Goal: Task Accomplishment & Management: Use online tool/utility

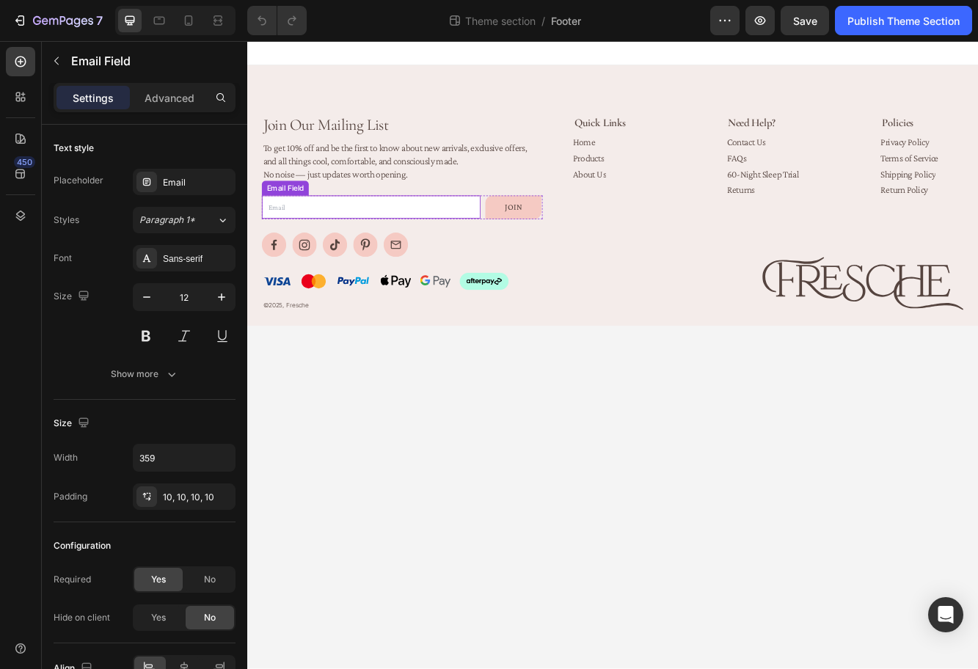
click at [474, 241] on input "email" at bounding box center [397, 242] width 264 height 29
click at [647, 418] on body "Join Our Mailing List Heading To get 10% off and be the first to know about new…" at bounding box center [687, 419] width 881 height 757
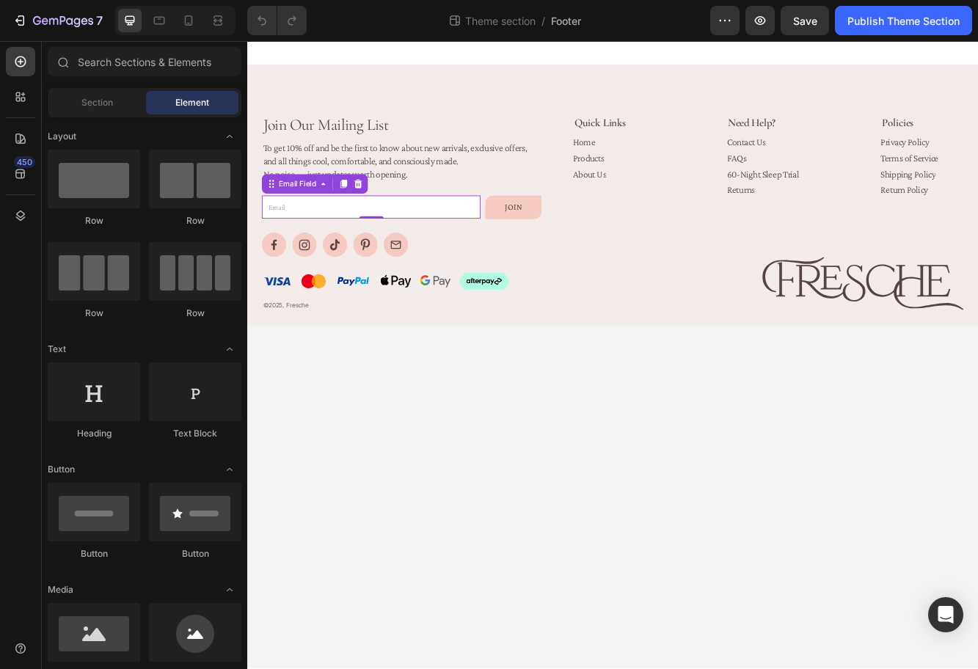
click at [503, 241] on input "email" at bounding box center [397, 242] width 264 height 29
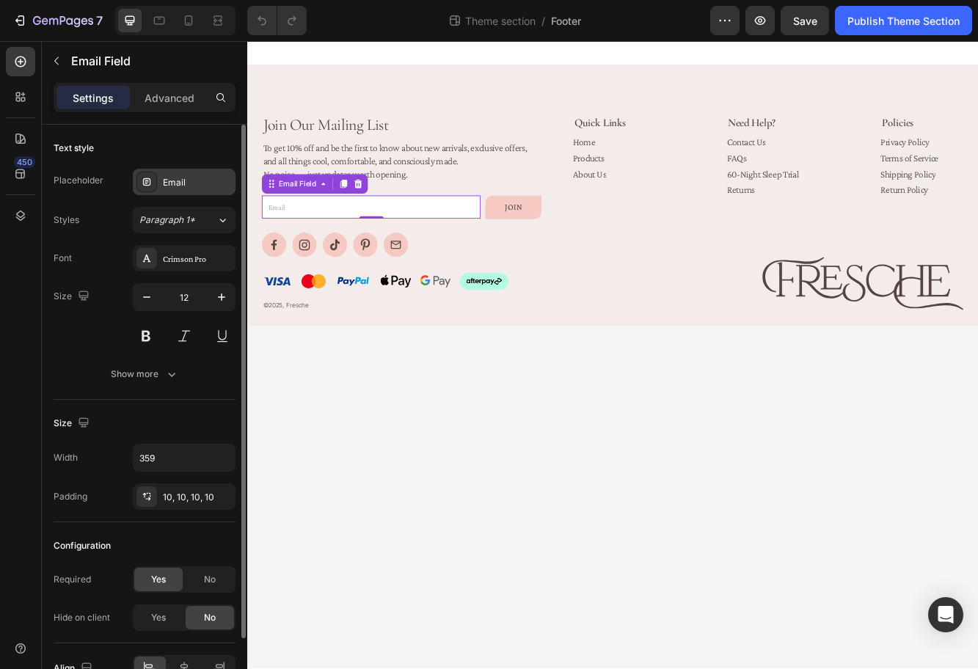
click at [177, 184] on div "Email" at bounding box center [197, 182] width 69 height 13
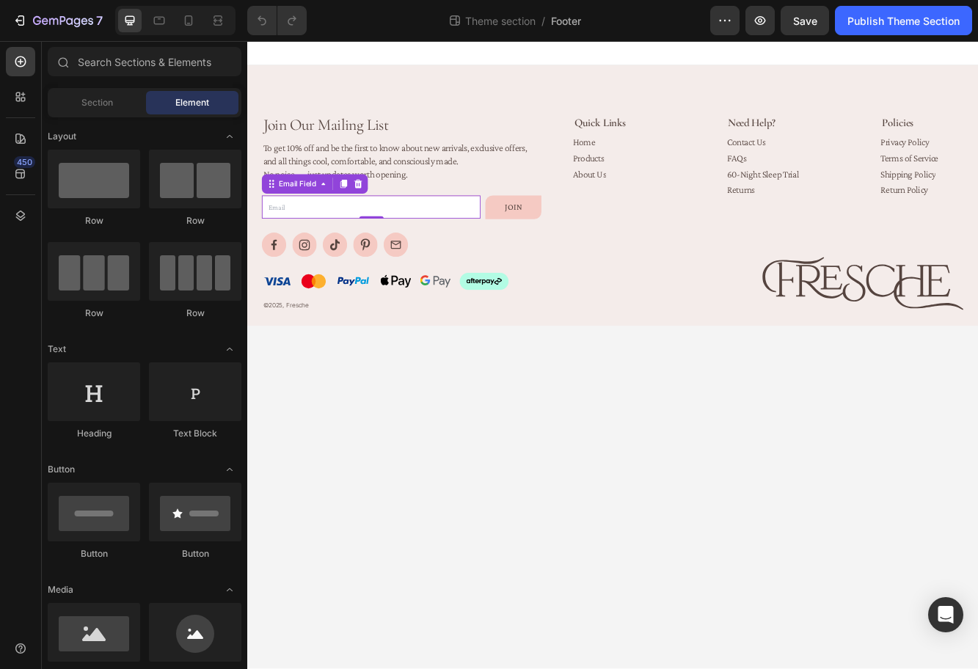
click at [474, 523] on body "Join Our Mailing List Heading To get 10% off and be the first to know about new…" at bounding box center [687, 419] width 881 height 757
click at [509, 228] on input "email" at bounding box center [397, 242] width 264 height 29
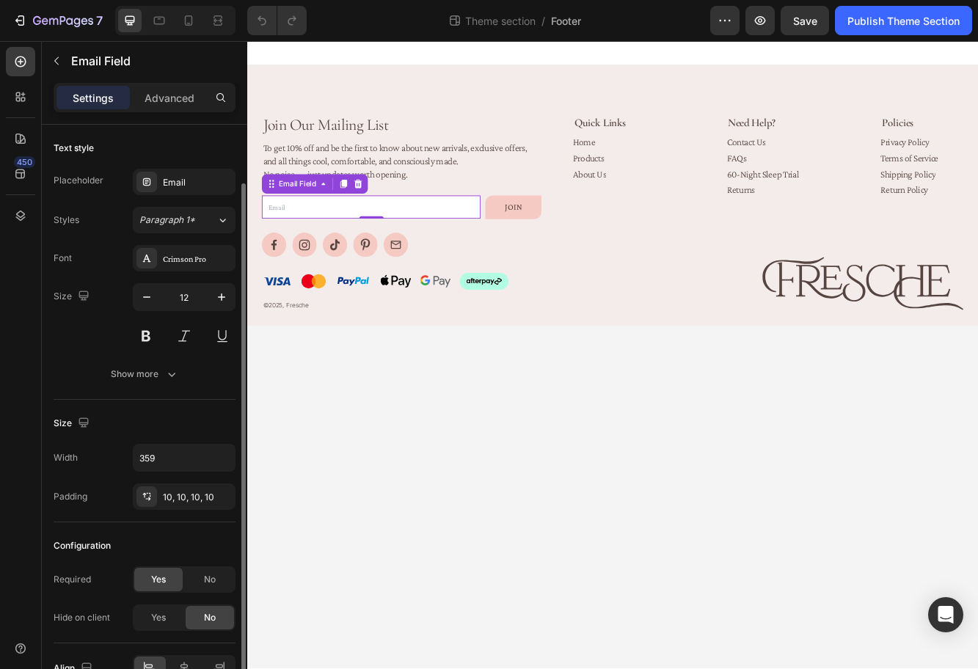
scroll to position [83, 0]
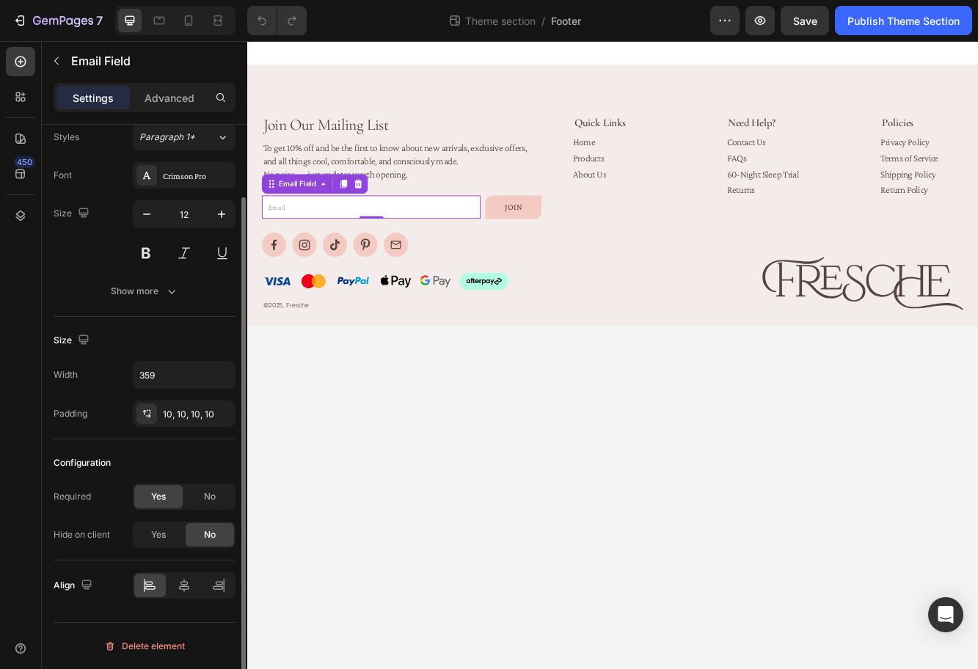
click at [495, 246] on input "email" at bounding box center [397, 242] width 264 height 29
click at [515, 234] on input "email" at bounding box center [397, 242] width 264 height 29
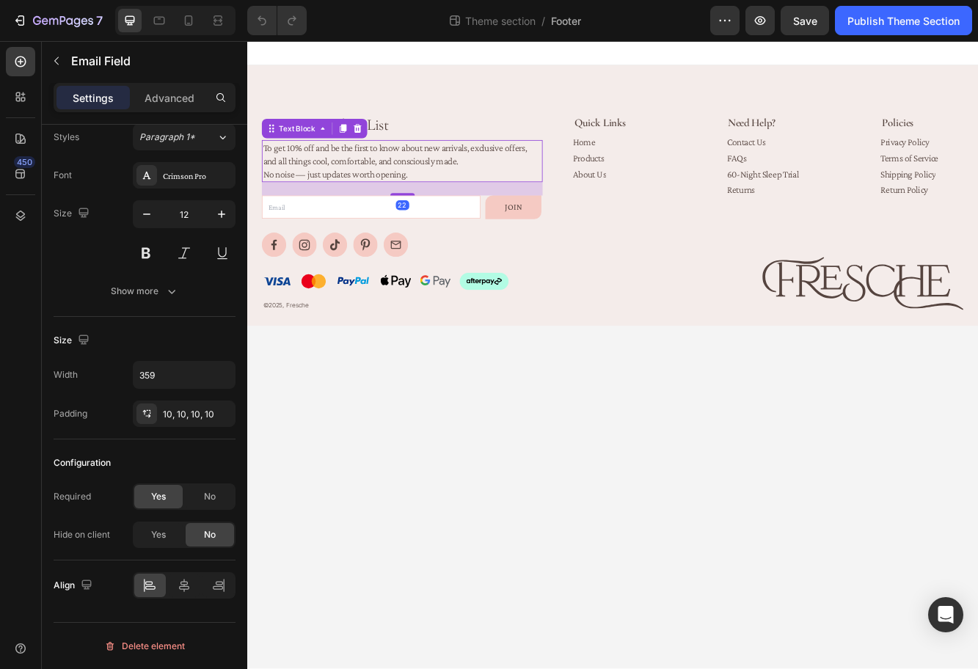
click at [562, 193] on p "To get 10% off and be the first to know about new arrivals, exclusive offers, a…" at bounding box center [433, 185] width 335 height 47
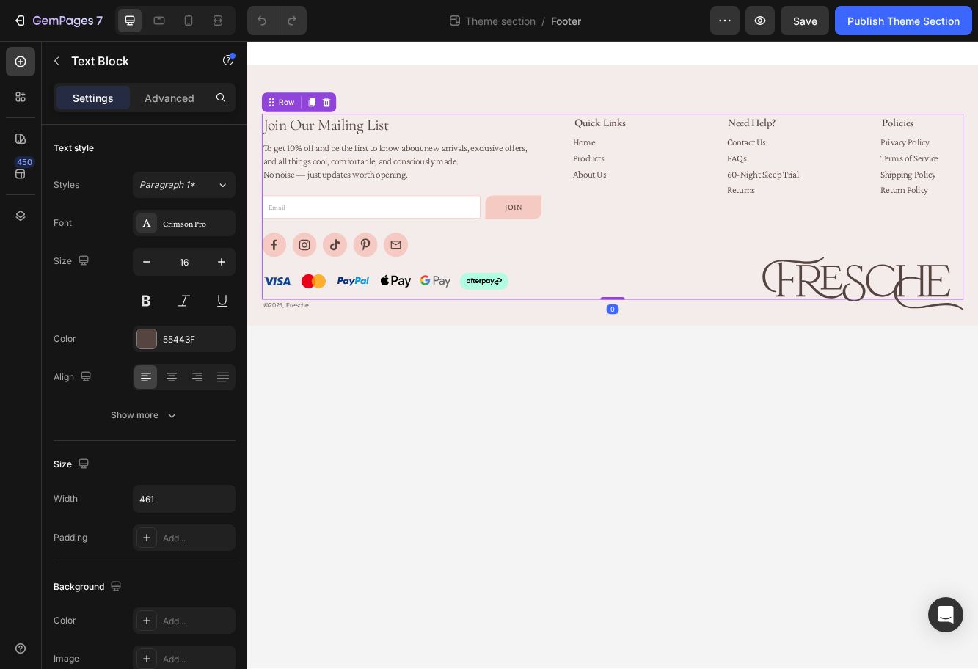
click at [574, 264] on div "Join Our Mailing List Heading To get 10% off and be the first to know about new…" at bounding box center [434, 241] width 338 height 224
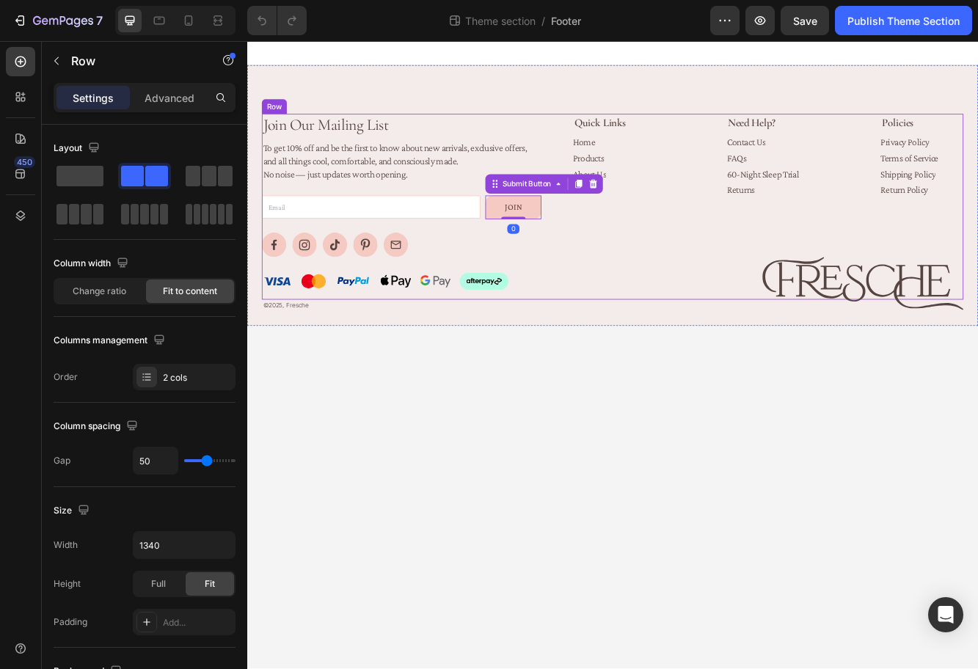
click at [504, 258] on div "Join Our Mailing List Heading To get 10% off and be the first to know about new…" at bounding box center [434, 241] width 338 height 224
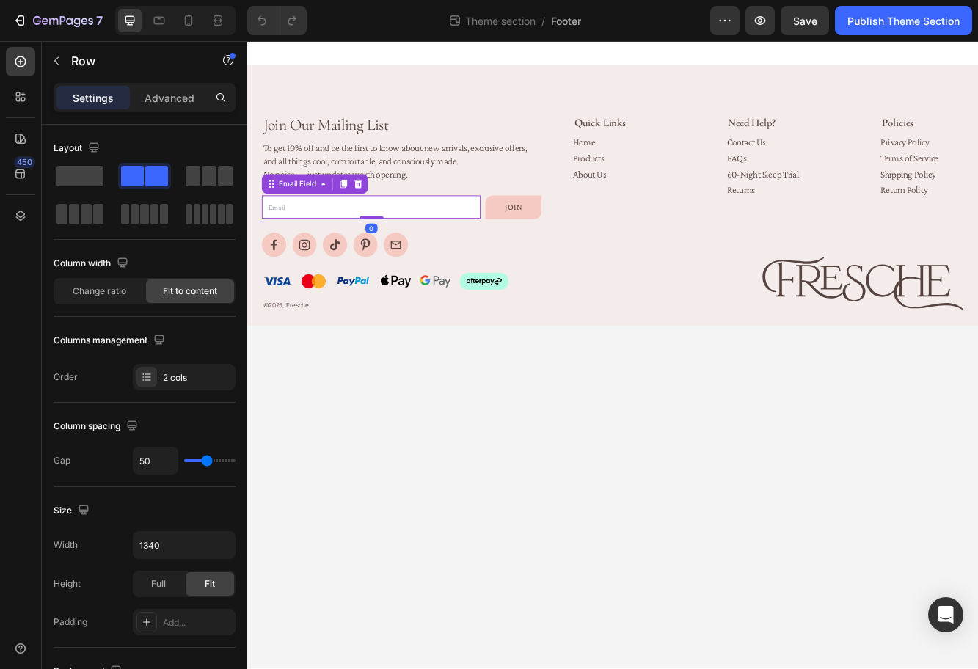
click at [504, 247] on input "email" at bounding box center [397, 242] width 264 height 29
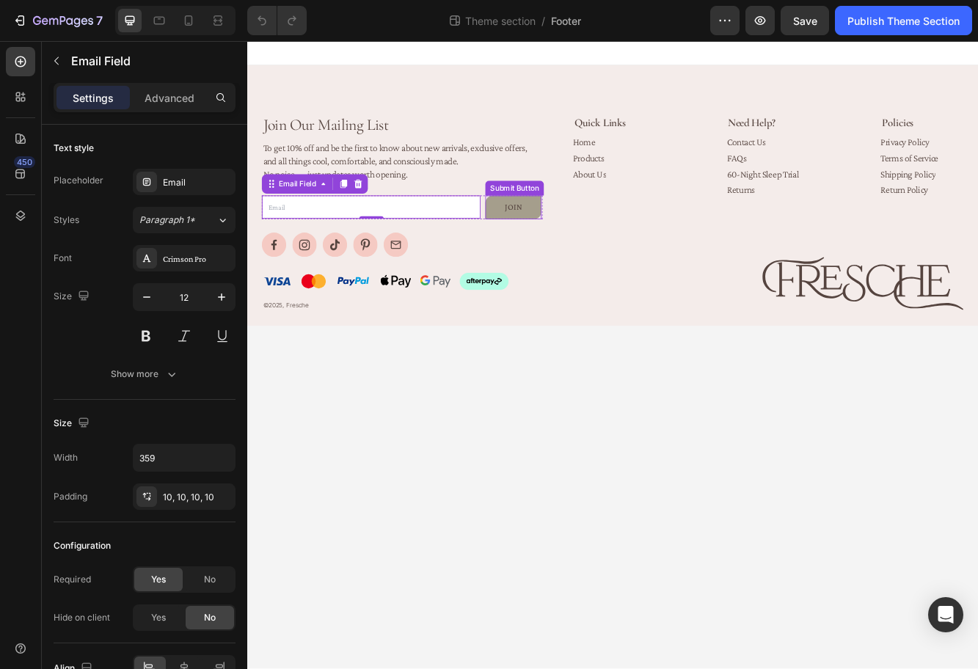
click at [551, 247] on button "Join" at bounding box center [568, 242] width 68 height 29
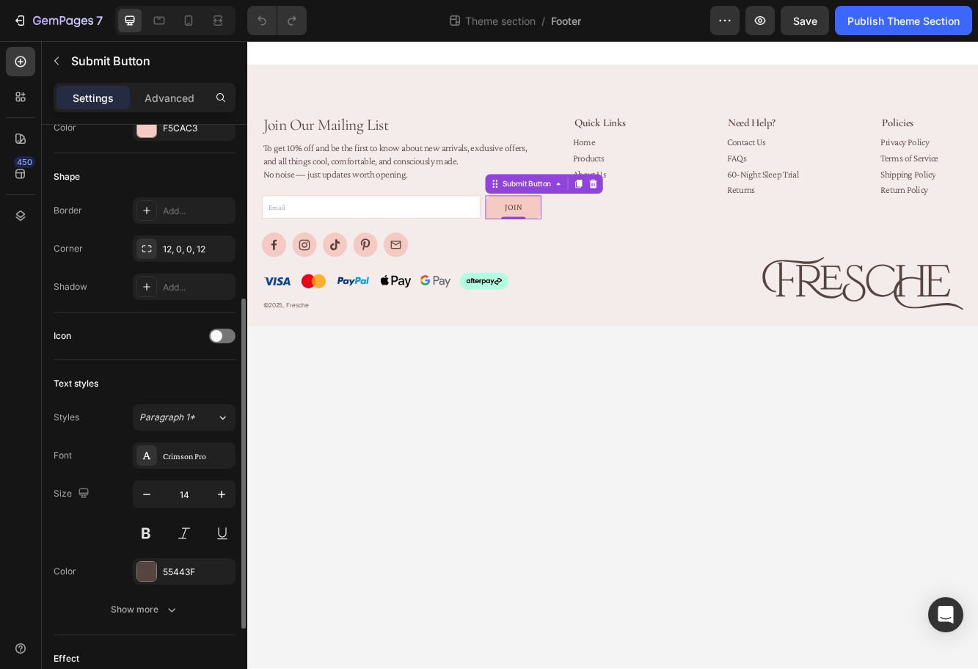
scroll to position [301, 0]
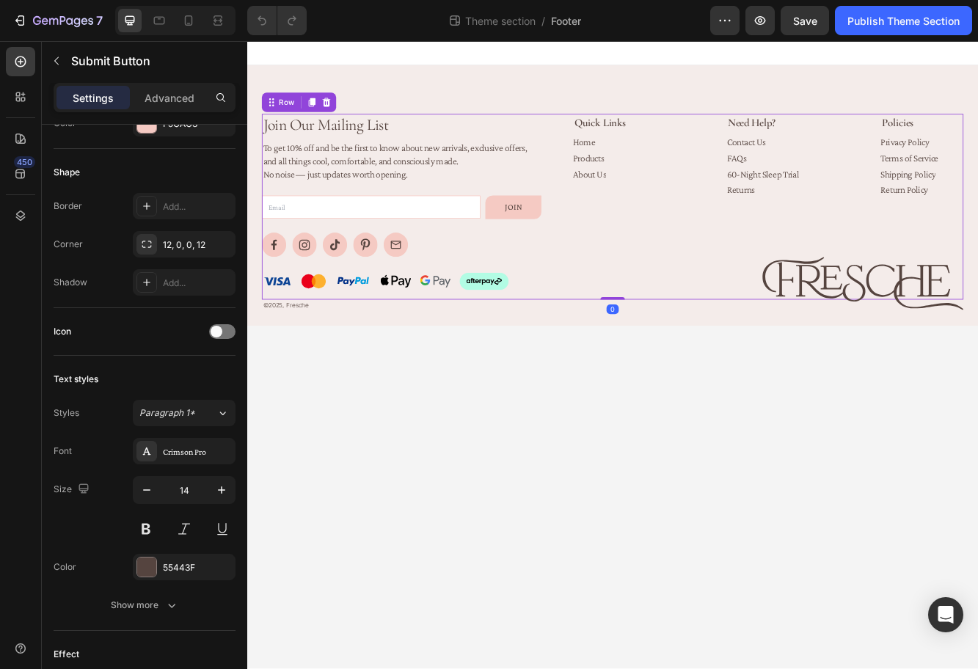
click at [323, 257] on div "Join Our Mailing List Heading To get 10% off and be the first to know about new…" at bounding box center [434, 241] width 338 height 224
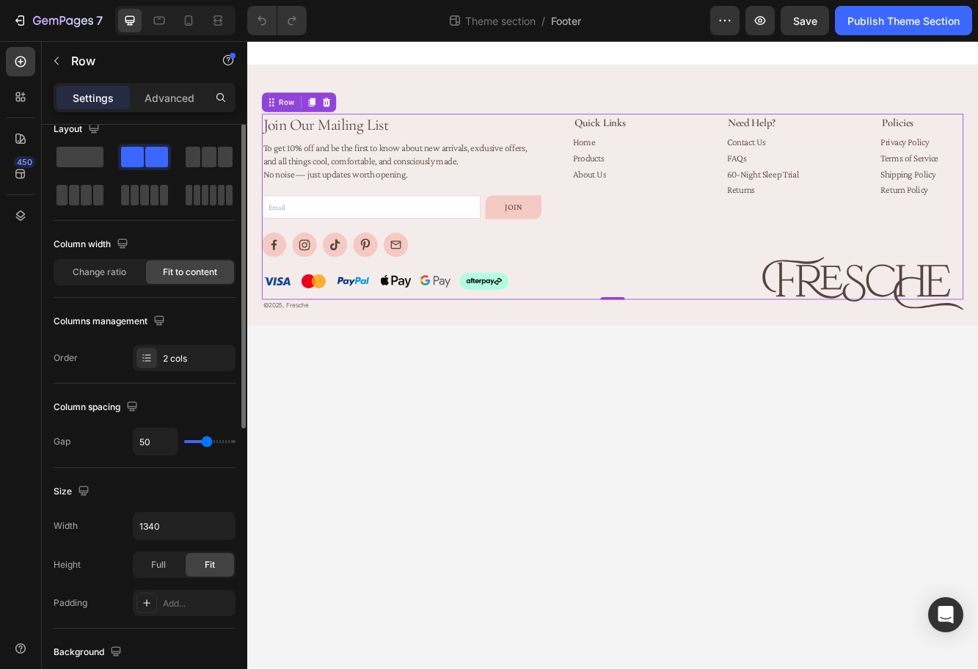
scroll to position [0, 0]
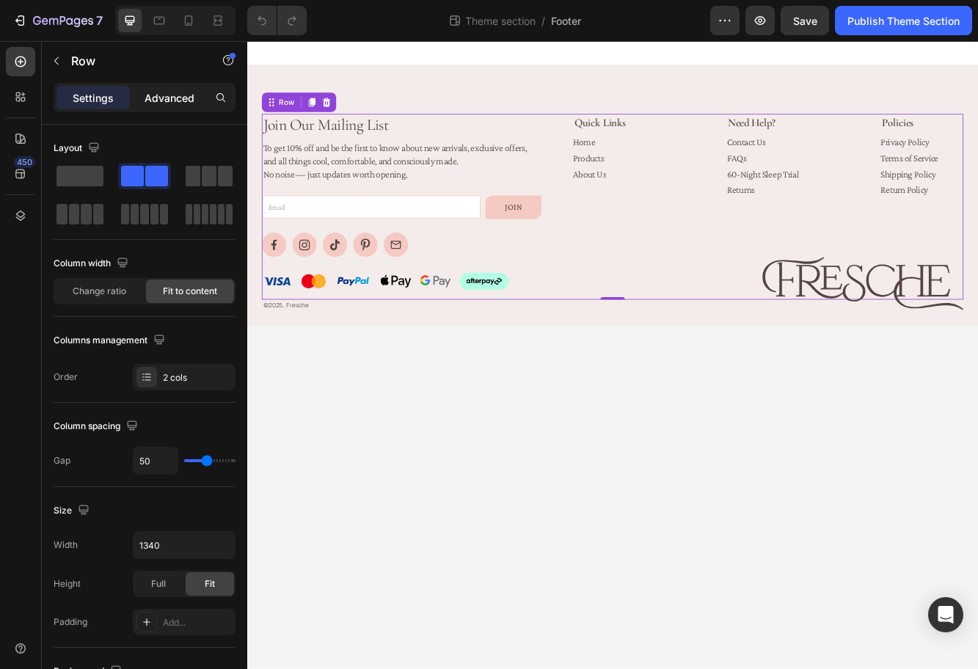
click at [150, 95] on p "Advanced" at bounding box center [170, 97] width 50 height 15
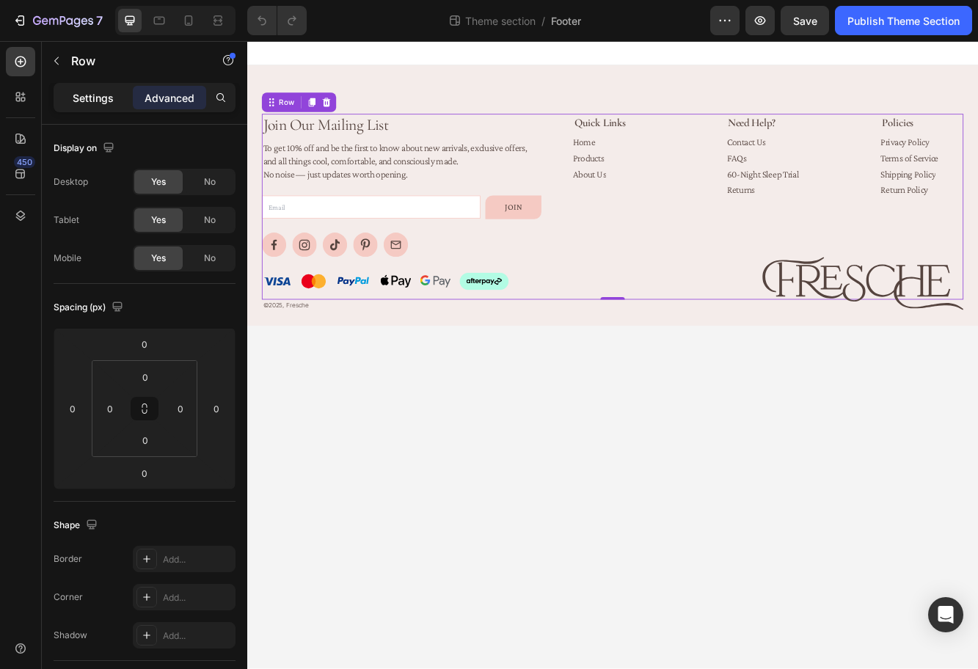
click at [98, 100] on p "Settings" at bounding box center [93, 97] width 41 height 15
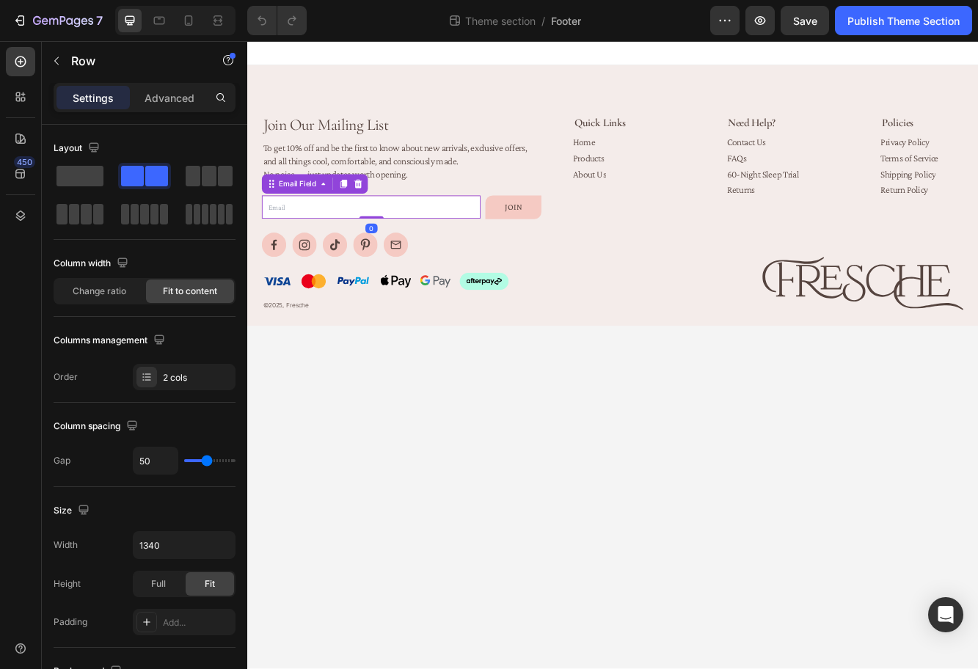
click at [406, 240] on input "email" at bounding box center [397, 242] width 264 height 29
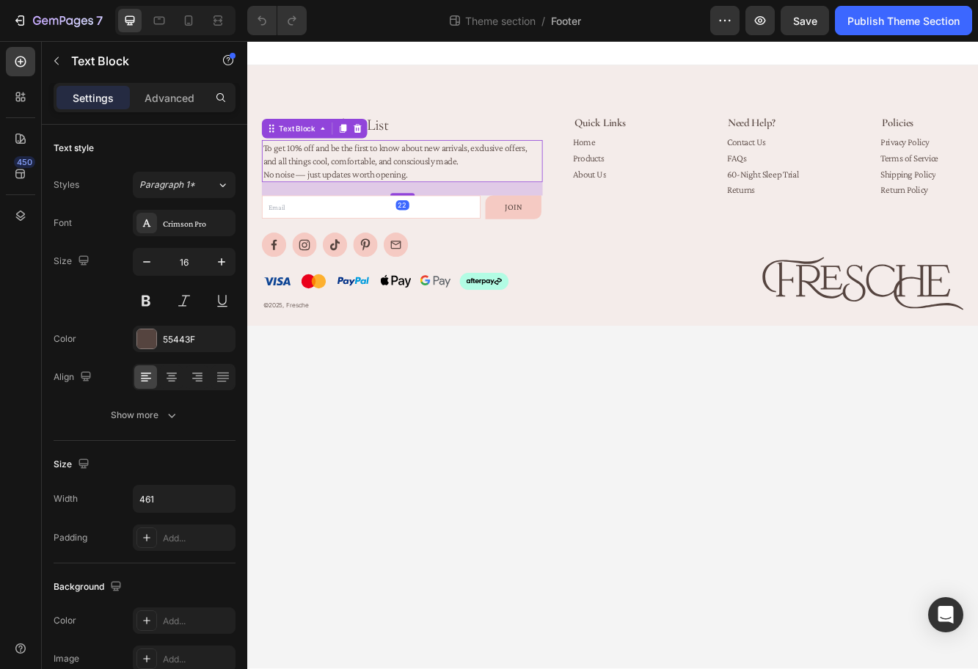
click at [491, 173] on p "To get 10% off and be the first to know about new arrivals, exclusive offers, a…" at bounding box center [433, 185] width 335 height 47
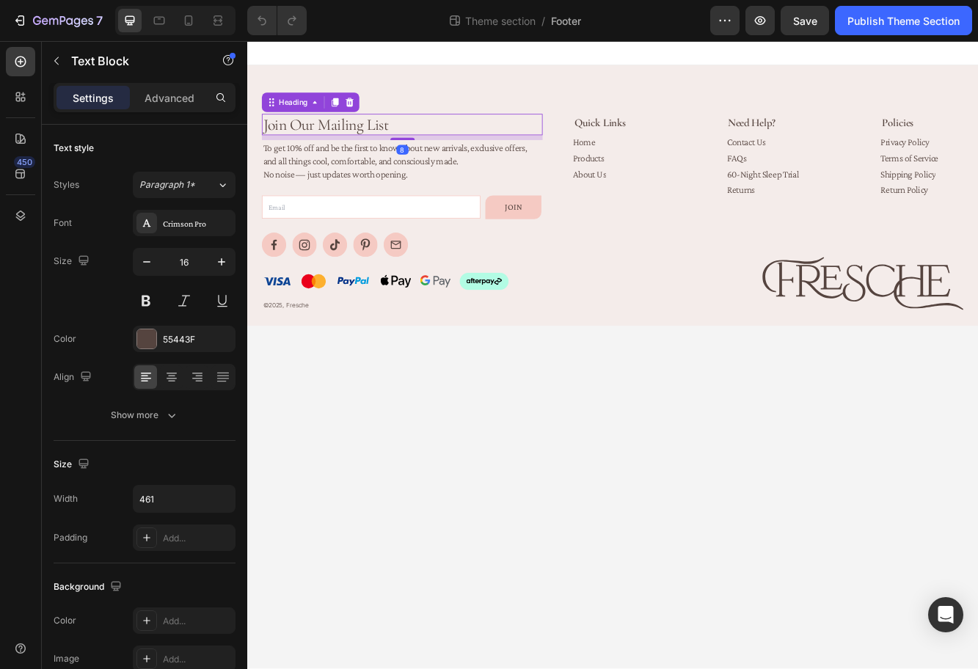
click at [451, 139] on h2 "Join Our Mailing List" at bounding box center [434, 142] width 338 height 26
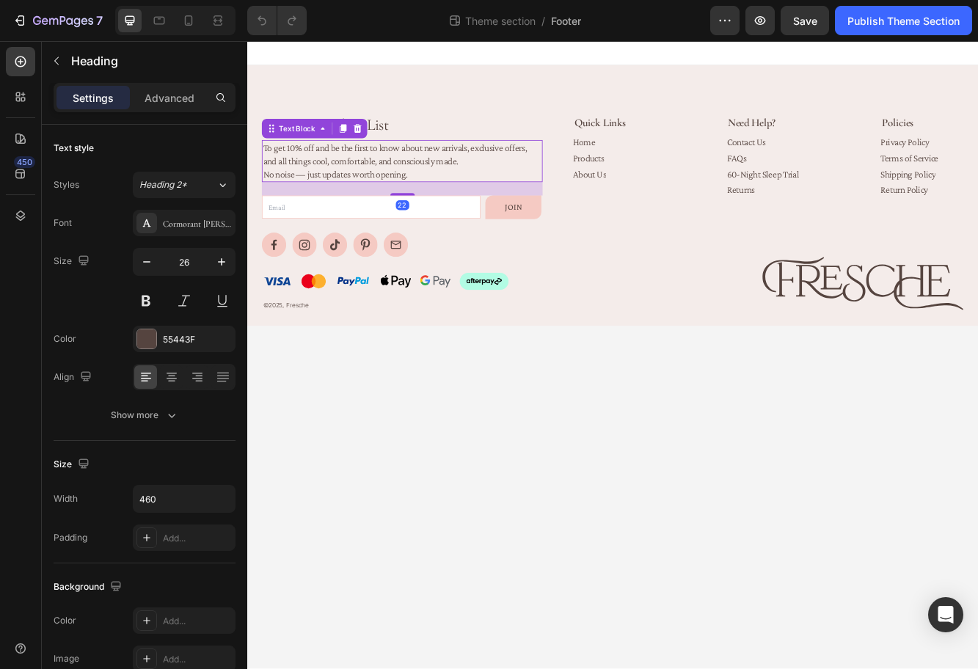
click at [438, 185] on p "To get 10% off and be the first to know about new arrivals, exclusive offers, a…" at bounding box center [433, 185] width 335 height 47
click at [399, 226] on div "22" at bounding box center [434, 219] width 338 height 16
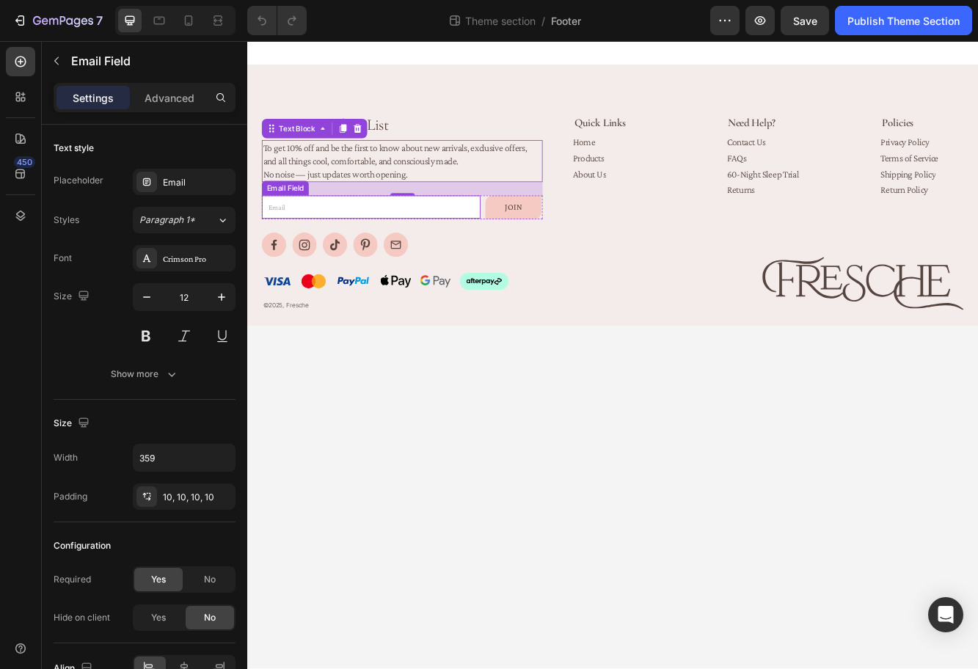
click at [388, 243] on input "email" at bounding box center [397, 242] width 264 height 29
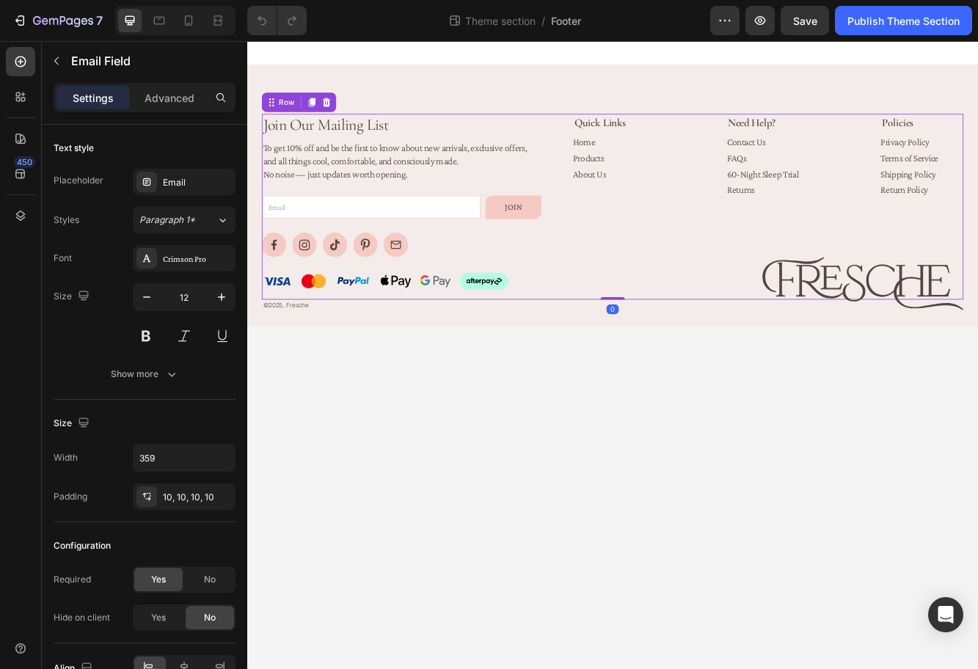
click at [580, 259] on div "Join Our Mailing List Heading To get 10% off and be the first to know about new…" at bounding box center [434, 241] width 338 height 224
click at [468, 246] on input "email" at bounding box center [397, 242] width 264 height 29
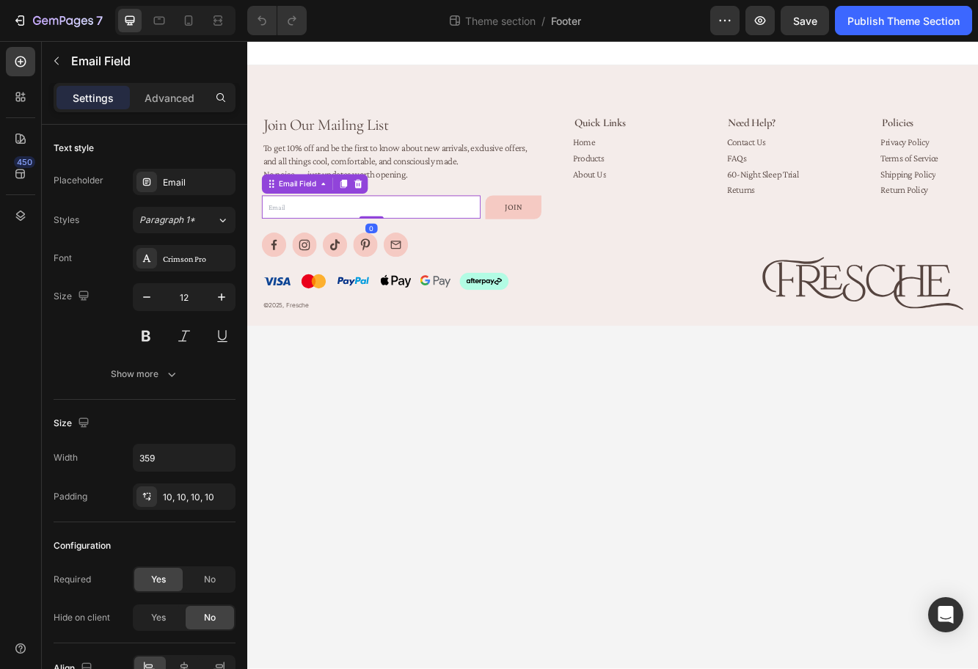
click at [475, 244] on input "email" at bounding box center [397, 242] width 264 height 29
click at [295, 211] on div "Email Field" at bounding box center [308, 213] width 51 height 13
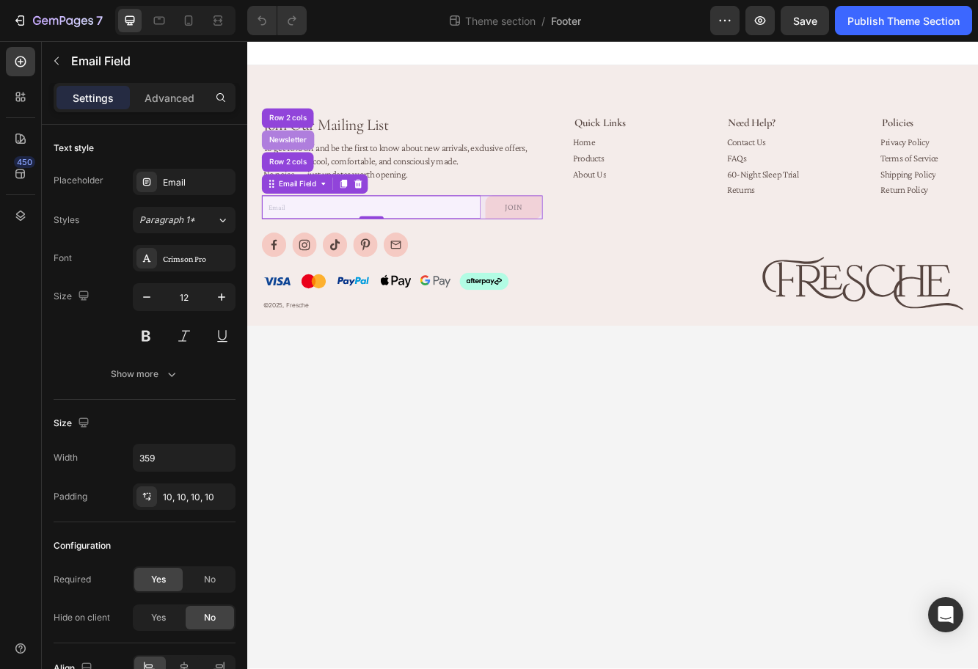
click at [288, 154] on div "Newsletter" at bounding box center [296, 160] width 63 height 23
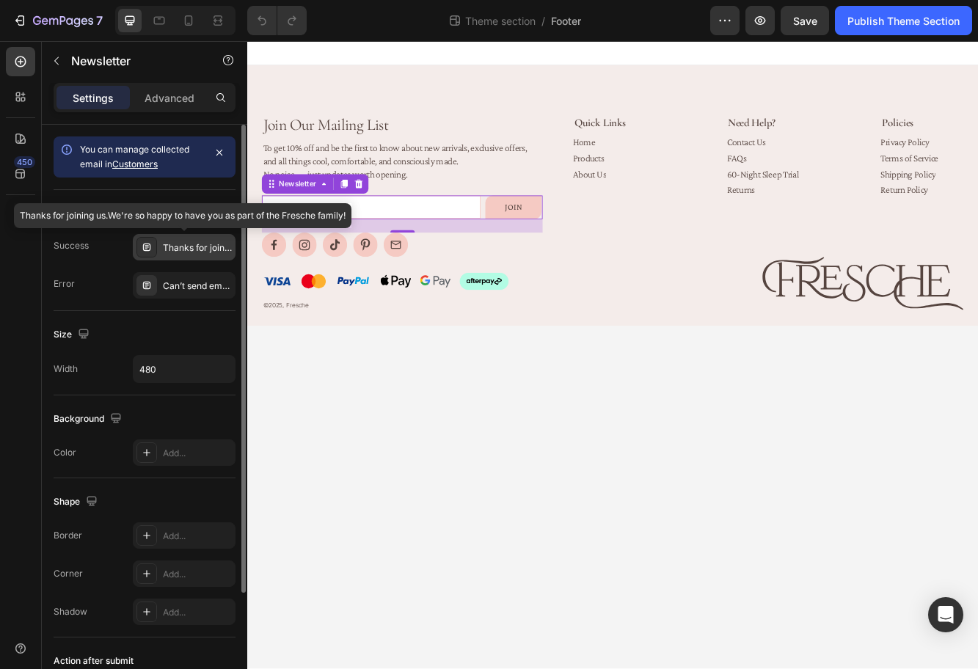
click at [192, 255] on div "Thanks for joining us.We're so happy to have you as part of the Fresche family!" at bounding box center [184, 247] width 103 height 26
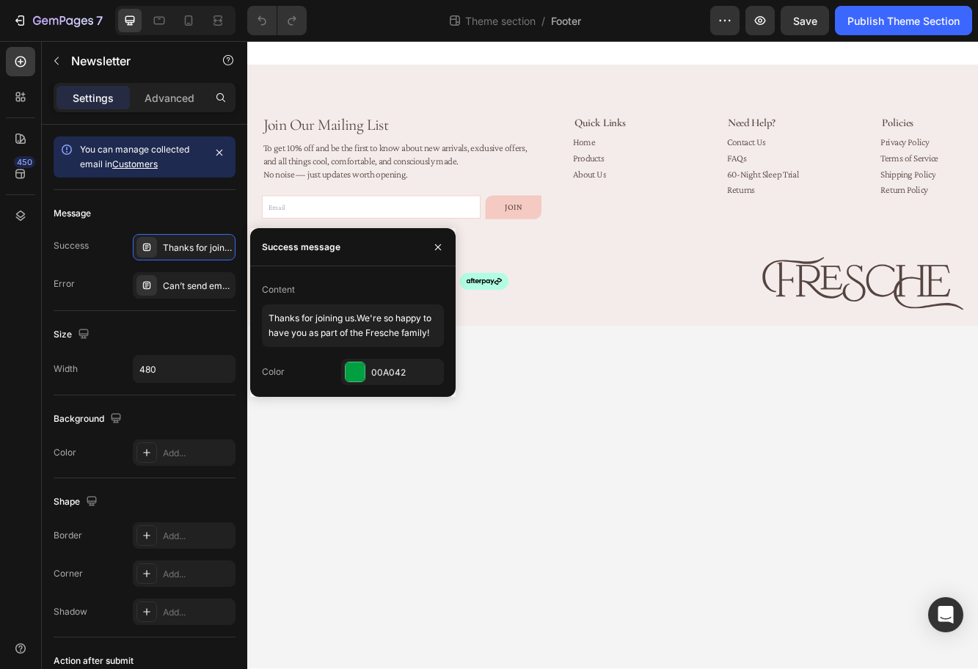
click at [794, 478] on body "Join Our Mailing List Heading To get 10% off and be the first to know about new…" at bounding box center [687, 419] width 881 height 757
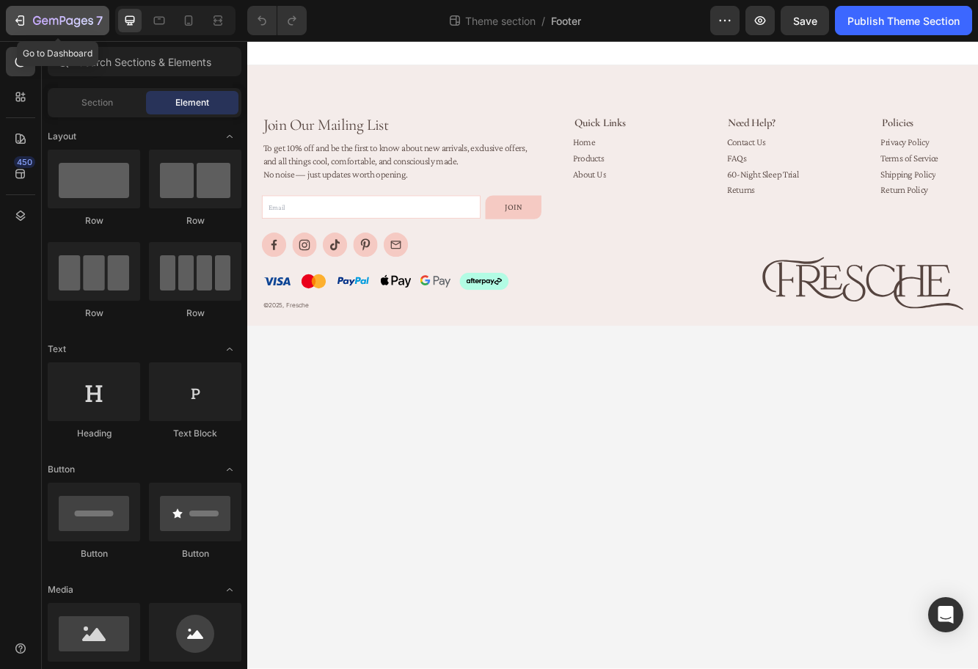
click at [36, 19] on icon "button" at bounding box center [63, 21] width 60 height 12
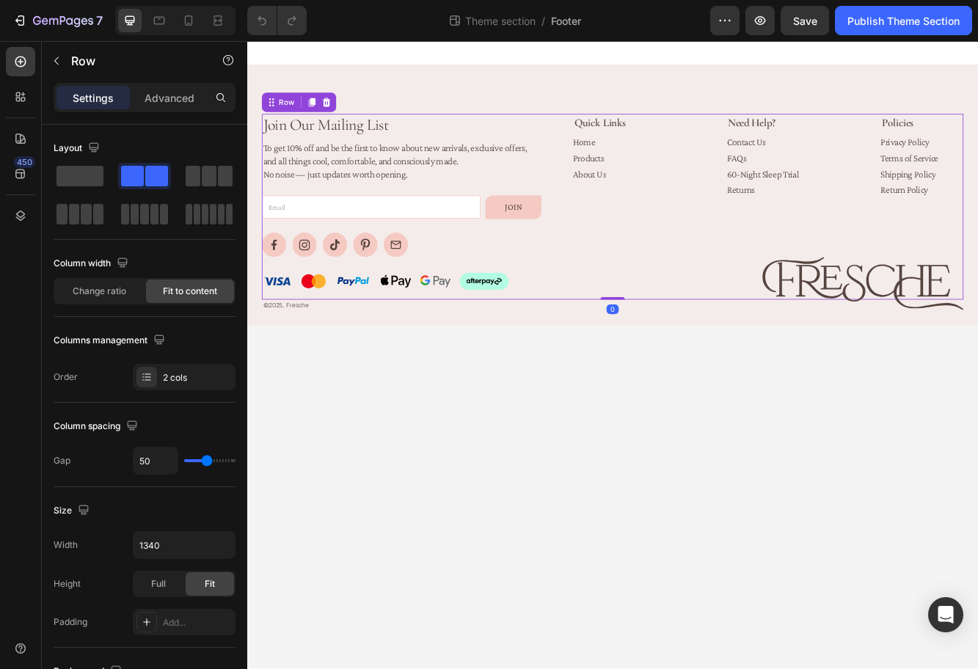
click at [429, 215] on div "Join Our Mailing List Heading To get 10% off and be the first to know about new…" at bounding box center [434, 241] width 338 height 224
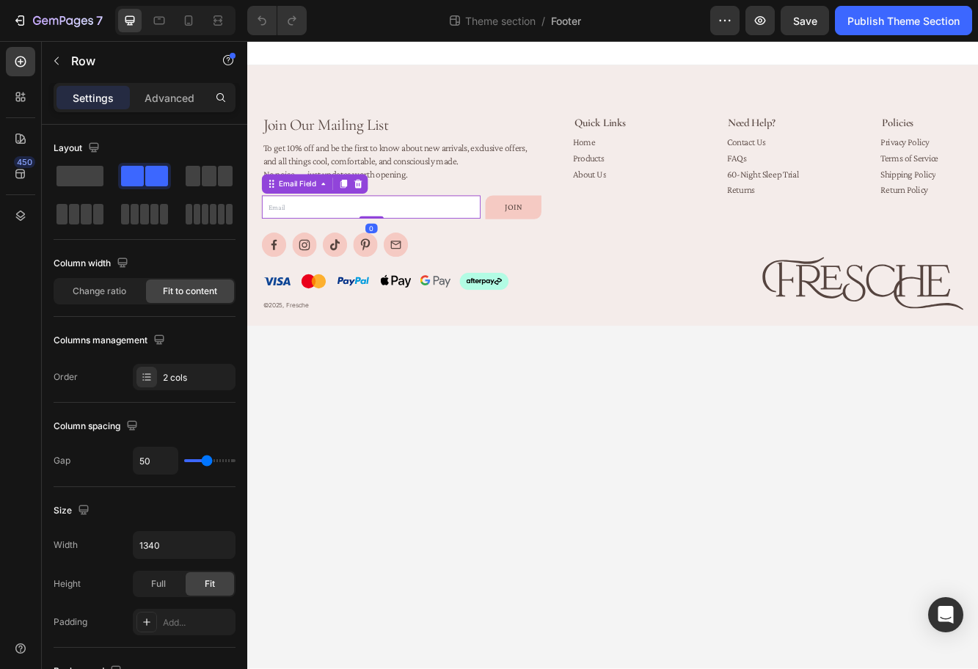
click at [319, 228] on input "email" at bounding box center [397, 242] width 264 height 29
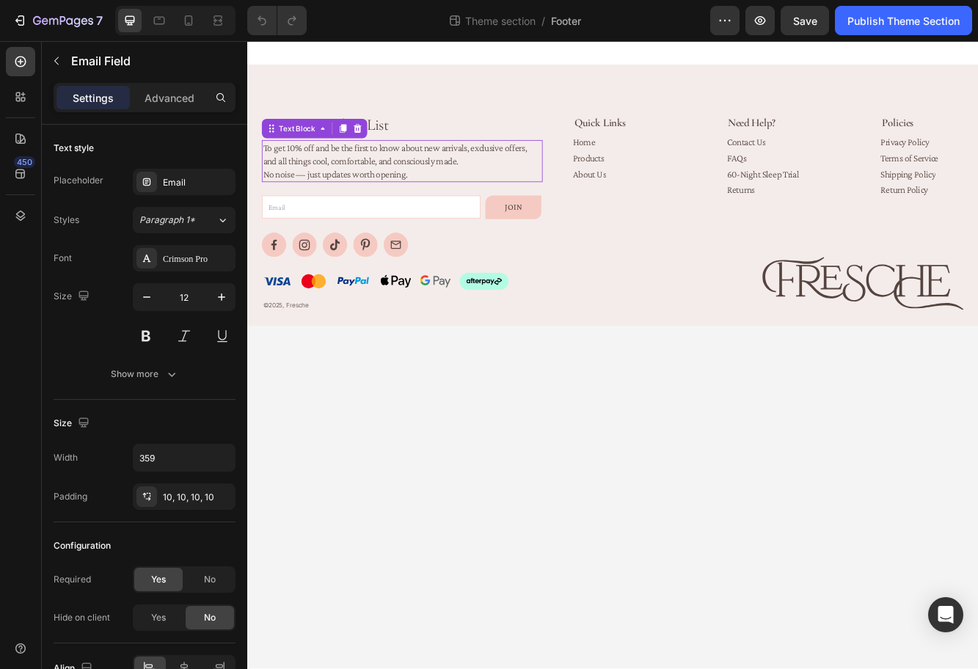
click at [365, 172] on p "To get 10% off and be the first to know about new arrivals, exclusive offers, a…" at bounding box center [433, 185] width 335 height 47
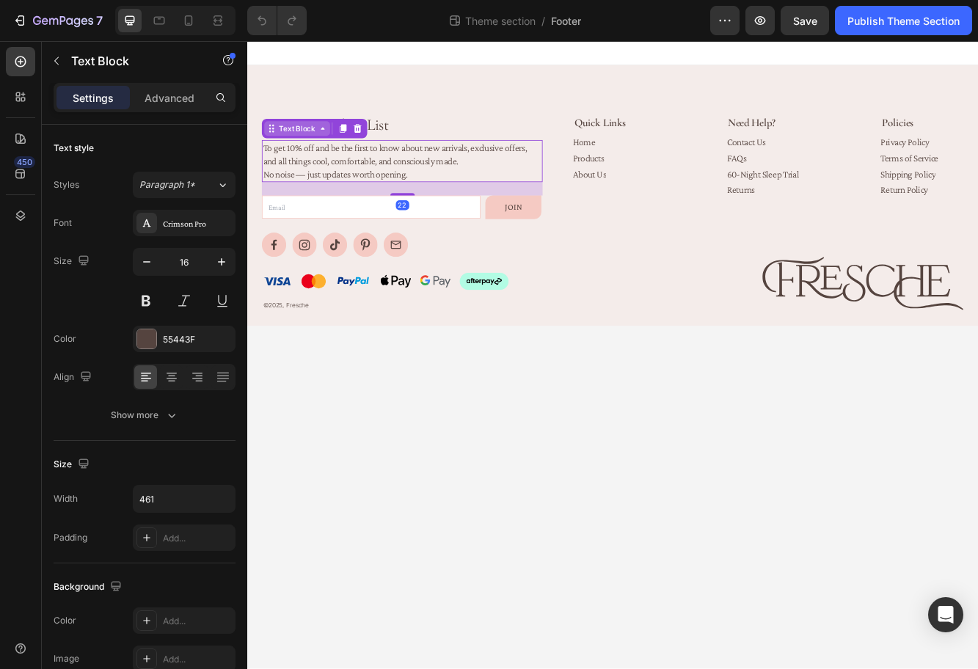
click at [282, 145] on icon at bounding box center [277, 147] width 12 height 12
click at [484, 202] on p "To get 10% off and be the first to know about new arrivals, exclusive offers, a…" at bounding box center [433, 185] width 335 height 47
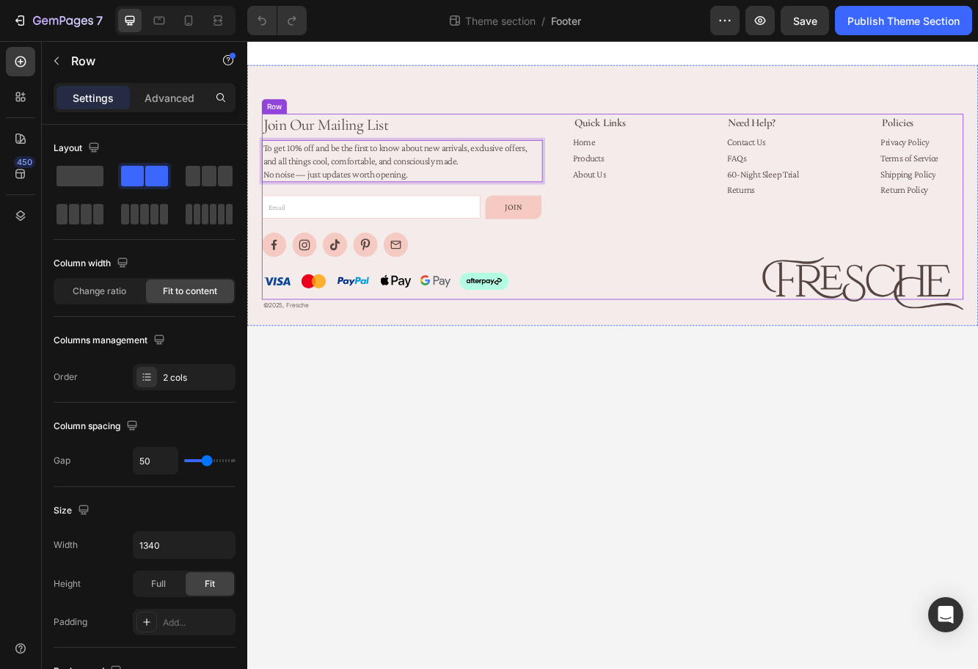
click at [477, 222] on div "Join Our Mailing List Heading To get 10% off and be the first to know about new…" at bounding box center [434, 241] width 338 height 224
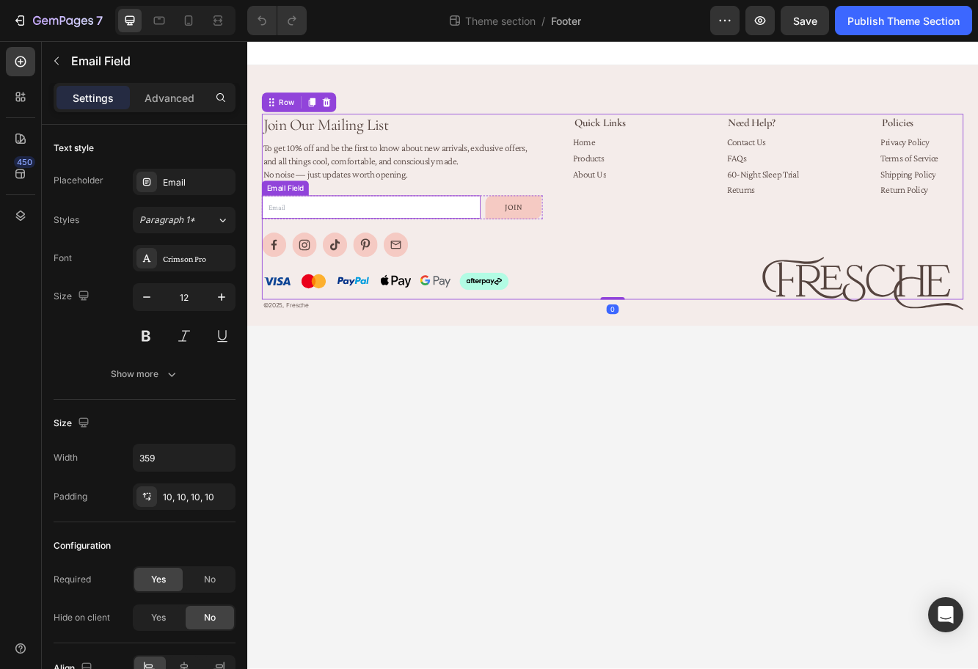
click at [502, 238] on input "email" at bounding box center [397, 242] width 264 height 29
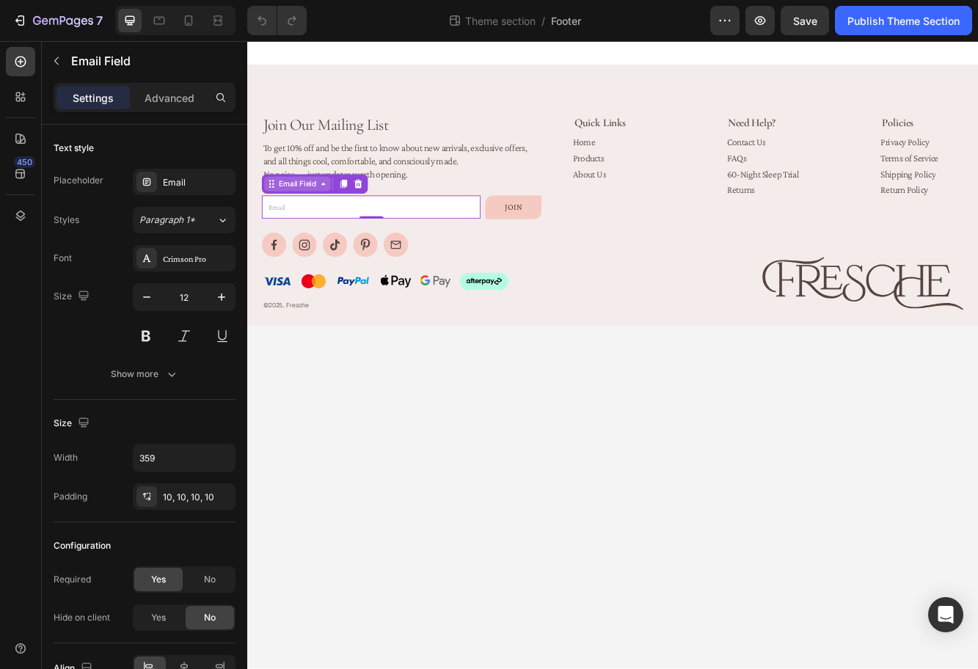
click at [345, 214] on div "Email Field" at bounding box center [308, 214] width 80 height 18
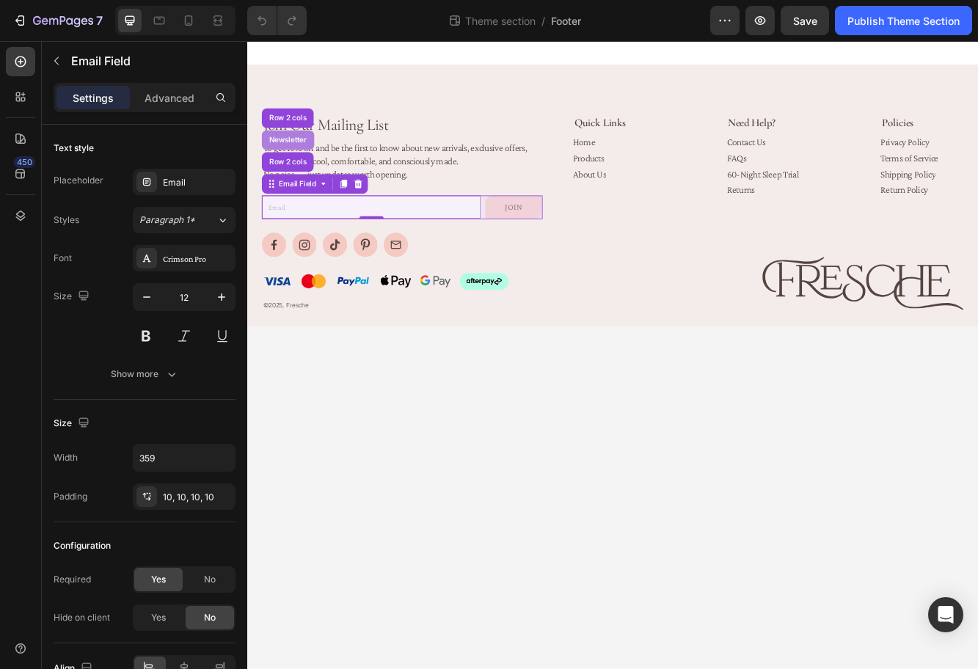
click at [278, 153] on div "Newsletter" at bounding box center [296, 160] width 63 height 23
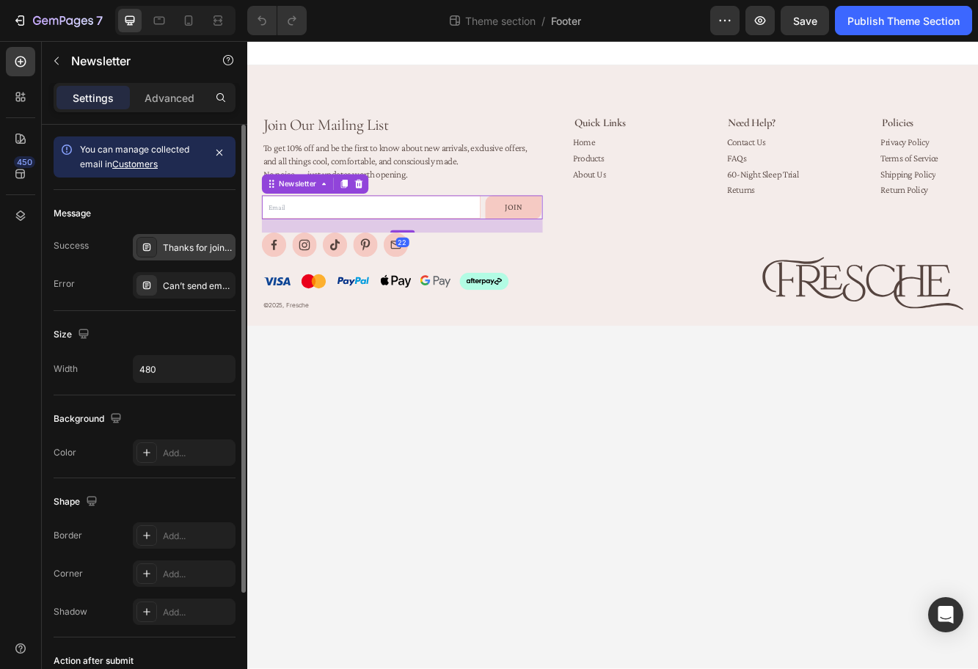
click at [192, 246] on div "Thanks for joining us.We're so happy to have you as part of the Fresche family!" at bounding box center [197, 247] width 69 height 13
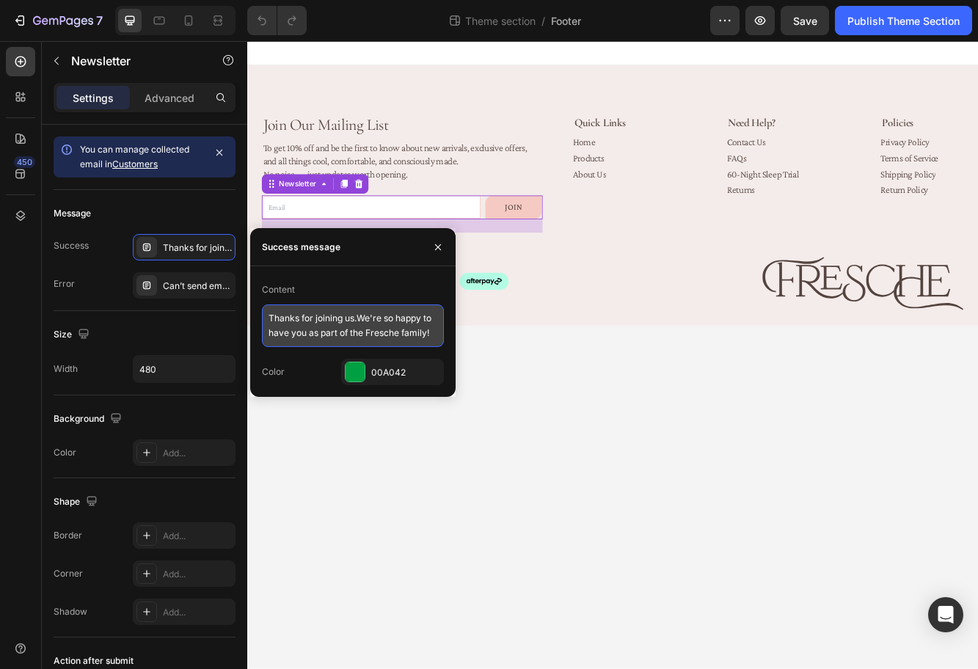
click at [360, 316] on textarea "Thanks for joining us.We're so happy to have you as part of the Fresche family!" at bounding box center [353, 326] width 182 height 43
type textarea "Thanks for joining us. We're so happy to have you as part of the Fresche family!"
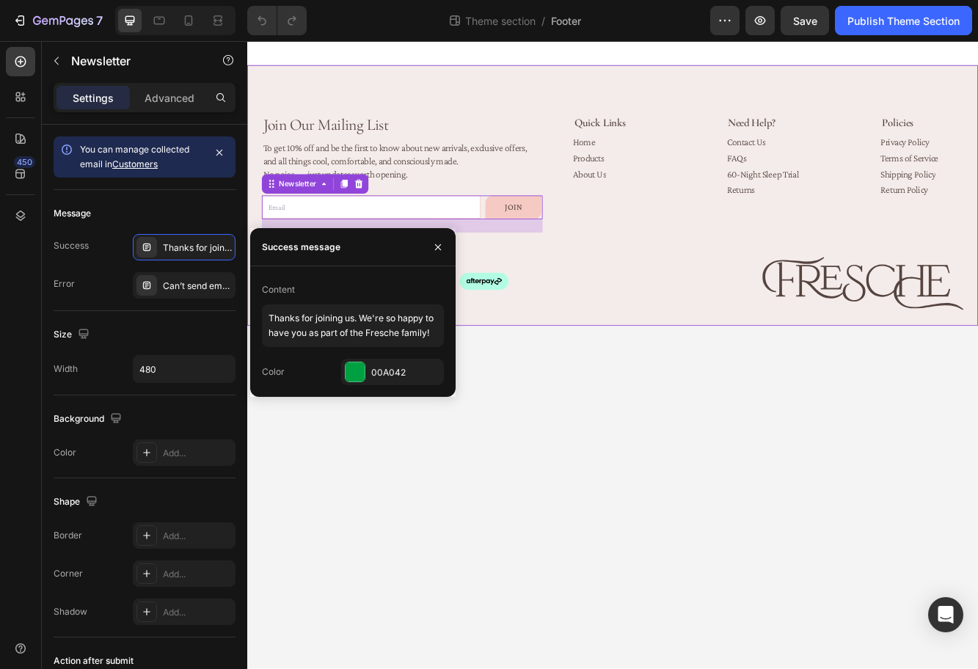
click at [574, 382] on div "Join Our Mailing List Heading To get 10% off and be the first to know about new…" at bounding box center [687, 227] width 881 height 314
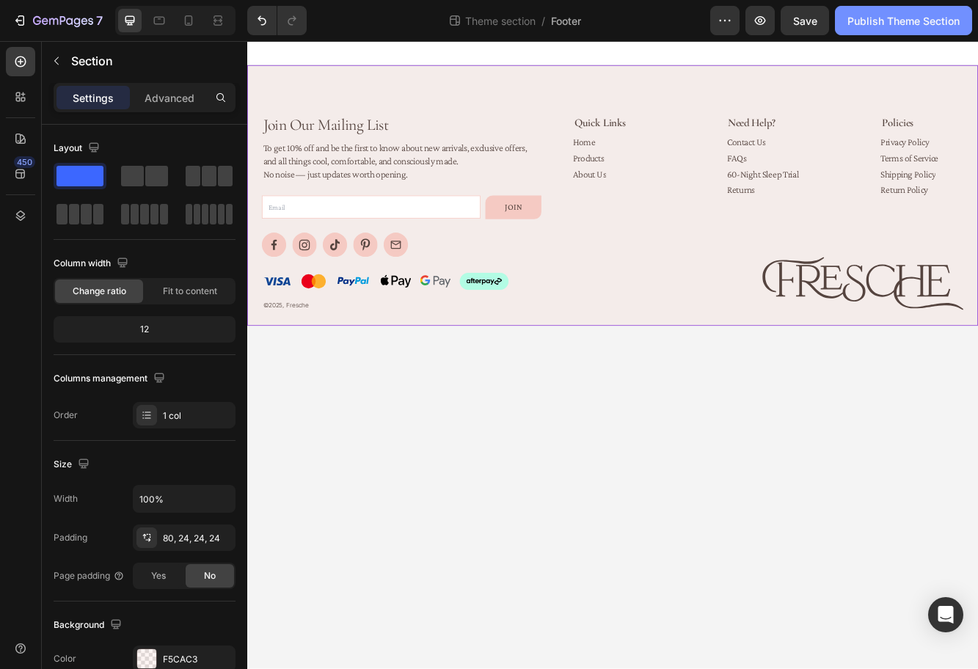
click at [901, 26] on div "Publish Theme Section" at bounding box center [904, 20] width 112 height 15
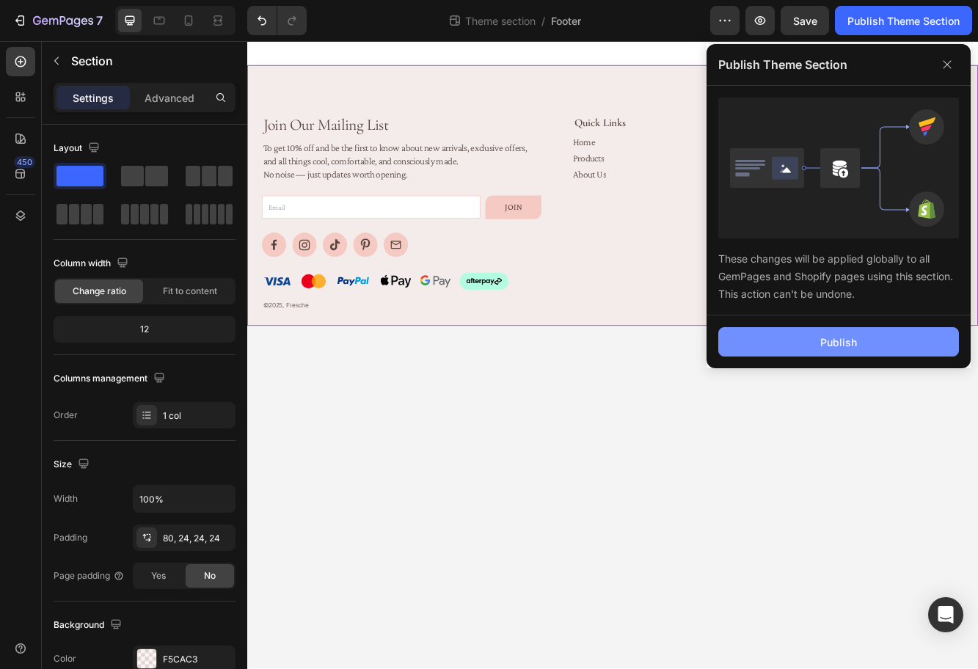
click at [860, 338] on button "Publish" at bounding box center [839, 341] width 241 height 29
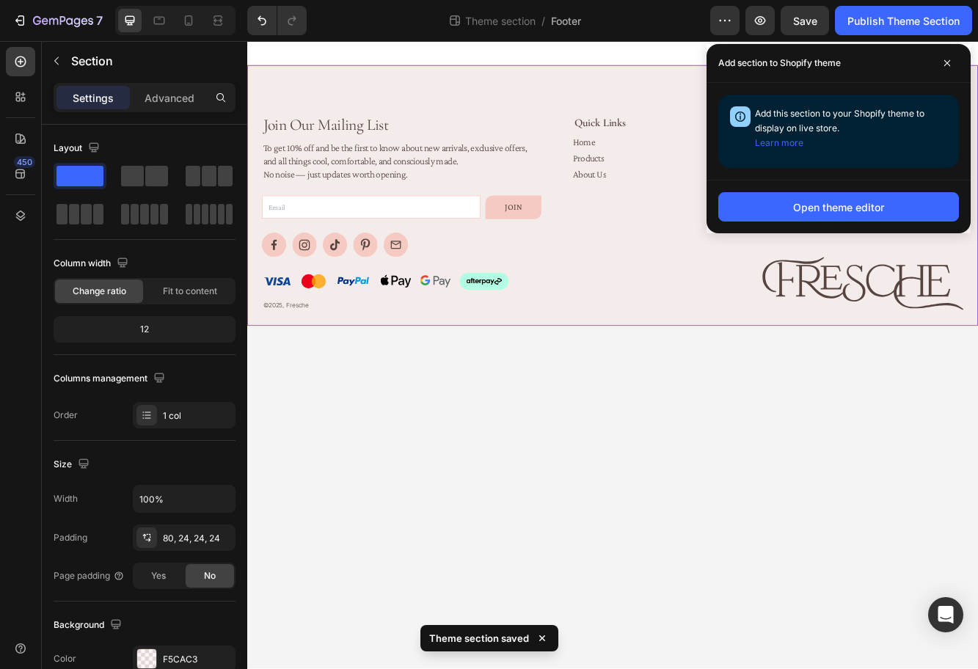
drag, startPoint x: 950, startPoint y: 63, endPoint x: 772, endPoint y: 59, distance: 177.7
click at [951, 63] on icon at bounding box center [947, 62] width 7 height 7
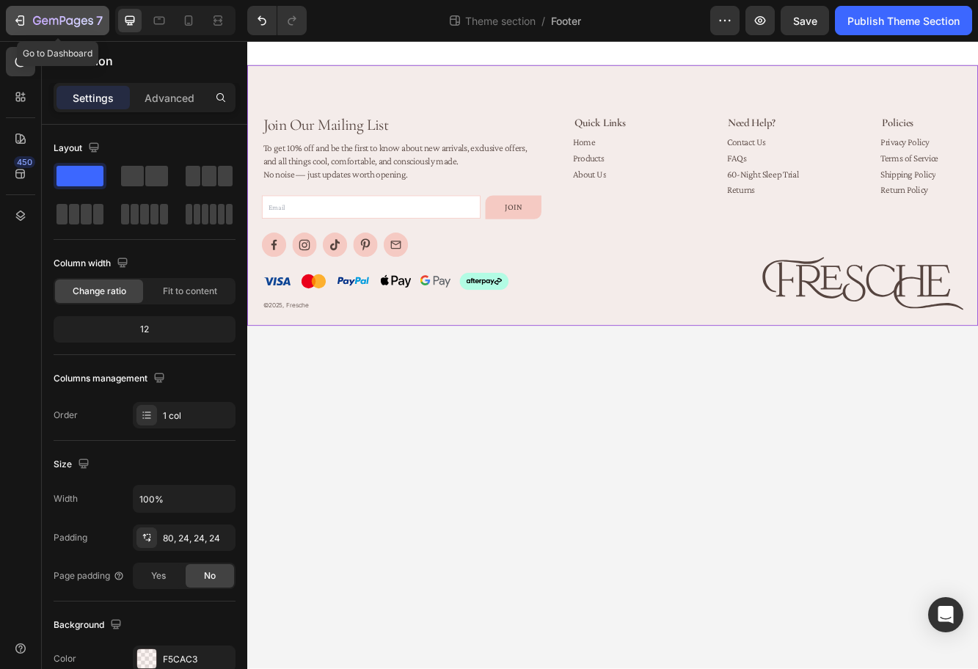
click at [40, 26] on icon "button" at bounding box center [63, 21] width 60 height 12
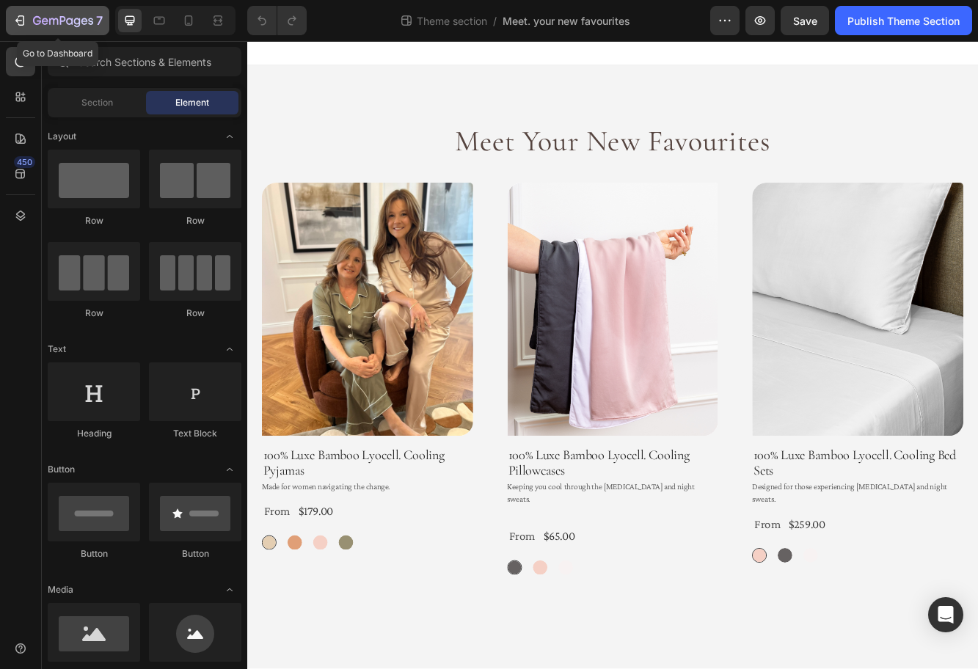
click at [35, 17] on icon "button" at bounding box center [37, 20] width 8 height 9
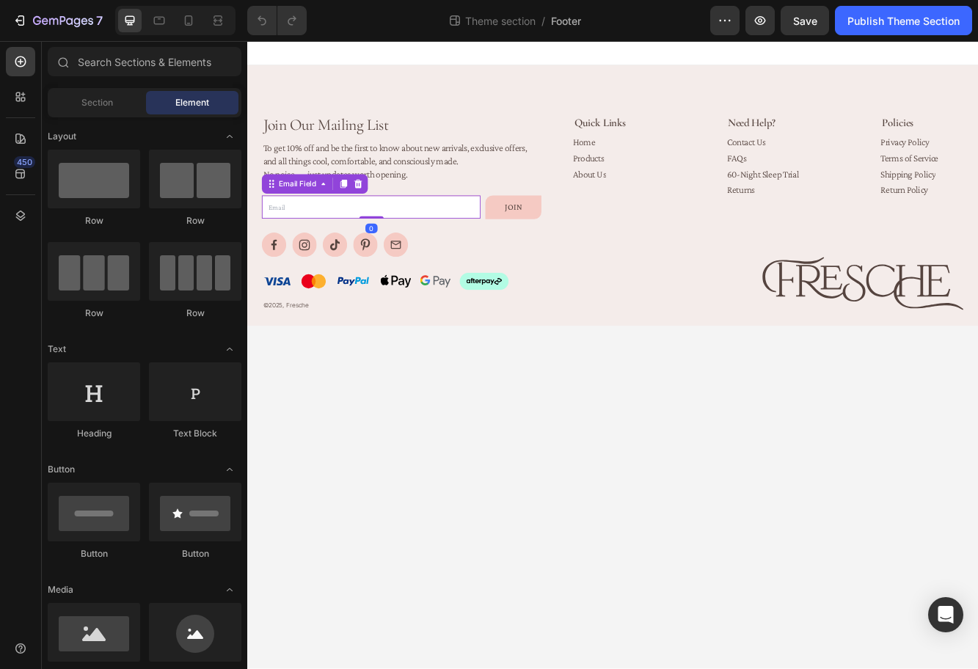
click at [378, 244] on input "email" at bounding box center [397, 242] width 264 height 29
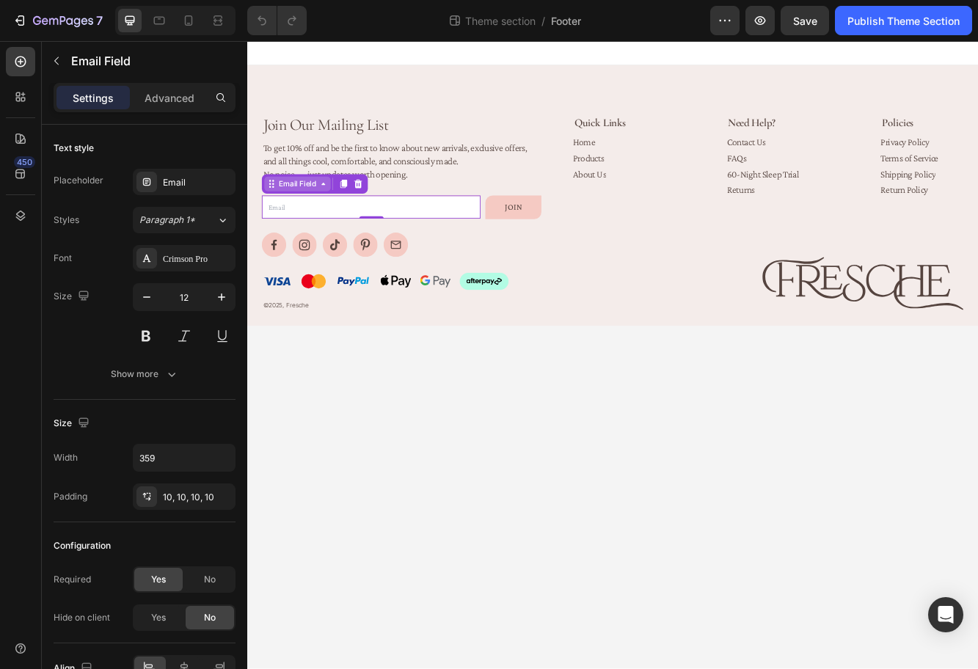
click at [299, 214] on div "Email Field" at bounding box center [308, 213] width 51 height 13
click at [402, 544] on body "Join Our Mailing List Heading To get 10% off and be the first to know about new…" at bounding box center [687, 419] width 881 height 757
click at [406, 231] on input "email" at bounding box center [397, 242] width 264 height 29
click at [171, 102] on p "Advanced" at bounding box center [170, 97] width 50 height 15
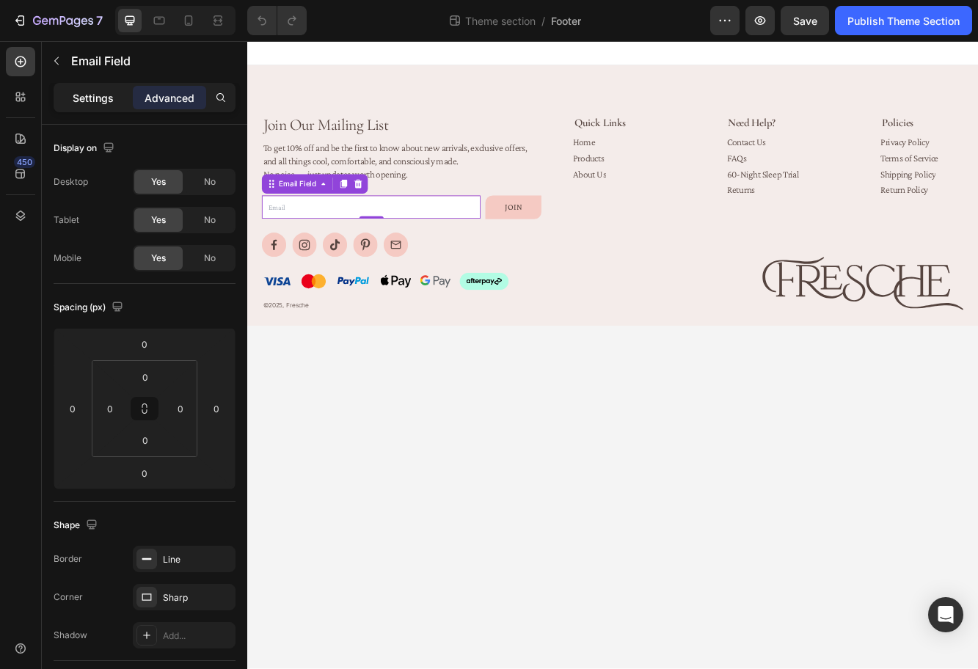
click at [82, 103] on p "Settings" at bounding box center [93, 97] width 41 height 15
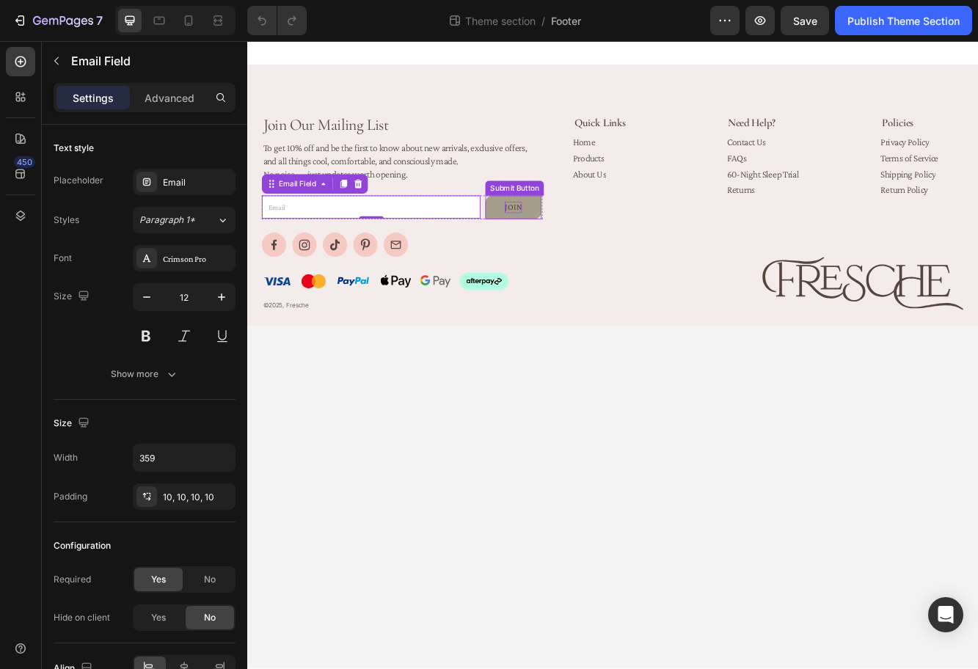
click at [572, 236] on div "Join" at bounding box center [568, 242] width 21 height 15
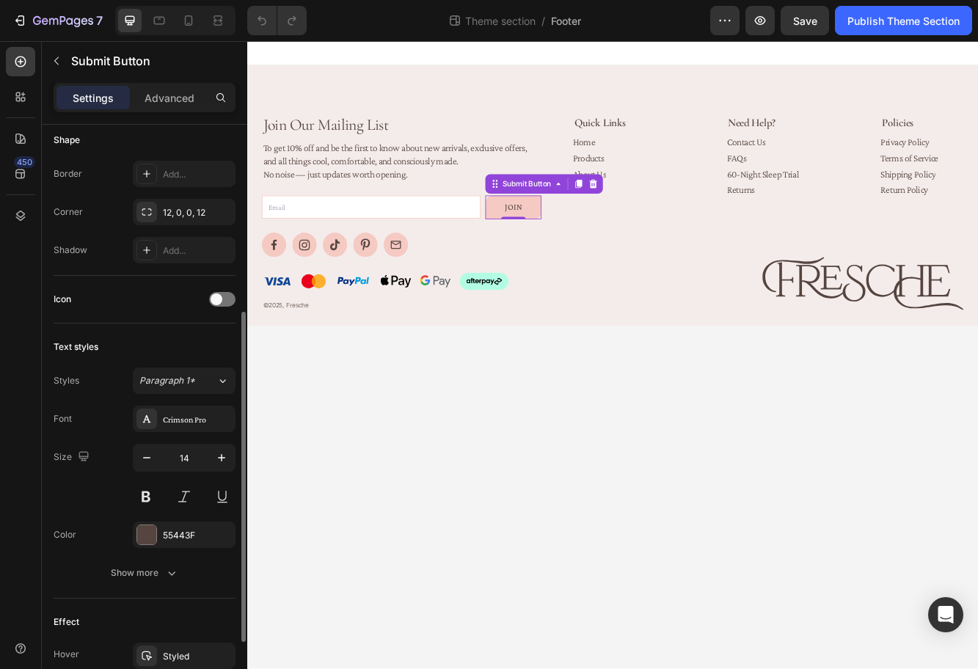
scroll to position [454, 0]
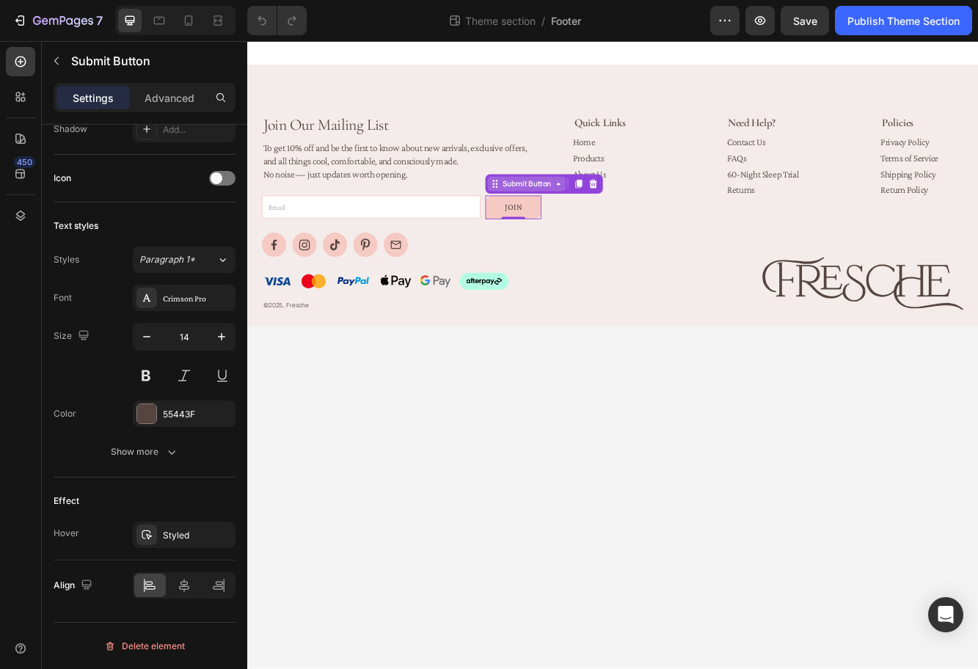
click at [575, 213] on div "Submit Button" at bounding box center [584, 213] width 65 height 13
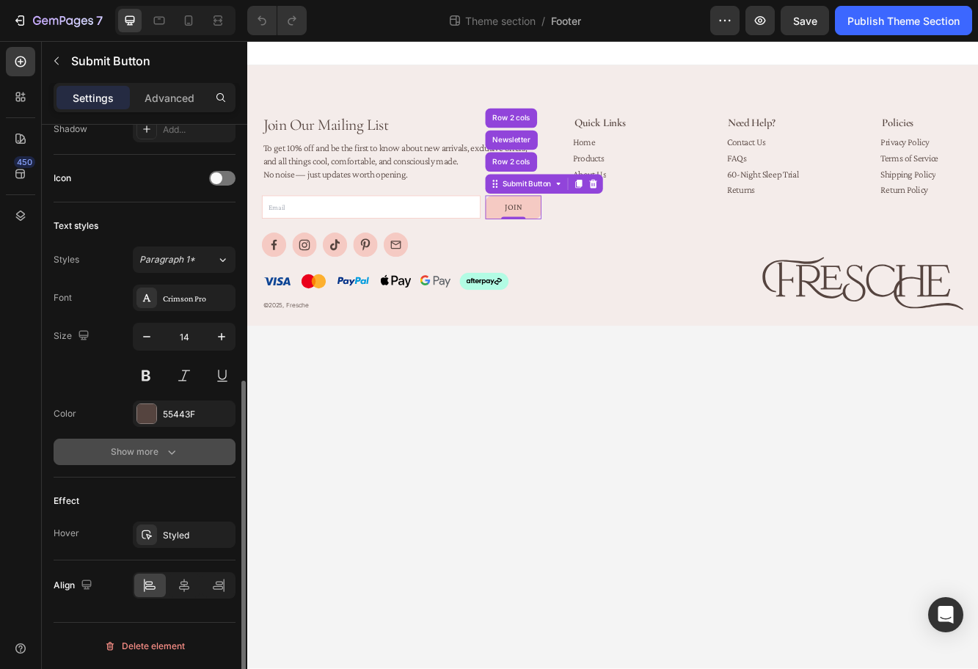
click at [172, 454] on icon "button" at bounding box center [171, 453] width 7 height 4
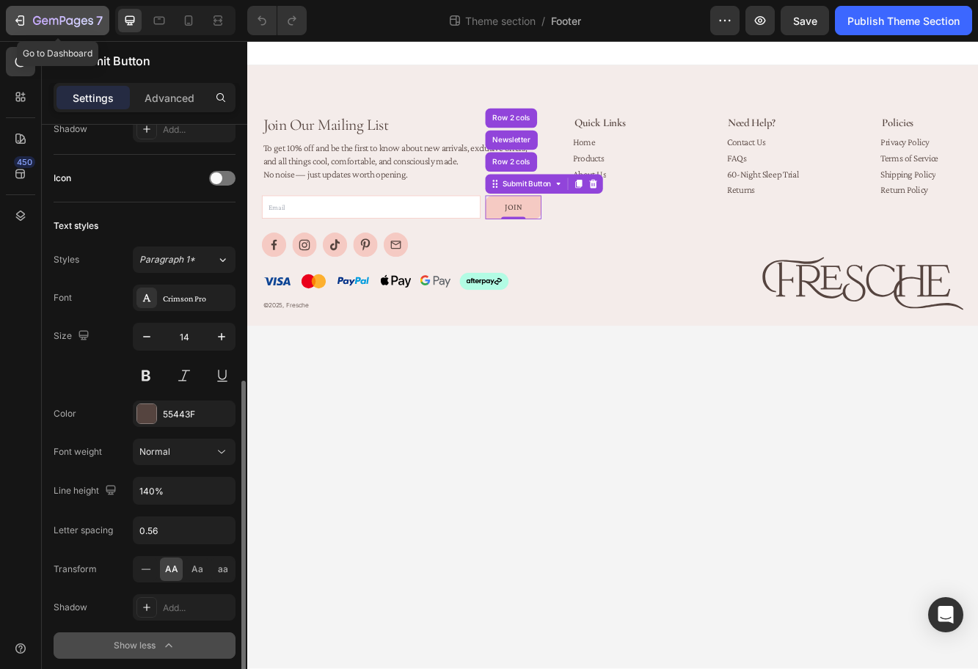
click at [27, 20] on div "7" at bounding box center [57, 21] width 90 height 18
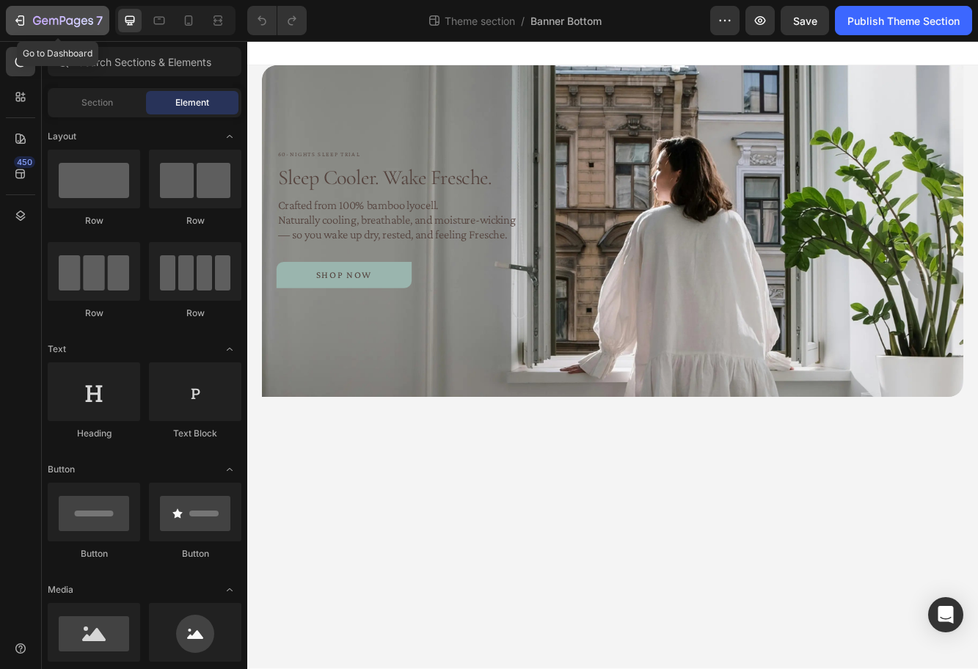
click at [23, 19] on icon "button" at bounding box center [21, 20] width 7 height 10
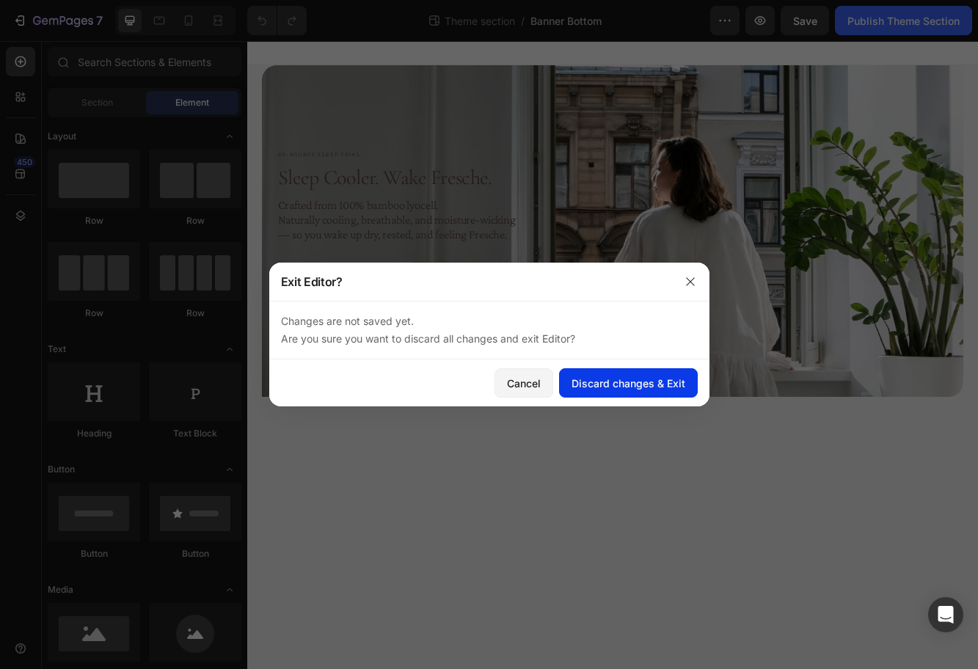
click at [578, 377] on div "Discard changes & Exit" at bounding box center [629, 383] width 114 height 15
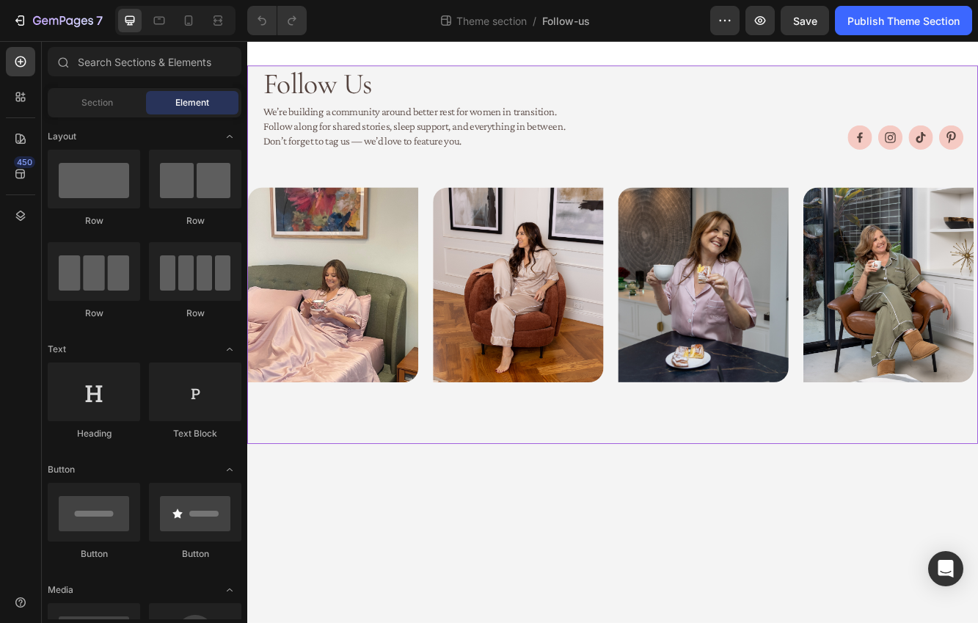
click at [724, 453] on div "Follow Us Heading We’re building a community around better rest for women in tr…" at bounding box center [687, 298] width 881 height 456
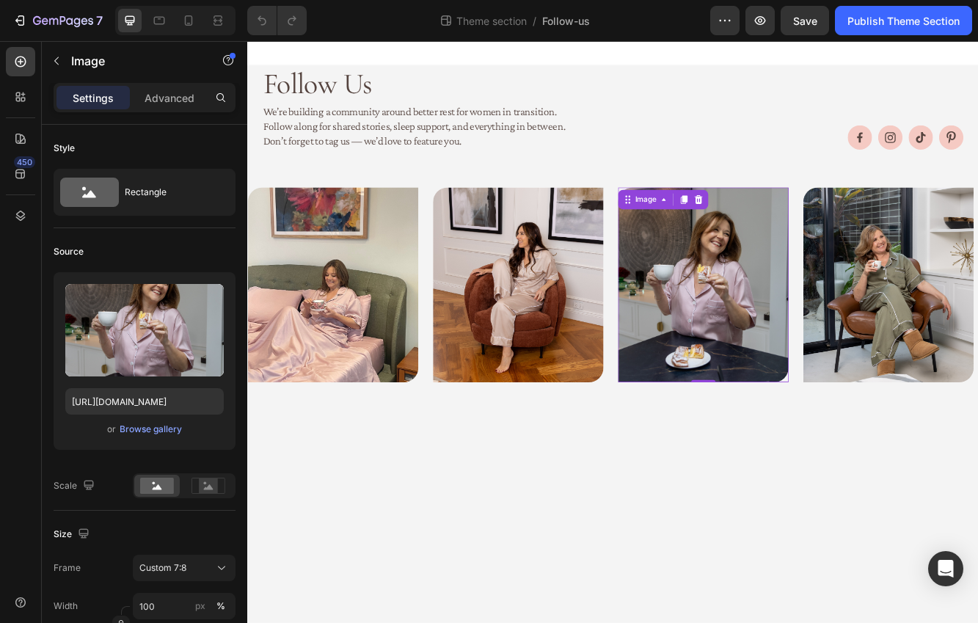
click at [832, 360] on img at bounding box center [797, 334] width 206 height 235
click at [139, 430] on div "Browse gallery" at bounding box center [151, 429] width 62 height 13
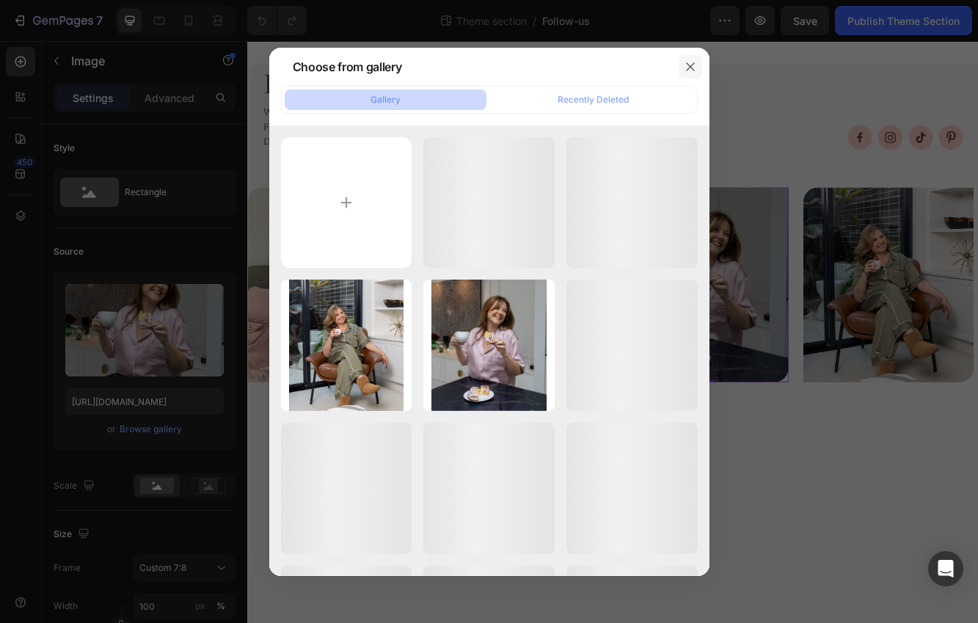
click at [690, 68] on icon "button" at bounding box center [691, 67] width 12 height 12
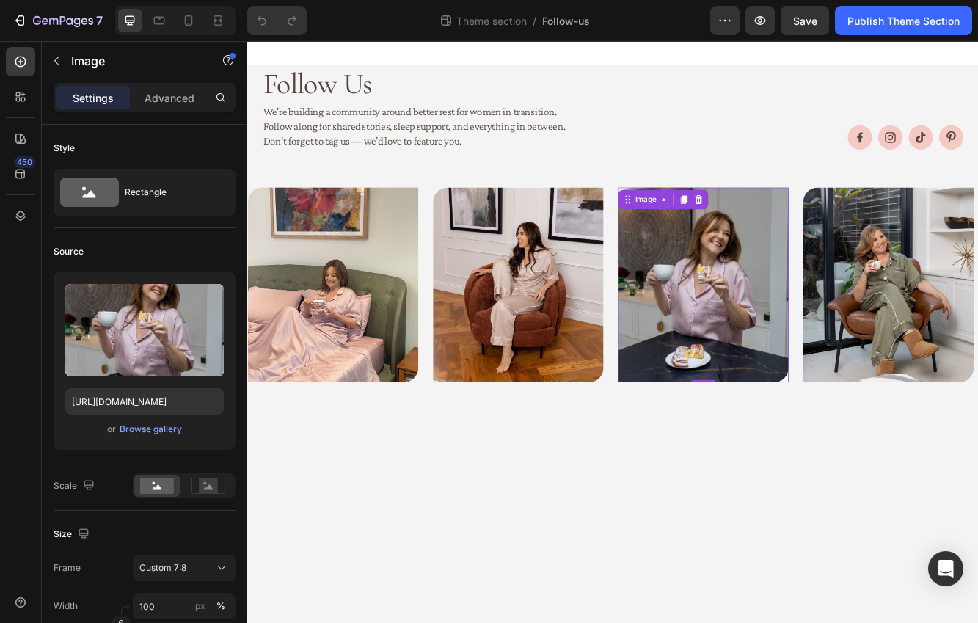
click at [617, 575] on body "Follow Us Heading We’re building a community around better rest for women in tr…" at bounding box center [687, 391] width 881 height 701
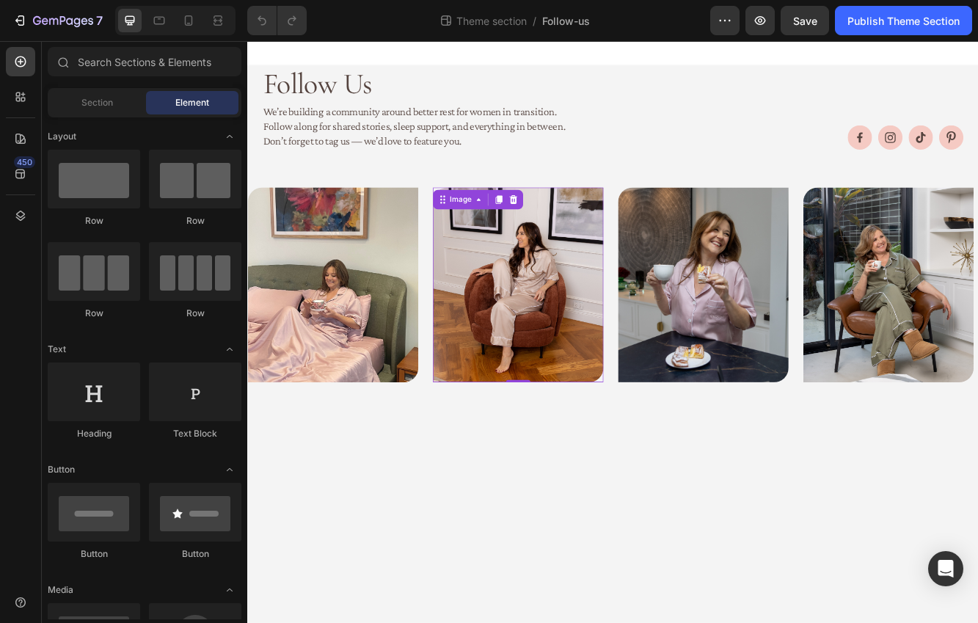
click at [575, 259] on img at bounding box center [574, 334] width 206 height 235
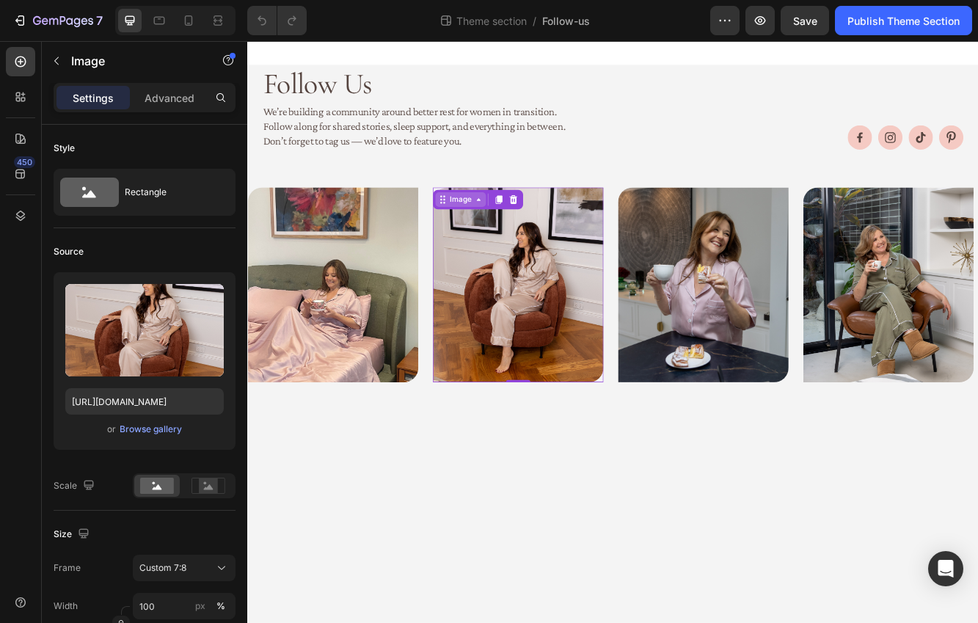
click at [498, 227] on div "Image" at bounding box center [505, 231] width 32 height 13
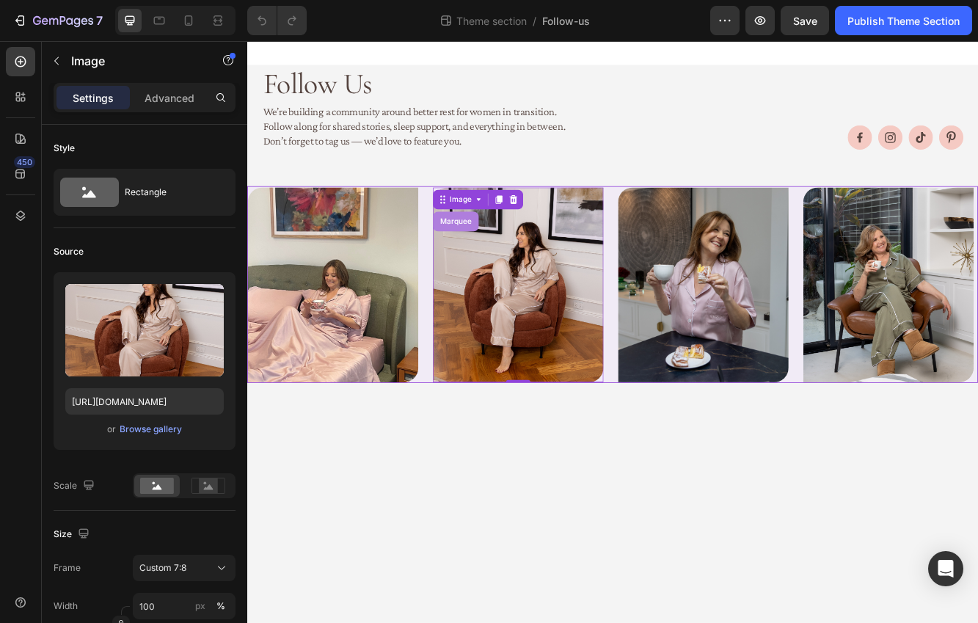
click at [501, 264] on div "Marquee" at bounding box center [498, 258] width 55 height 23
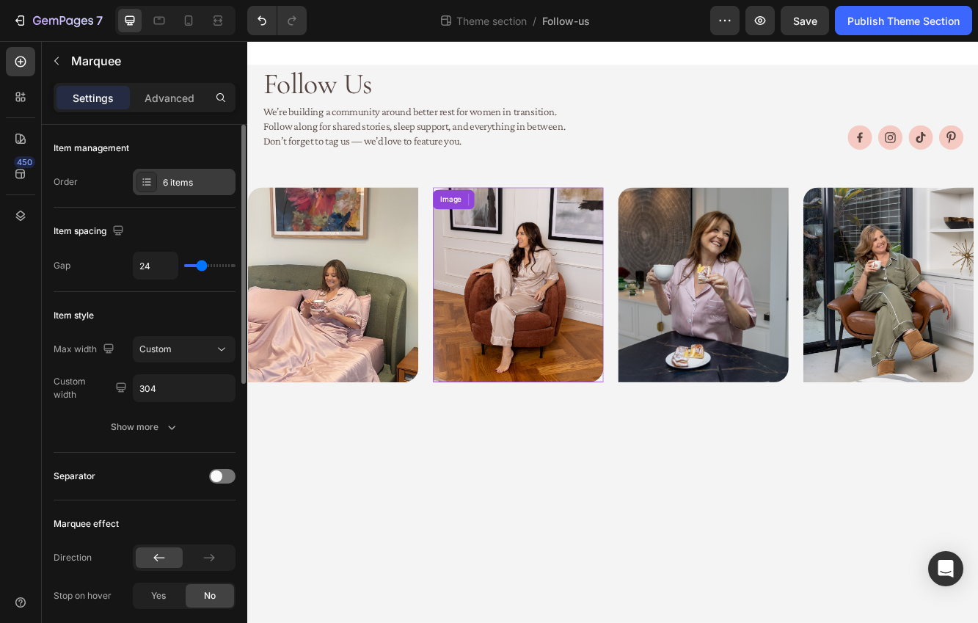
click at [168, 176] on div "6 items" at bounding box center [197, 182] width 69 height 13
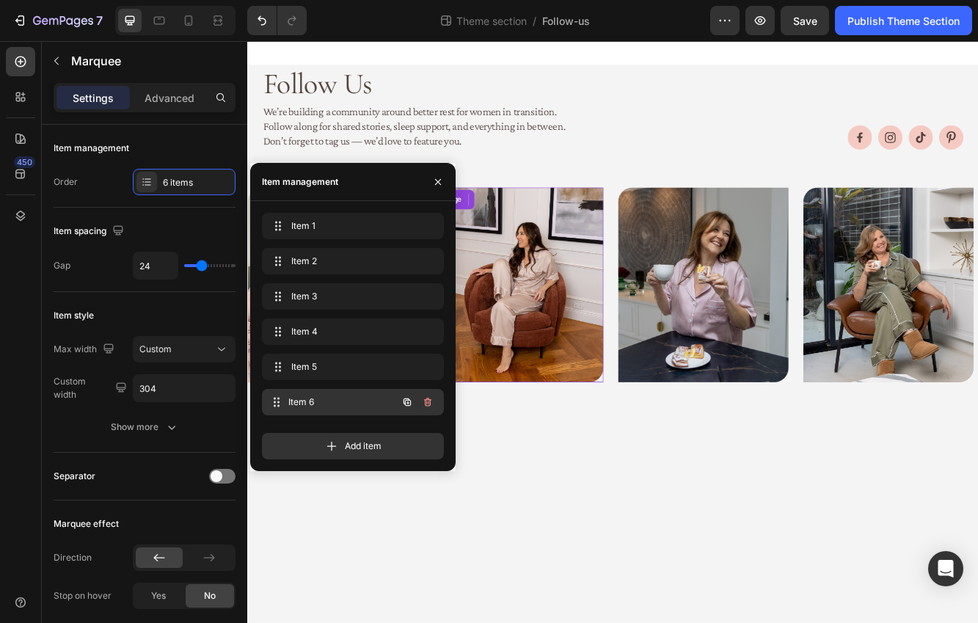
click at [331, 402] on span "Item 6" at bounding box center [342, 402] width 109 height 13
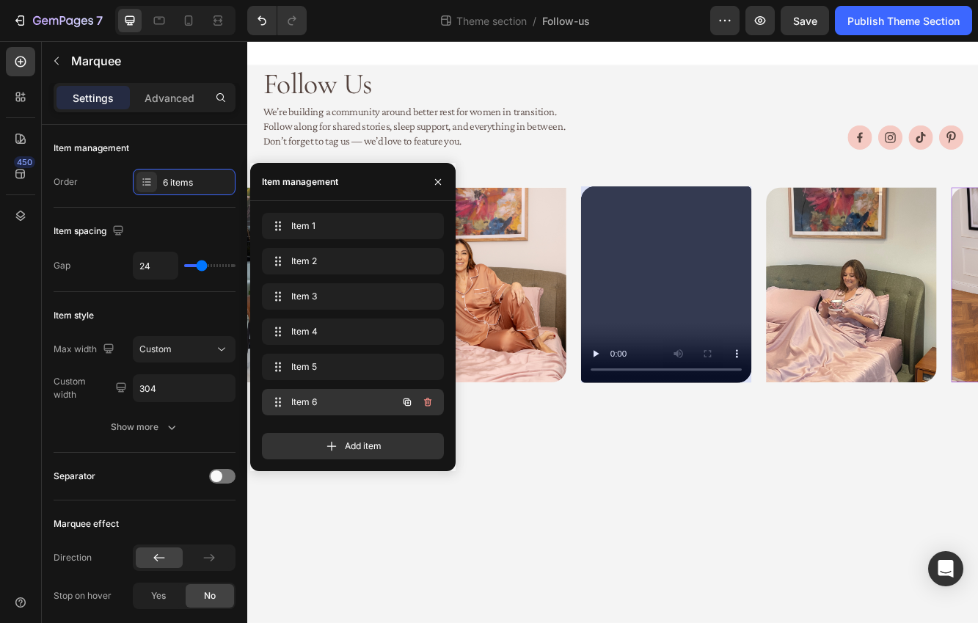
scroll to position [0, 779]
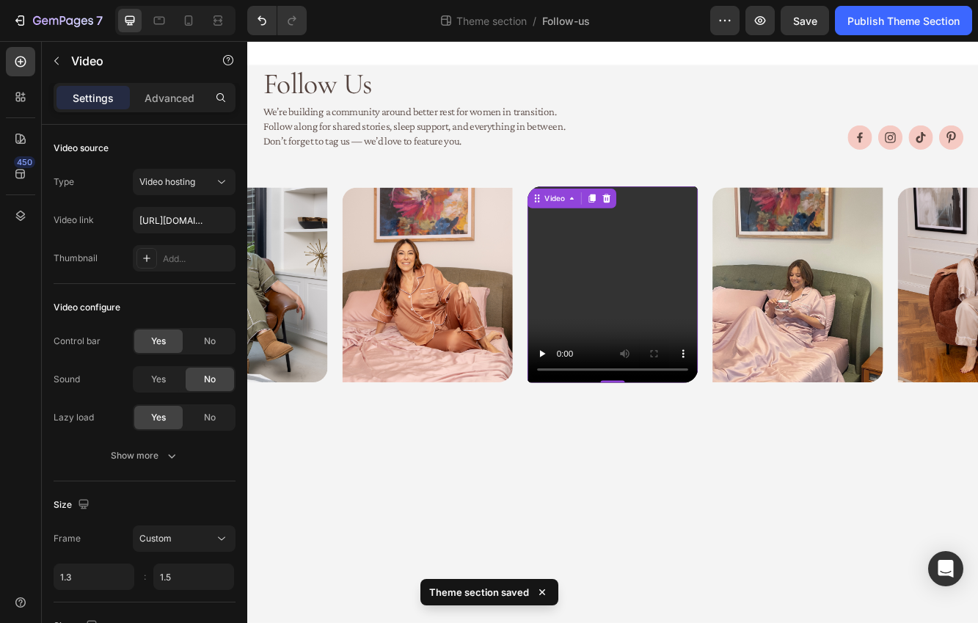
click at [719, 340] on video at bounding box center [688, 334] width 206 height 237
click at [620, 235] on div "Video" at bounding box center [618, 230] width 30 height 13
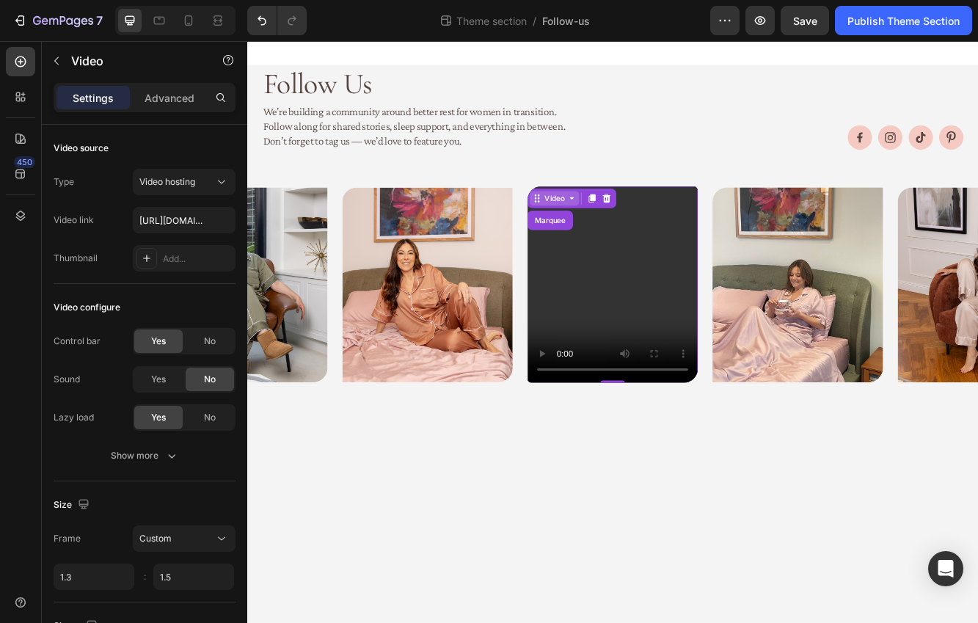
click at [639, 227] on icon at bounding box center [639, 231] width 12 height 12
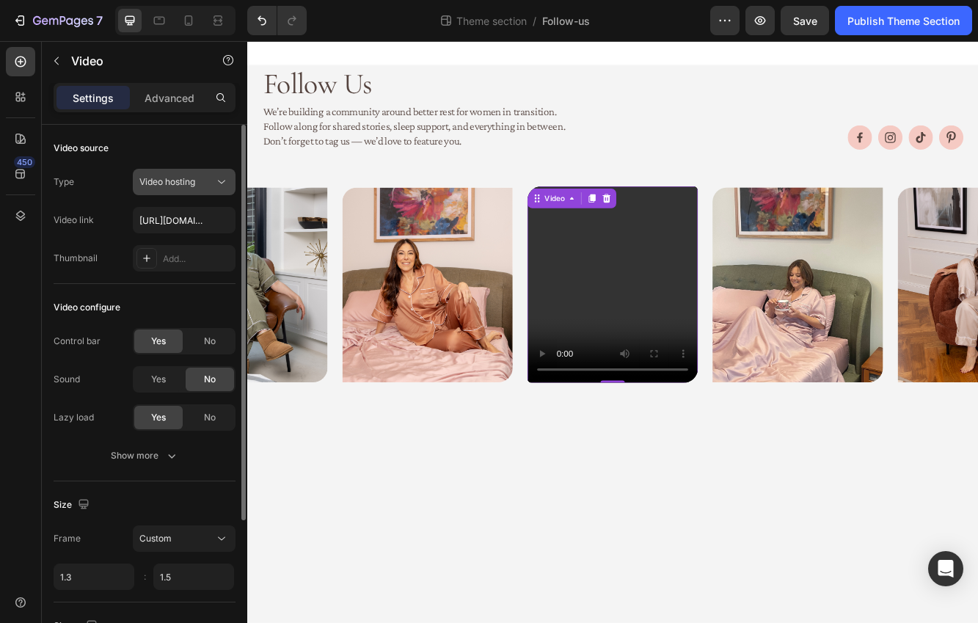
click at [183, 186] on span "Video hosting" at bounding box center [167, 181] width 56 height 11
click at [219, 182] on icon at bounding box center [221, 182] width 15 height 15
click at [190, 226] on input "[URL][DOMAIN_NAME]" at bounding box center [184, 220] width 103 height 26
click at [176, 225] on input "[URL][DOMAIN_NAME]" at bounding box center [184, 220] width 103 height 26
click at [172, 184] on span "Video hosting" at bounding box center [167, 181] width 56 height 11
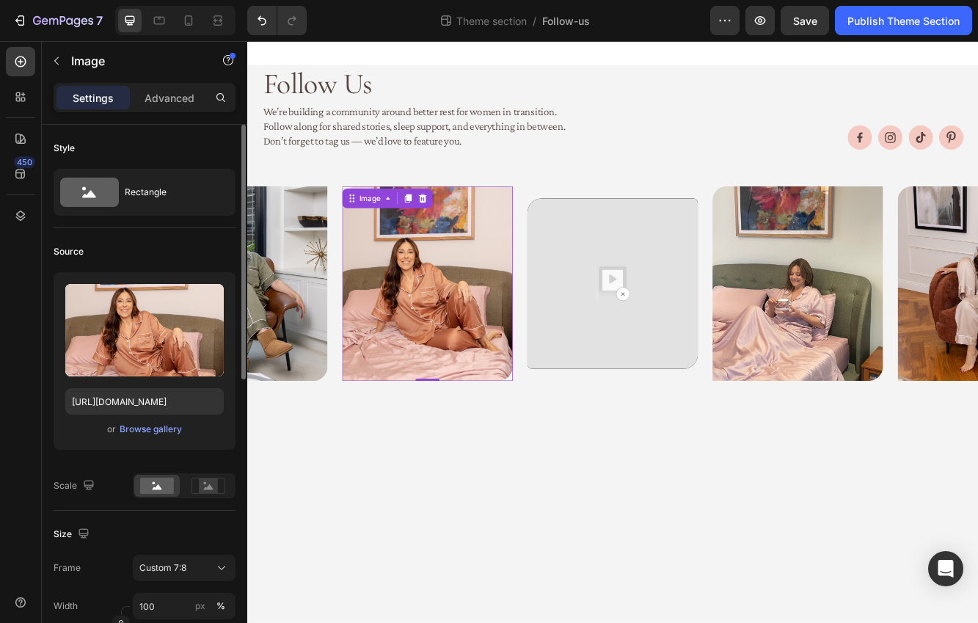
click at [481, 329] on img at bounding box center [465, 333] width 206 height 235
click at [647, 355] on img at bounding box center [688, 333] width 206 height 206
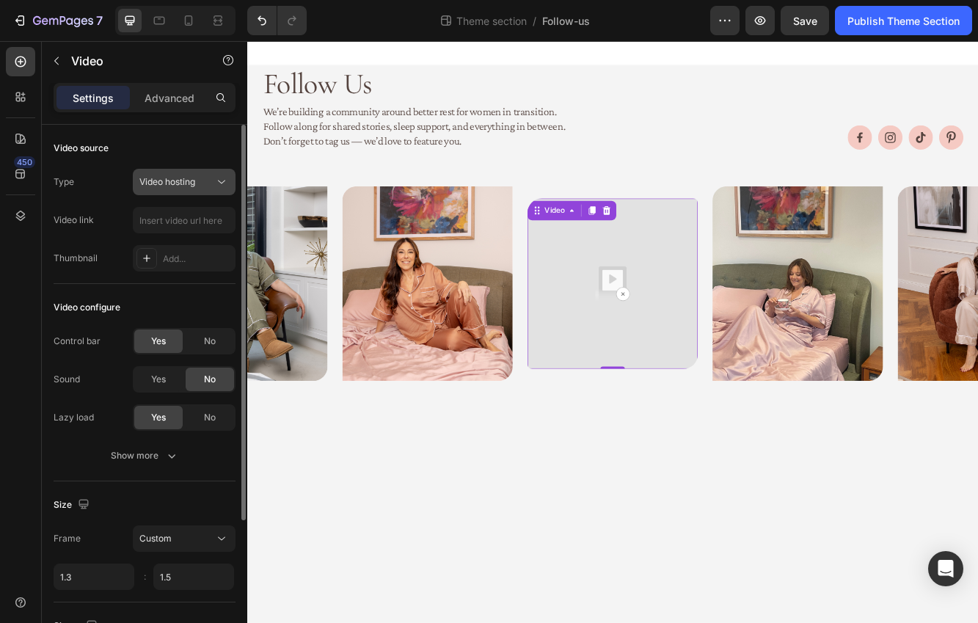
click at [222, 183] on icon at bounding box center [221, 183] width 7 height 4
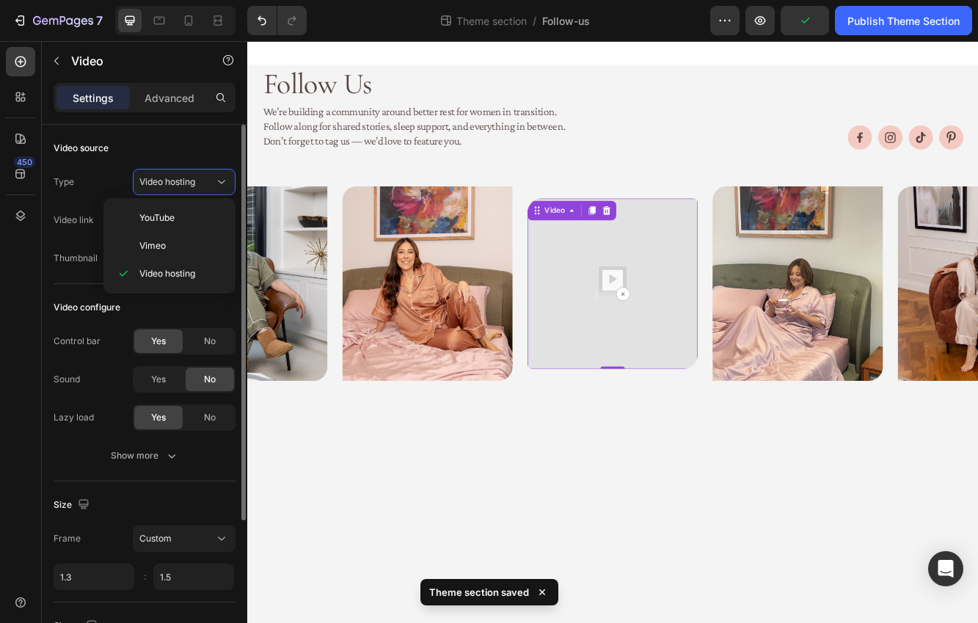
click at [159, 482] on div "Video source Type Video hosting Video link Thumbnail Add..." at bounding box center [145, 542] width 182 height 121
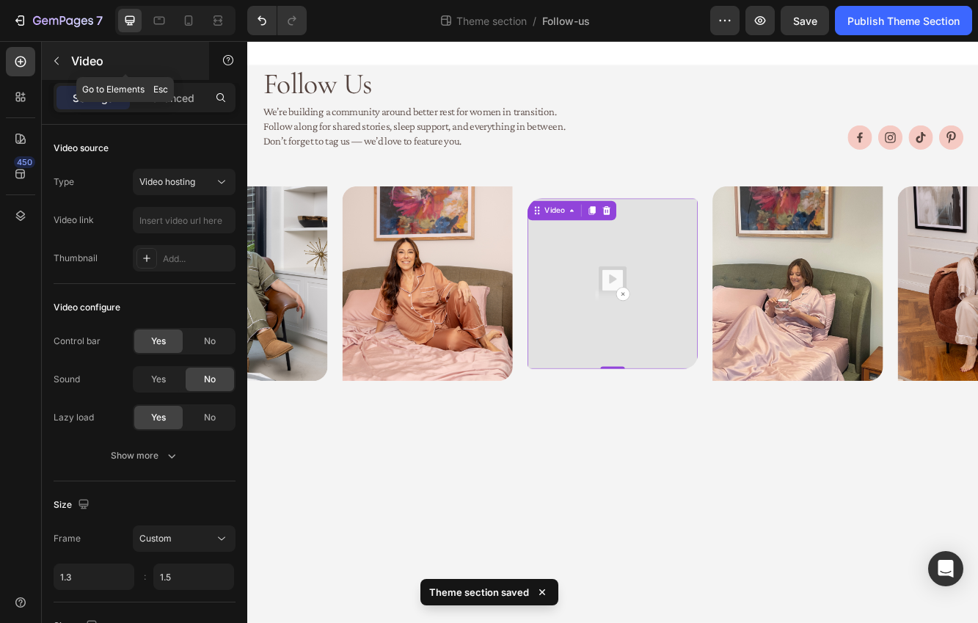
click at [59, 59] on icon "button" at bounding box center [57, 61] width 12 height 12
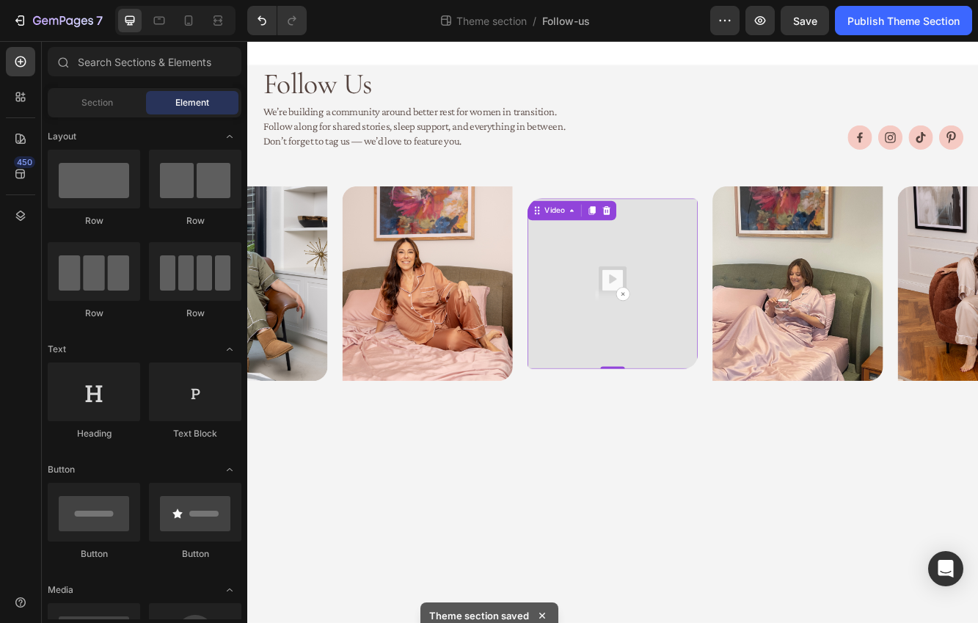
click at [686, 314] on img at bounding box center [688, 333] width 206 height 206
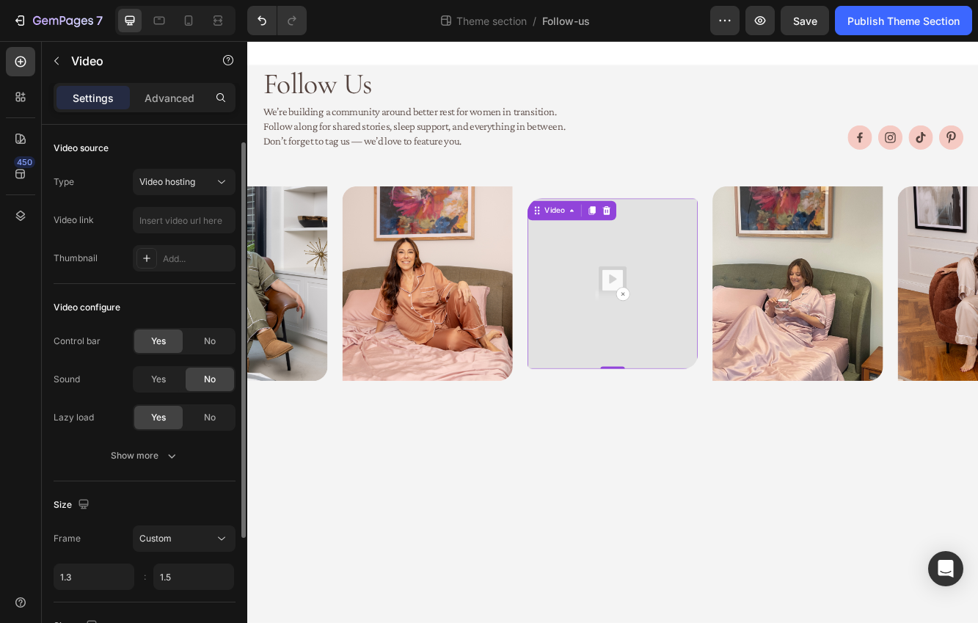
scroll to position [13, 0]
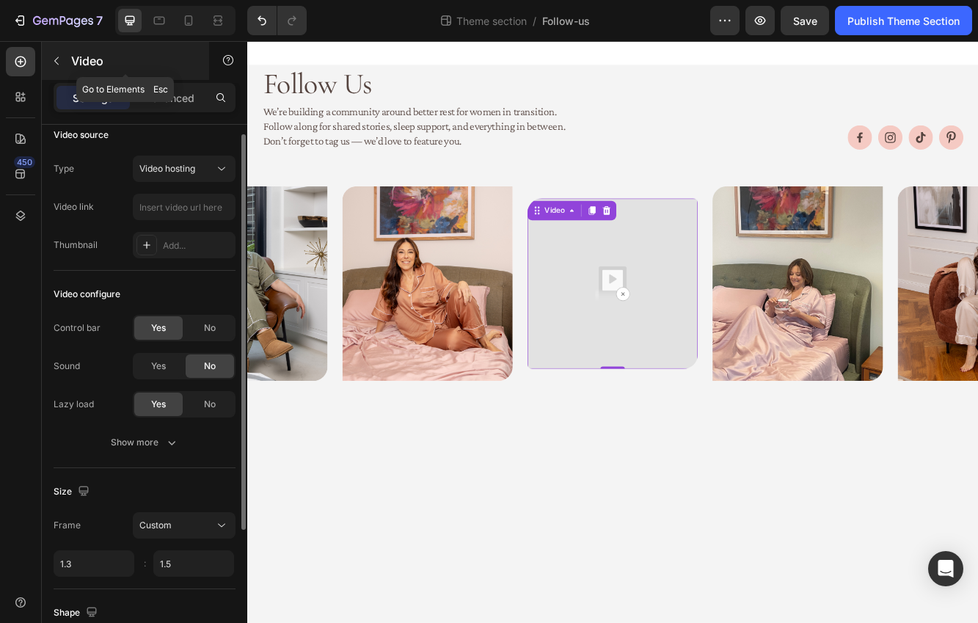
click at [58, 61] on icon "button" at bounding box center [57, 61] width 12 height 12
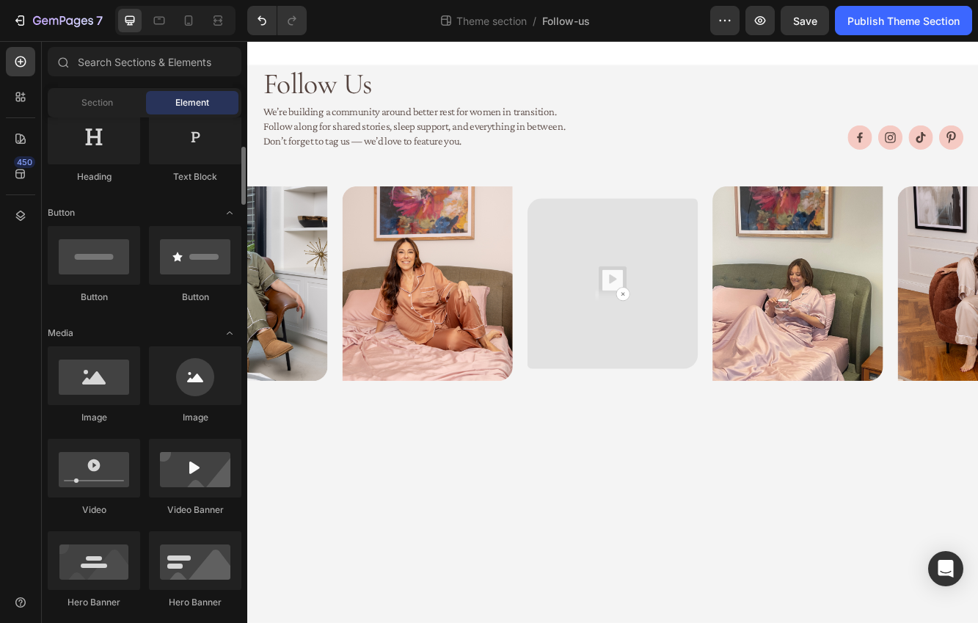
scroll to position [294, 0]
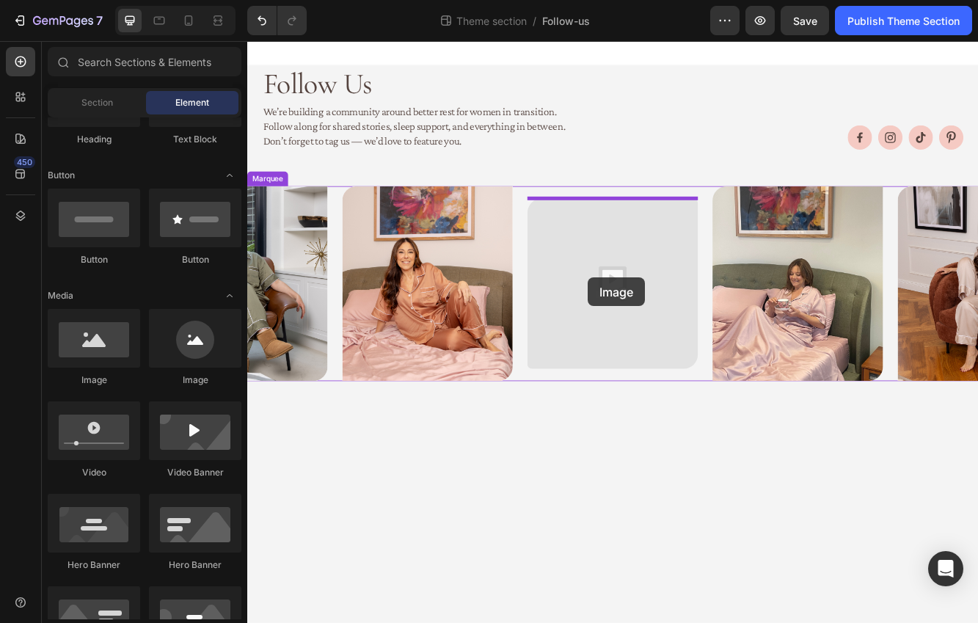
drag, startPoint x: 325, startPoint y: 385, endPoint x: 658, endPoint y: 326, distance: 337.8
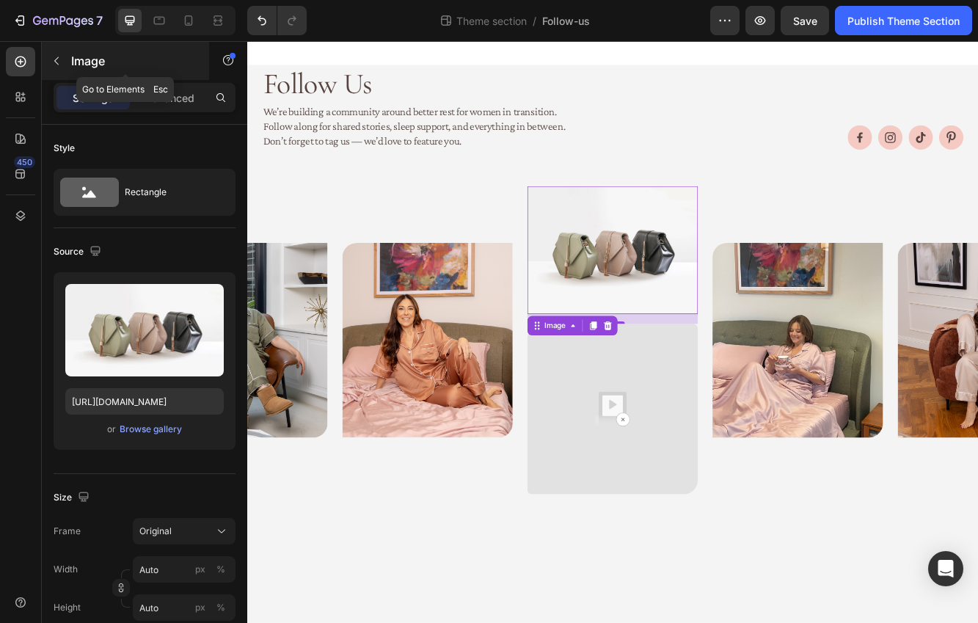
click at [54, 57] on icon "button" at bounding box center [57, 61] width 12 height 12
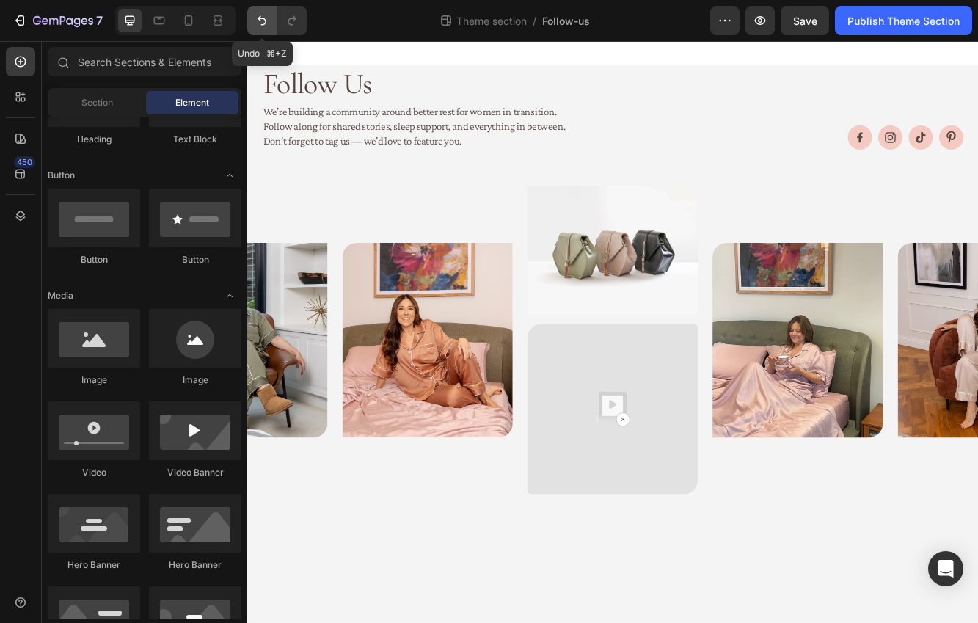
click at [266, 24] on icon "Undo/Redo" at bounding box center [262, 20] width 15 height 15
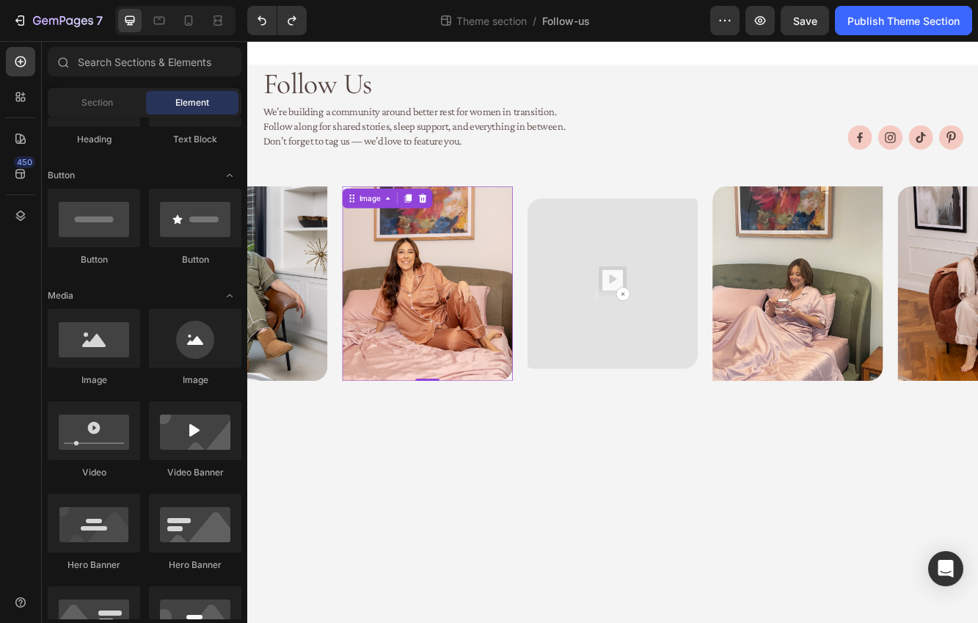
click at [462, 362] on img at bounding box center [465, 333] width 206 height 235
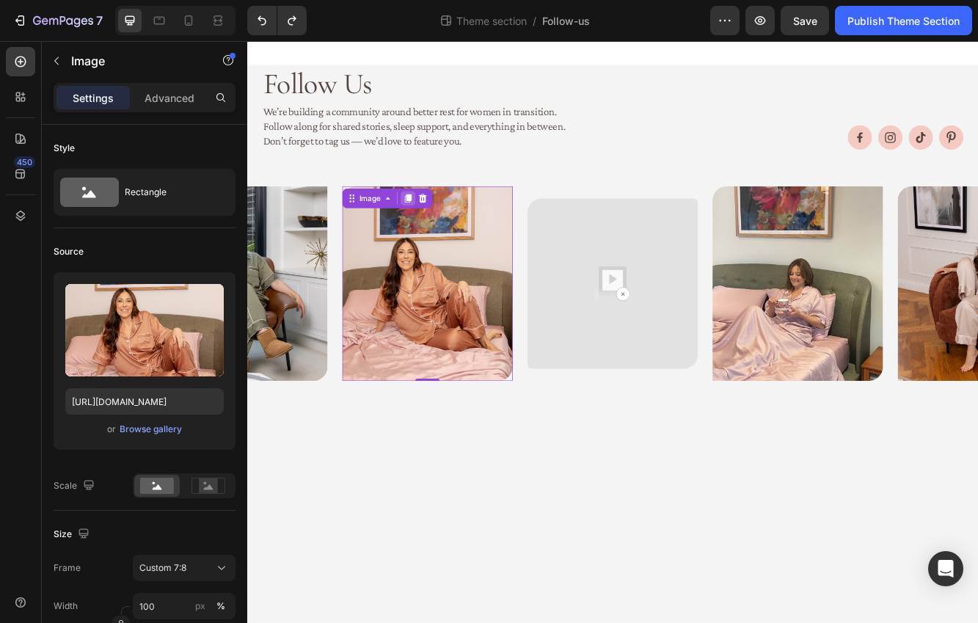
click at [443, 228] on icon at bounding box center [441, 230] width 8 height 10
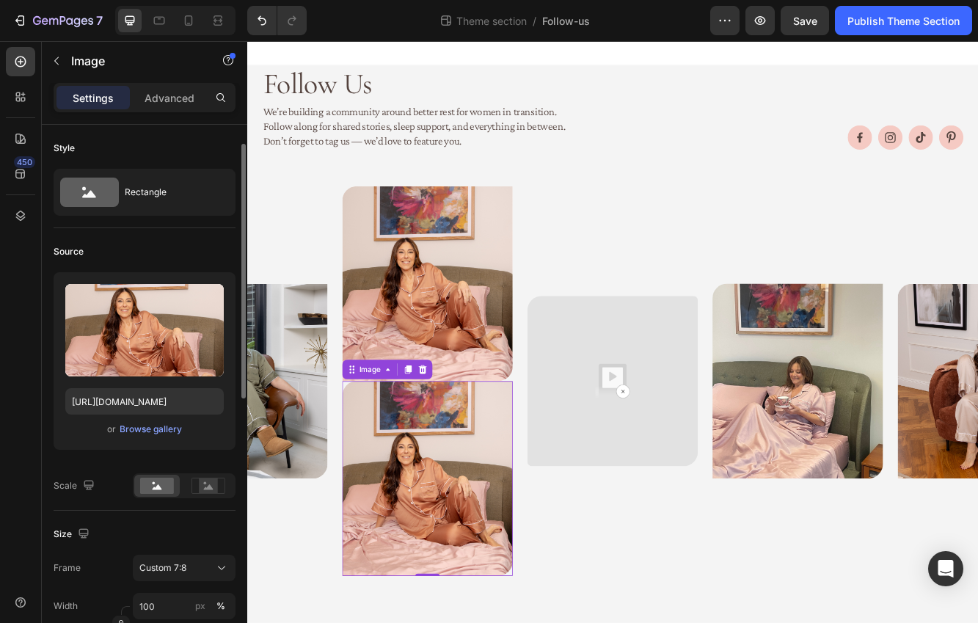
scroll to position [13, 0]
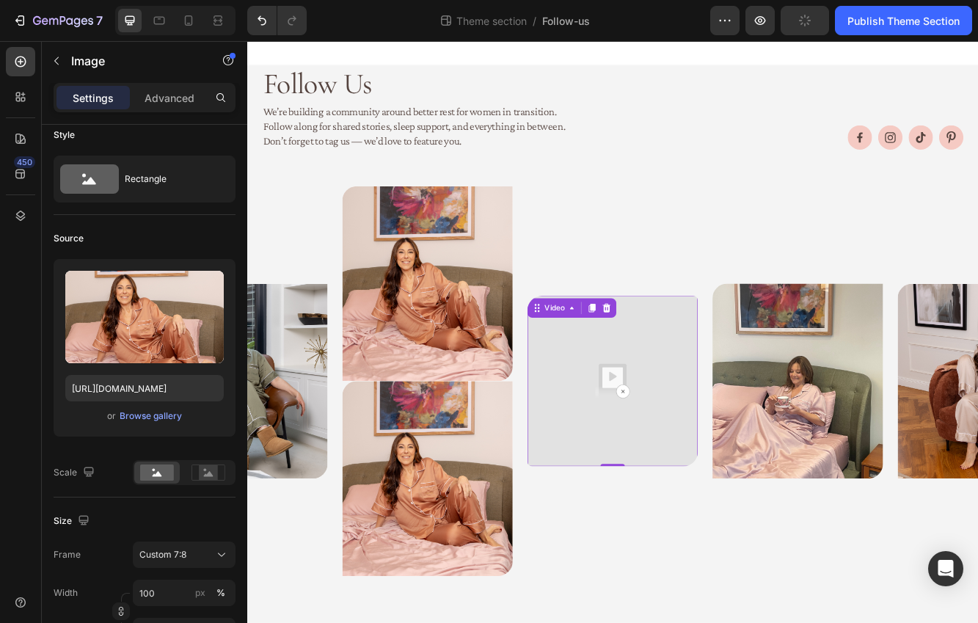
click at [670, 473] on img at bounding box center [688, 451] width 206 height 206
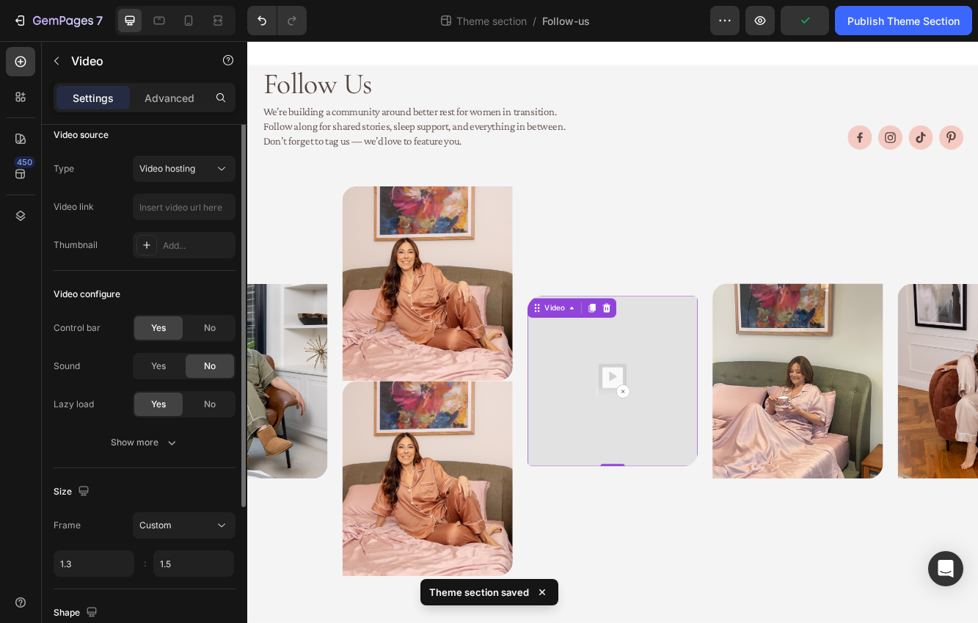
scroll to position [0, 0]
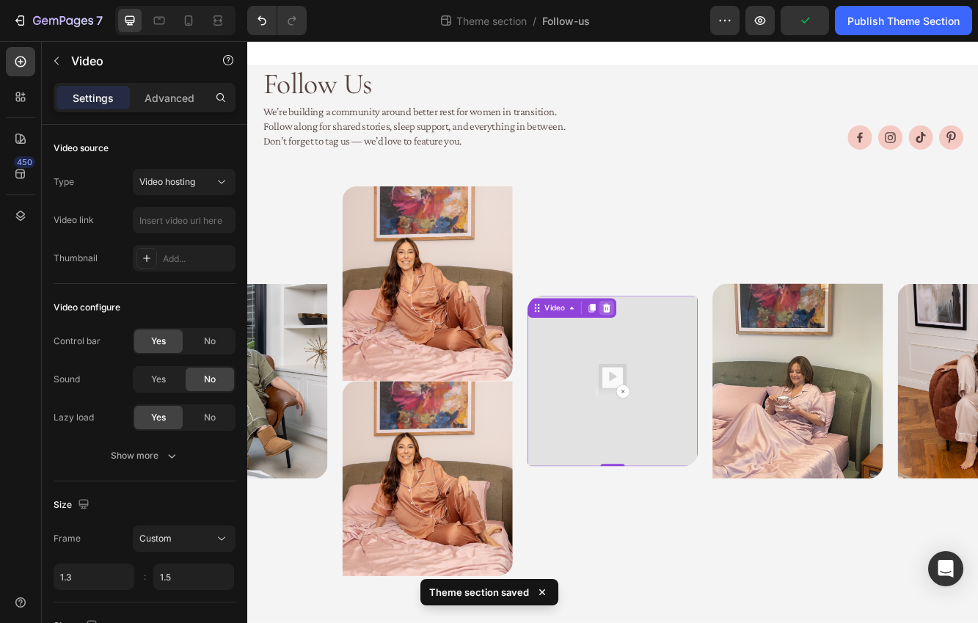
click at [679, 358] on icon at bounding box center [681, 362] width 10 height 10
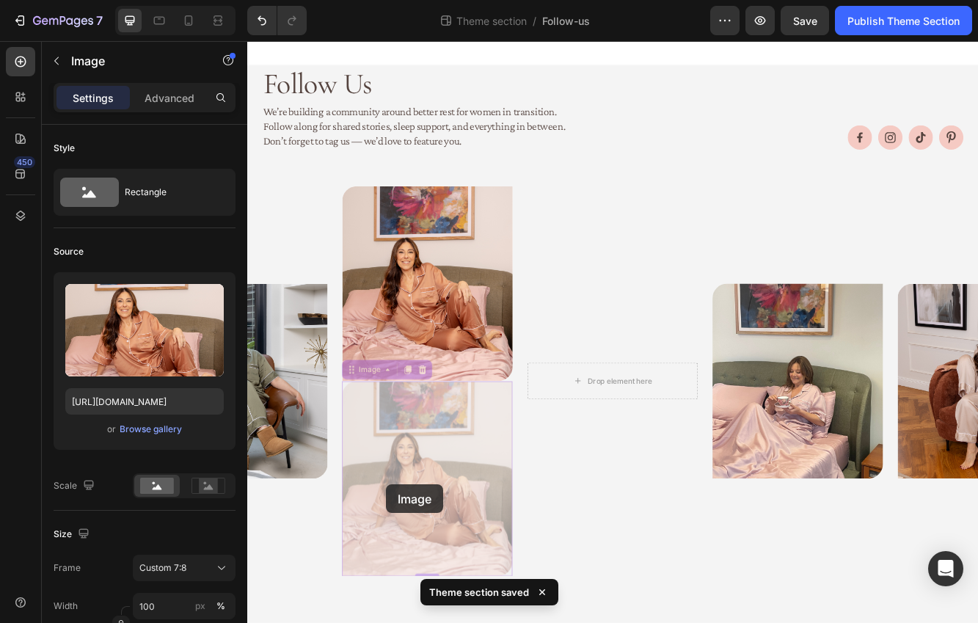
scroll to position [17, 0]
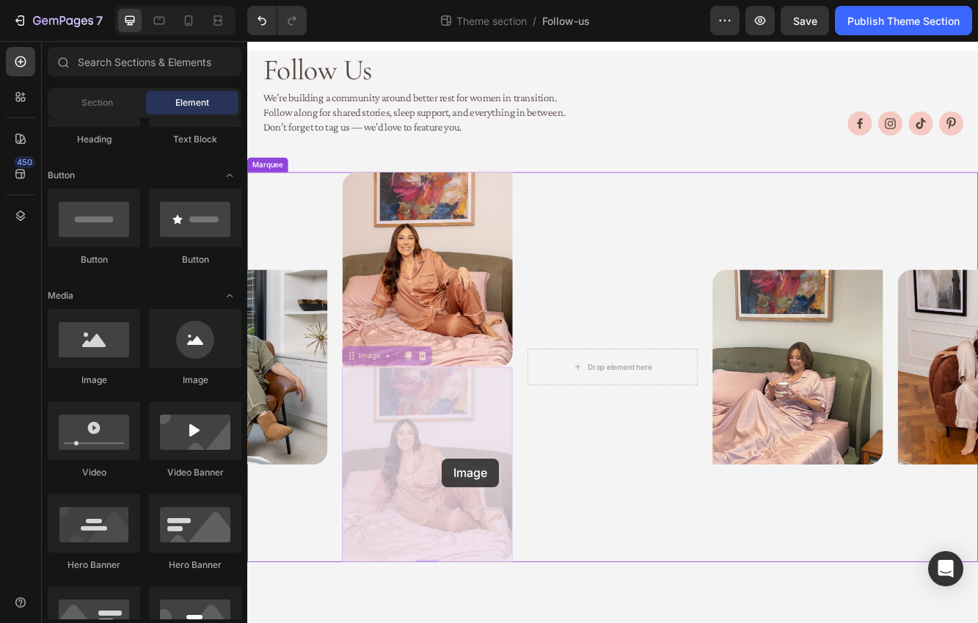
drag, startPoint x: 407, startPoint y: 564, endPoint x: 482, endPoint y: 544, distance: 78.2
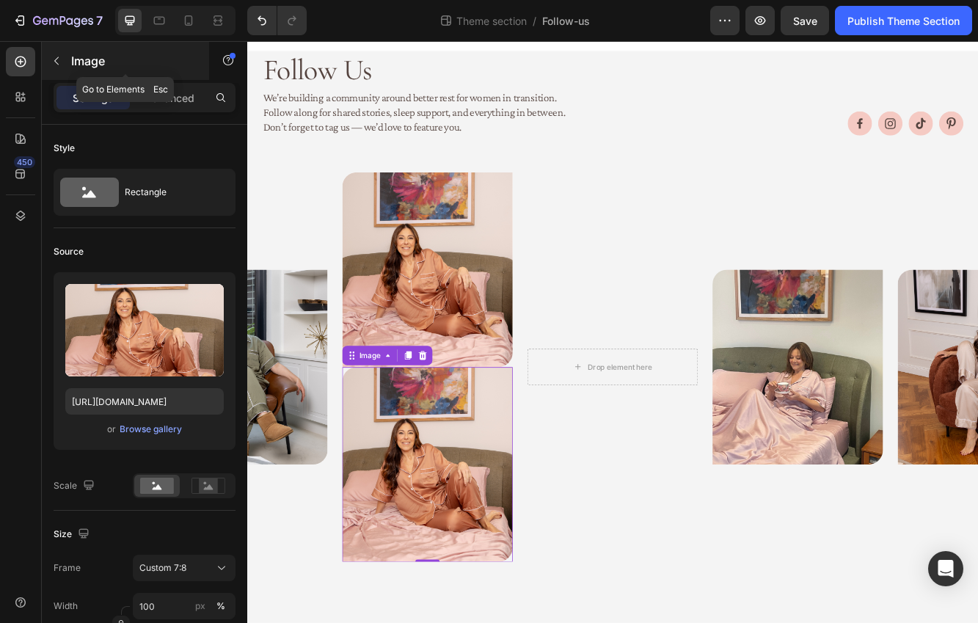
click at [57, 63] on icon "button" at bounding box center [56, 61] width 4 height 8
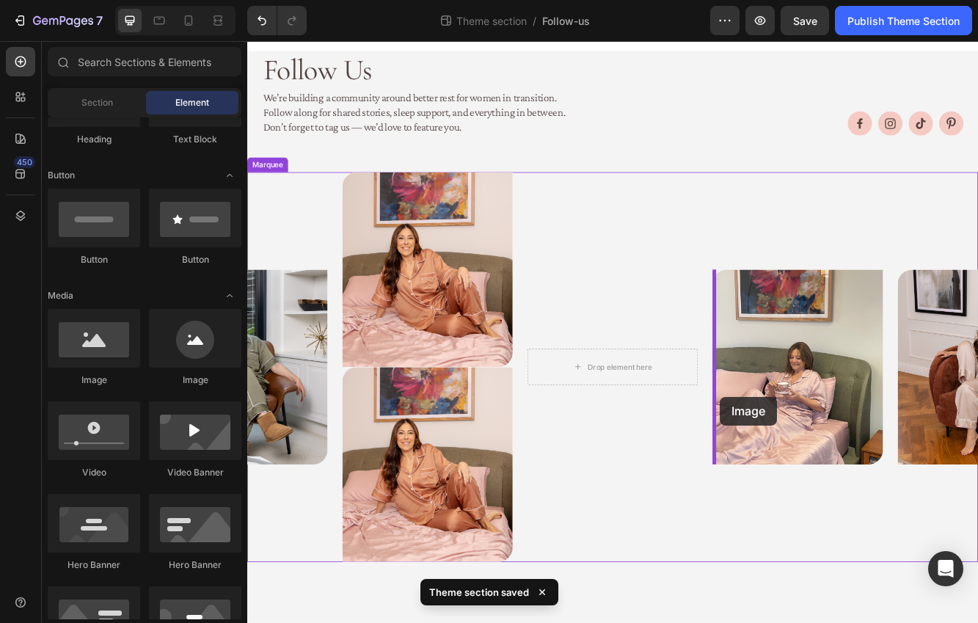
drag, startPoint x: 345, startPoint y: 391, endPoint x: 817, endPoint y: 470, distance: 478.6
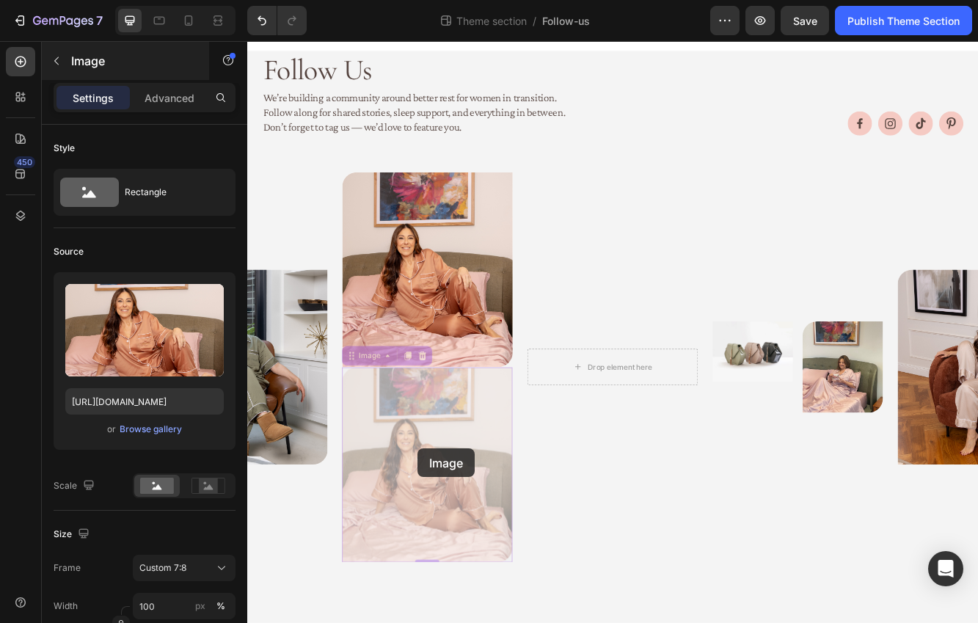
scroll to position [0, 0]
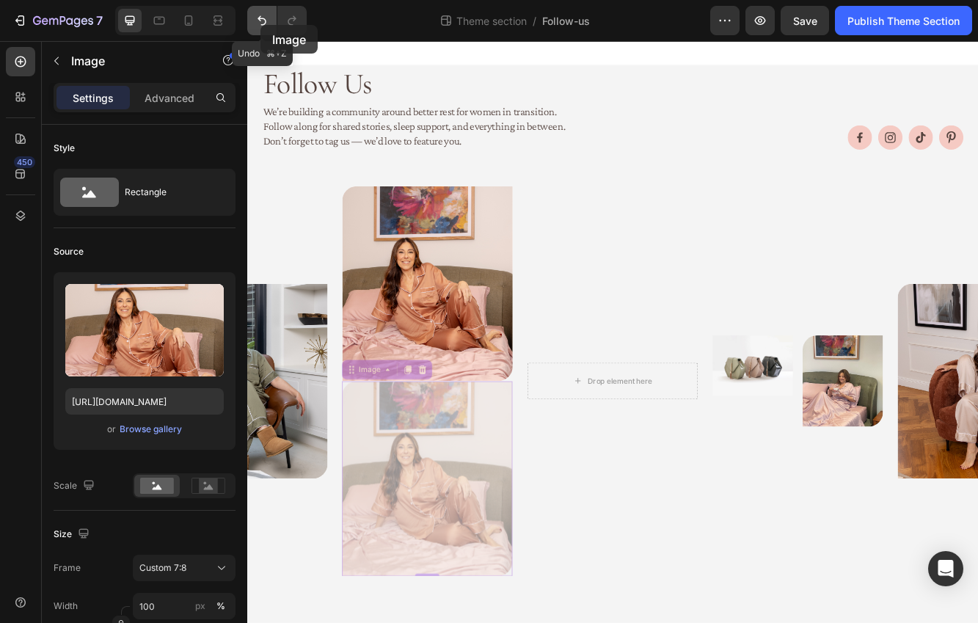
click at [261, 25] on icon "Undo/Redo" at bounding box center [262, 20] width 15 height 15
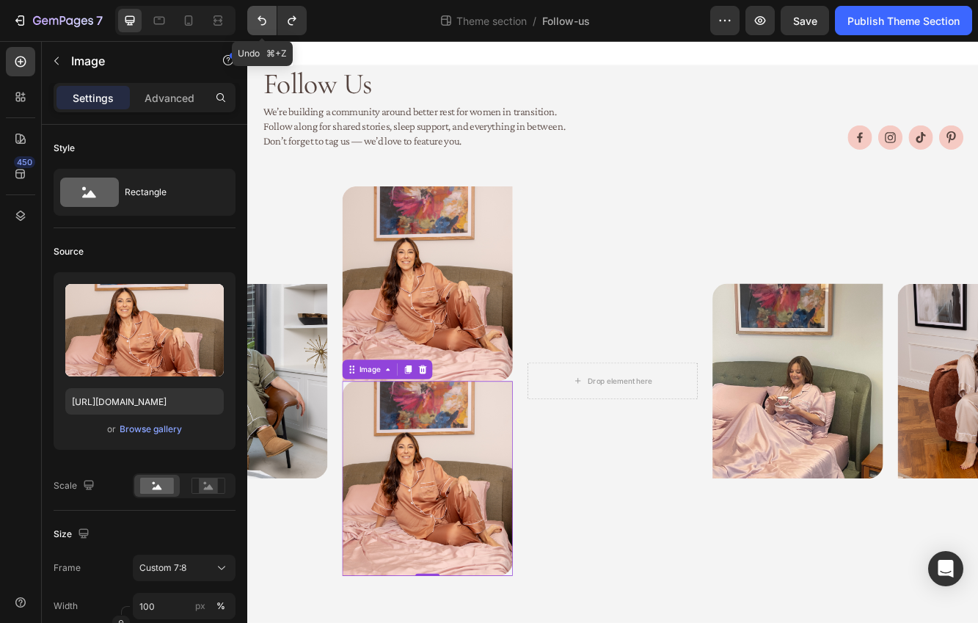
click at [261, 21] on icon "Undo/Redo" at bounding box center [262, 20] width 15 height 15
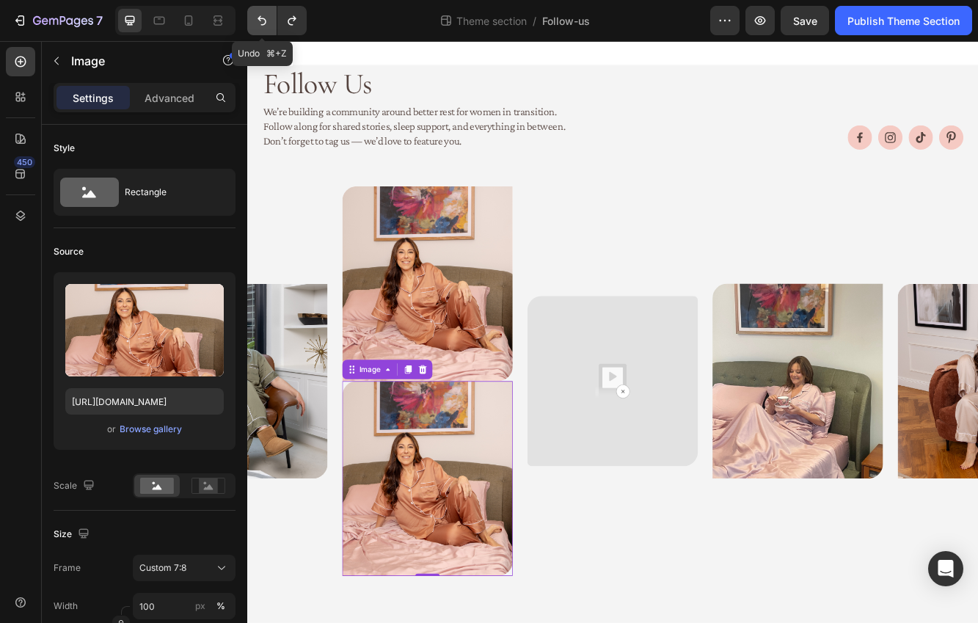
click at [261, 21] on icon "Undo/Redo" at bounding box center [262, 20] width 15 height 15
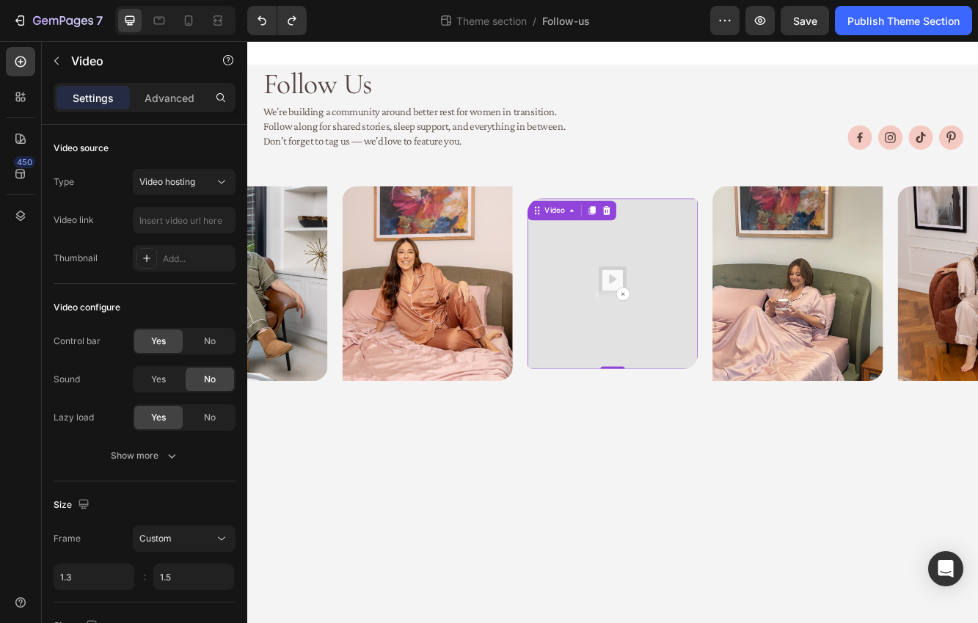
click at [687, 266] on img at bounding box center [688, 333] width 206 height 206
click at [680, 239] on icon at bounding box center [681, 245] width 12 height 12
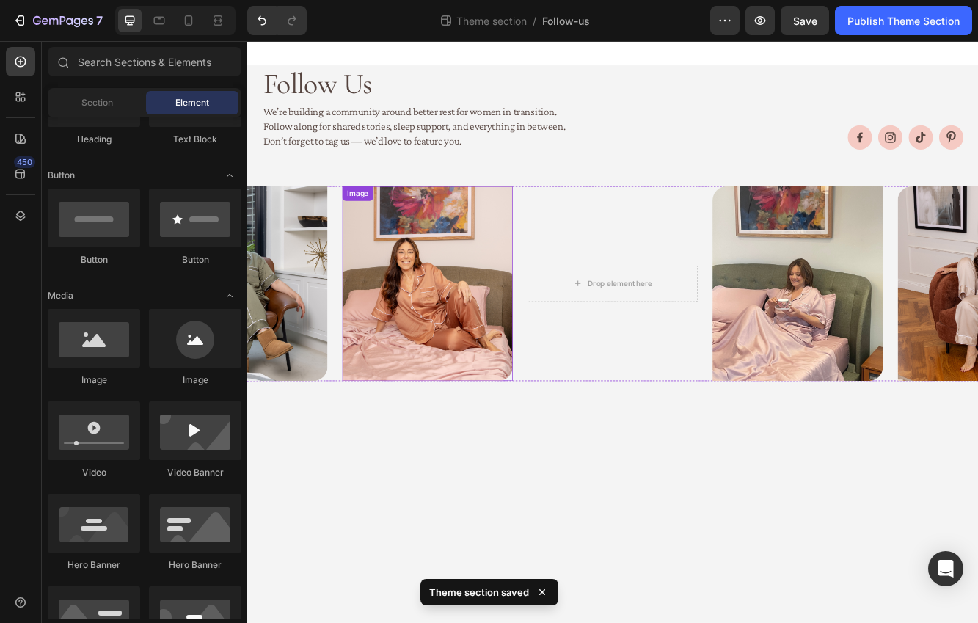
click at [465, 277] on img at bounding box center [465, 333] width 206 height 235
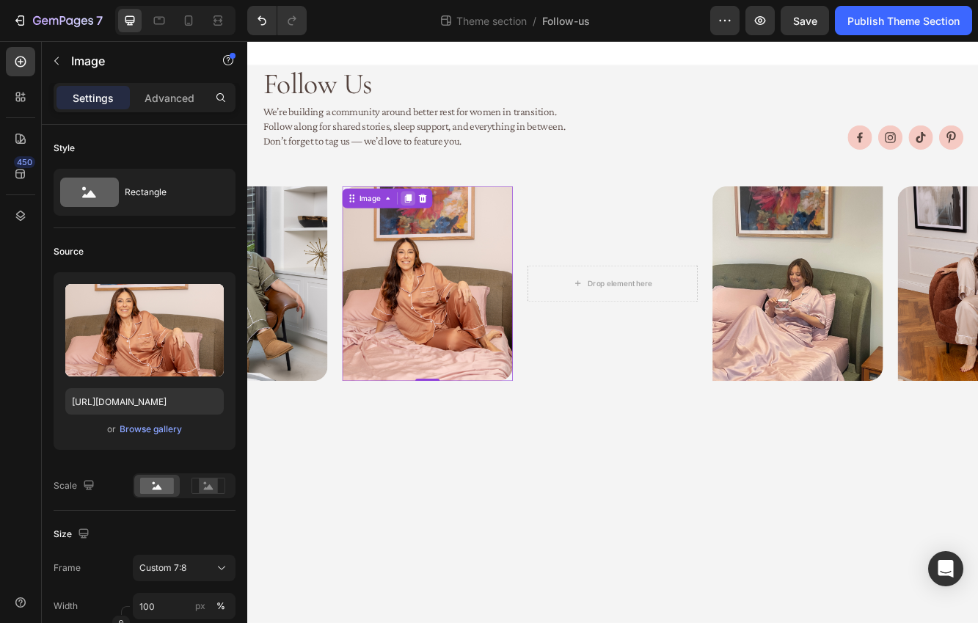
click at [440, 231] on icon at bounding box center [441, 230] width 8 height 10
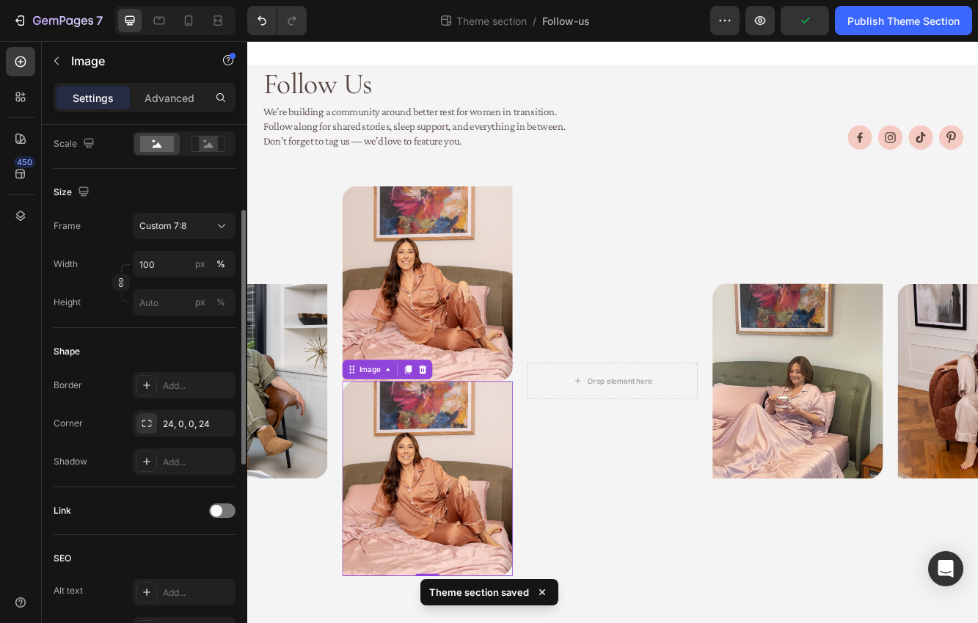
scroll to position [360, 0]
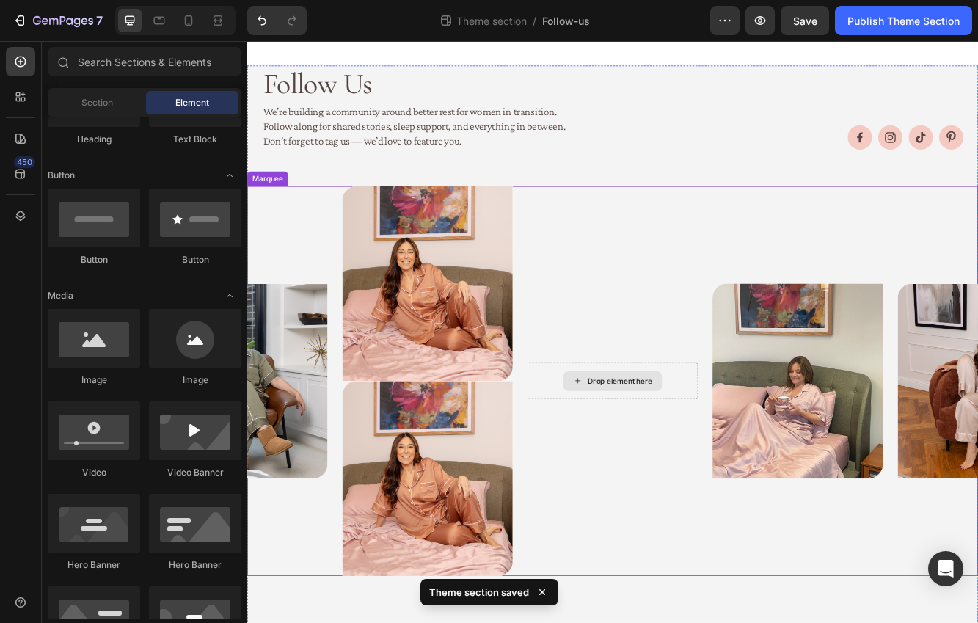
click at [679, 445] on div "Drop element here" at bounding box center [697, 451] width 78 height 12
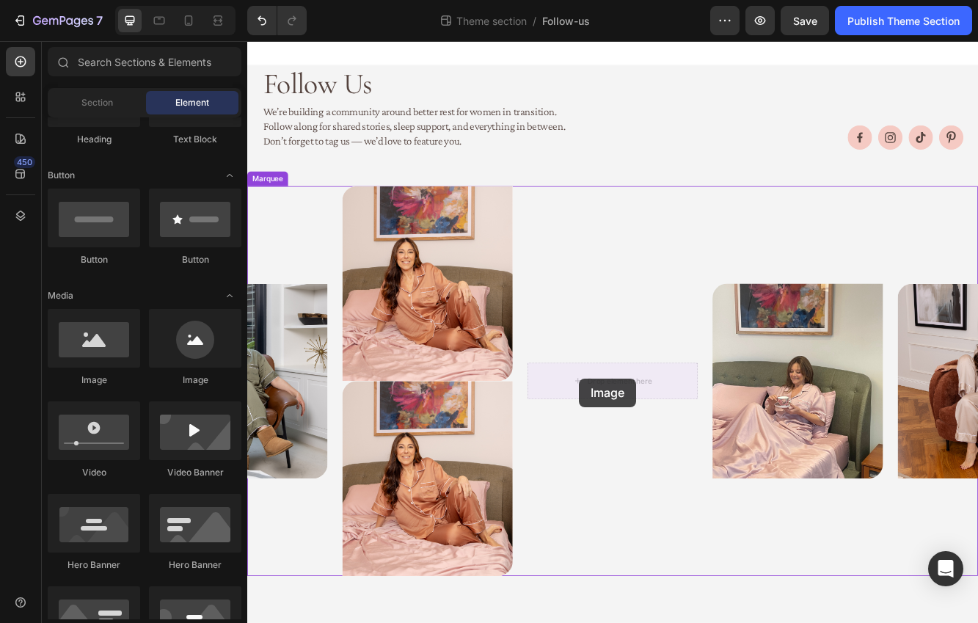
drag, startPoint x: 342, startPoint y: 380, endPoint x: 647, endPoint y: 447, distance: 312.6
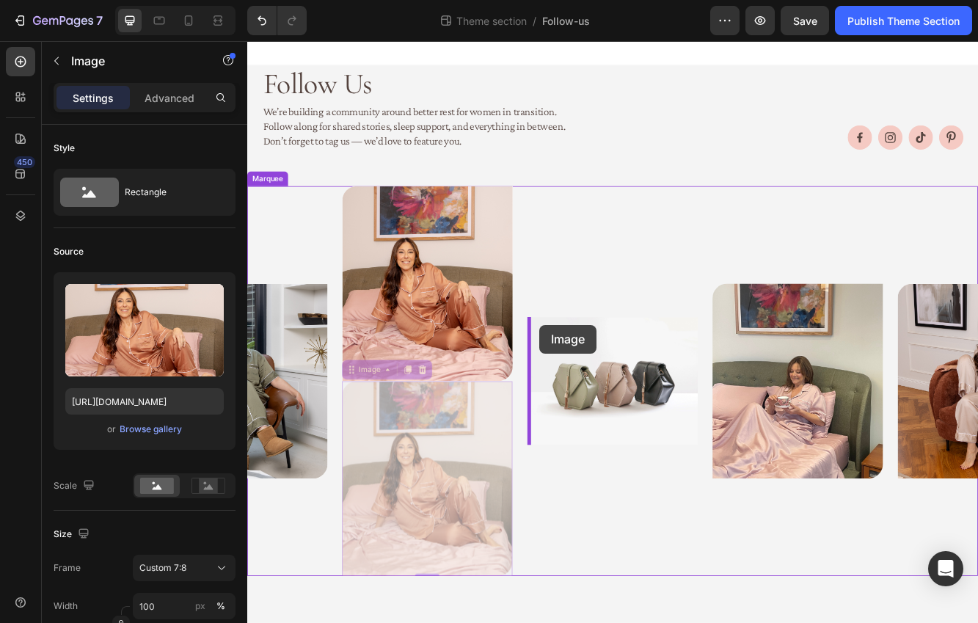
drag, startPoint x: 371, startPoint y: 435, endPoint x: 599, endPoint y: 383, distance: 234.0
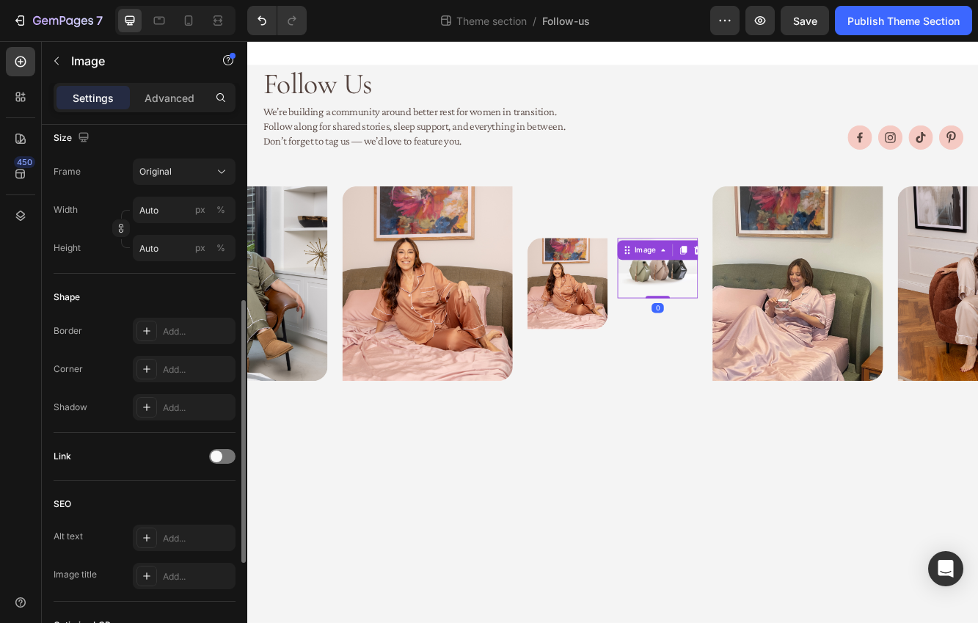
click at [753, 322] on img at bounding box center [742, 314] width 97 height 73
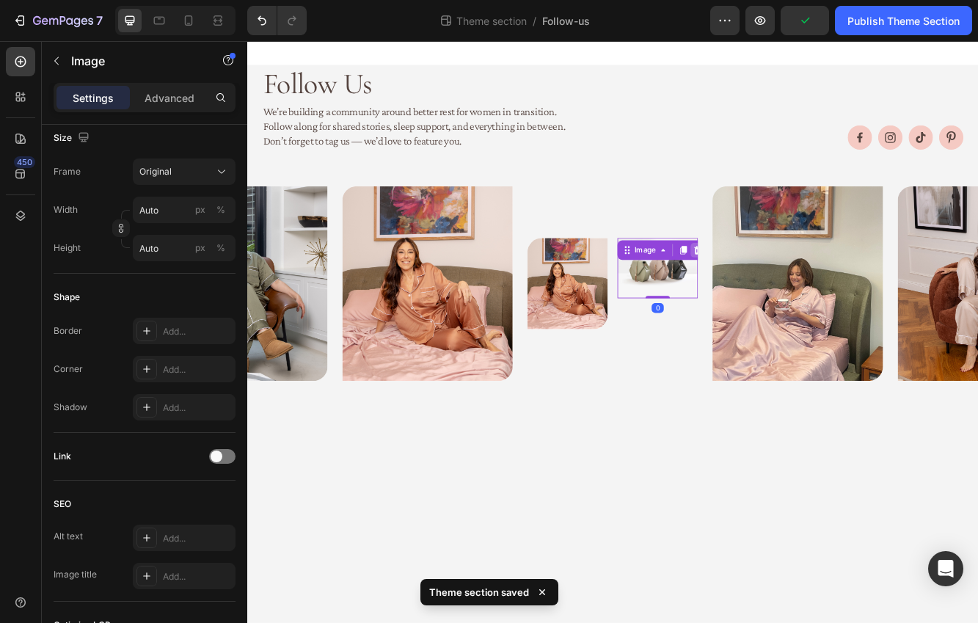
click at [788, 292] on icon at bounding box center [791, 292] width 10 height 10
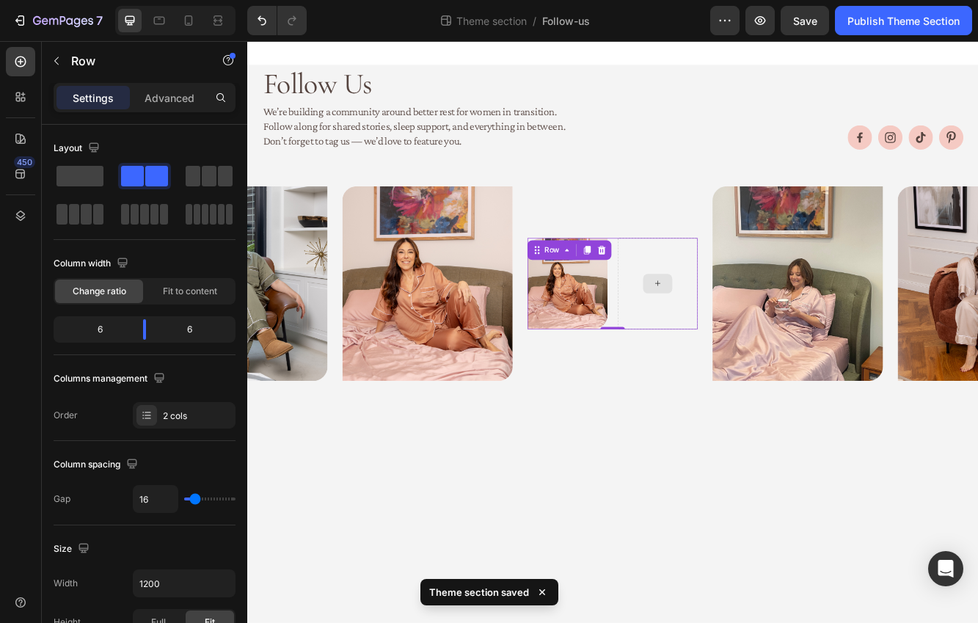
click at [749, 319] on div at bounding box center [742, 333] width 97 height 111
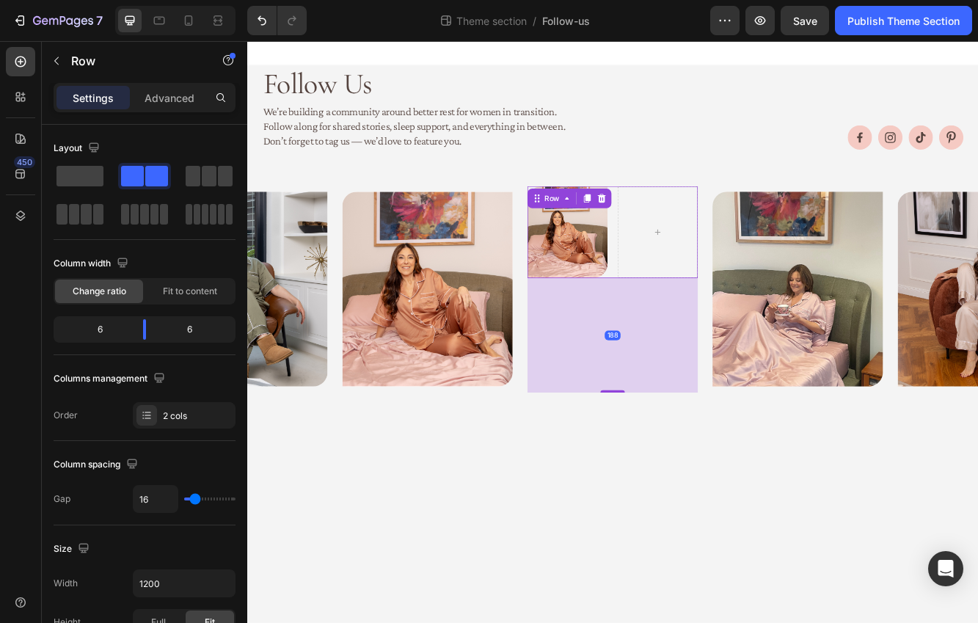
drag, startPoint x: 686, startPoint y: 387, endPoint x: 687, endPoint y: 524, distance: 137.3
click at [687, 524] on div "Follow Us Heading We’re building a community around better rest for women in tr…" at bounding box center [687, 304] width 881 height 468
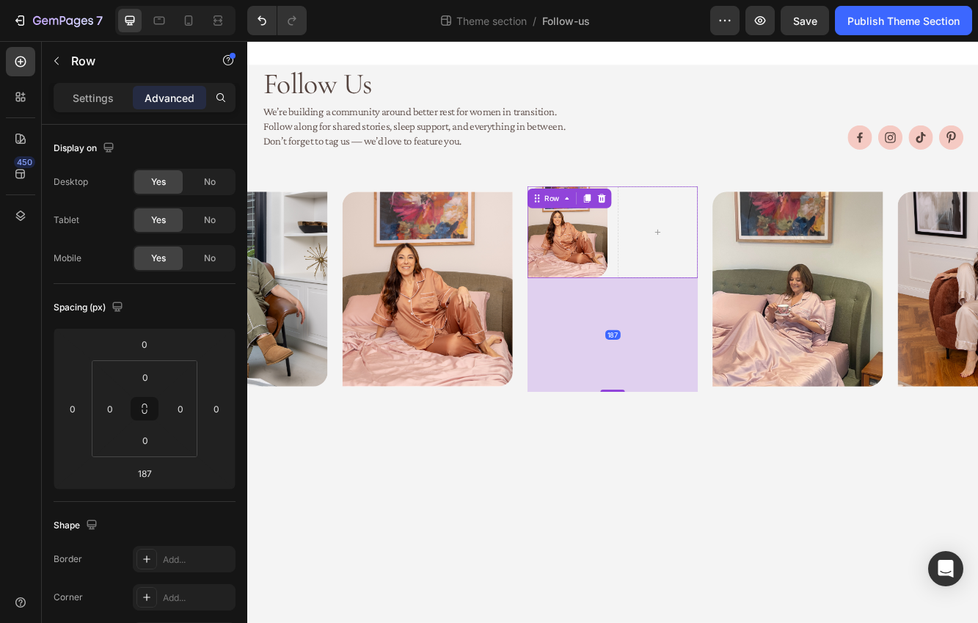
click at [676, 327] on div "187" at bounding box center [688, 395] width 206 height 137
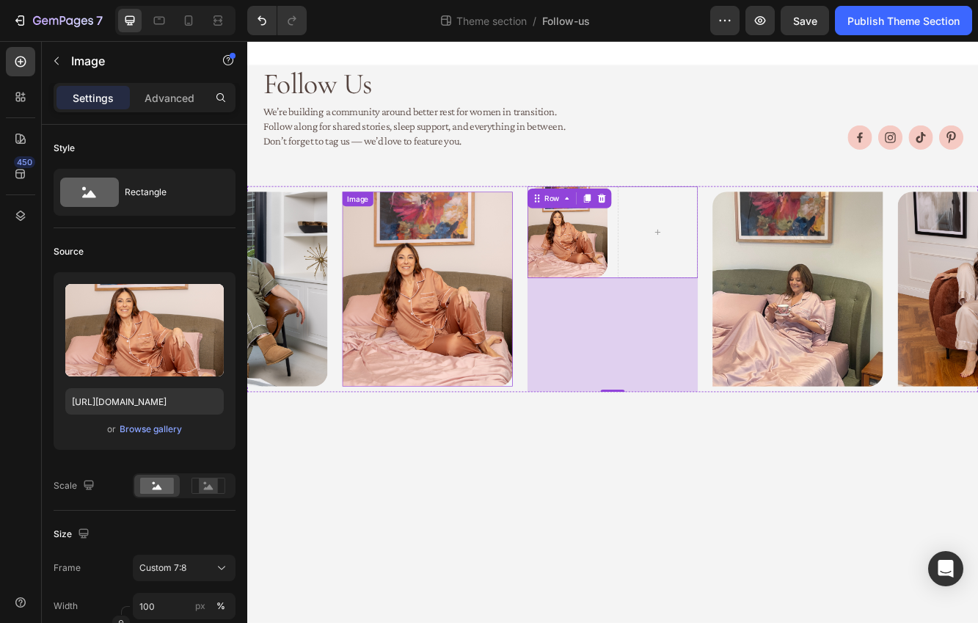
click at [520, 321] on img at bounding box center [465, 339] width 206 height 235
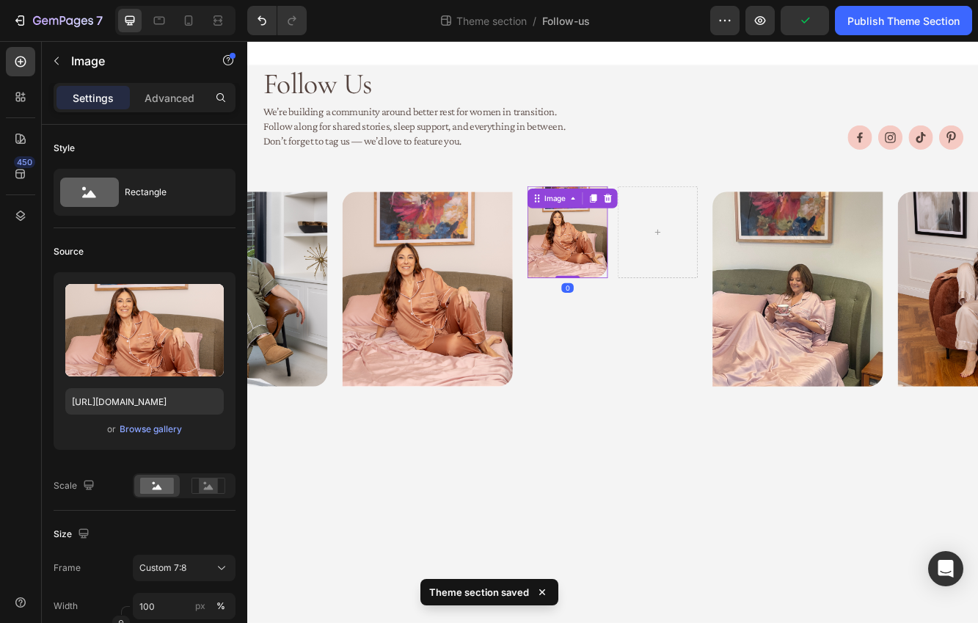
click at [660, 301] on img at bounding box center [633, 271] width 97 height 111
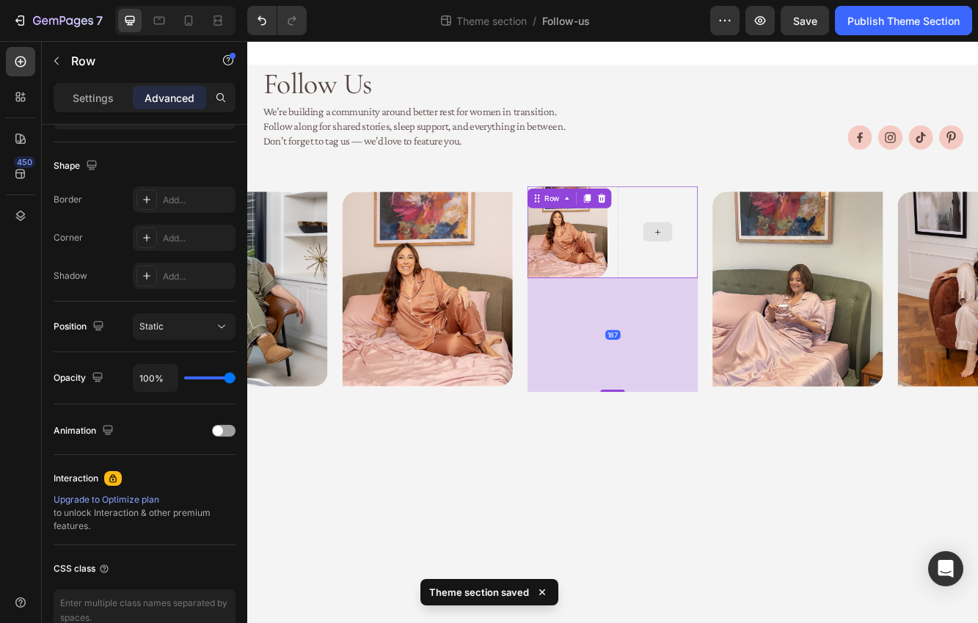
click at [749, 244] on div at bounding box center [742, 271] width 97 height 111
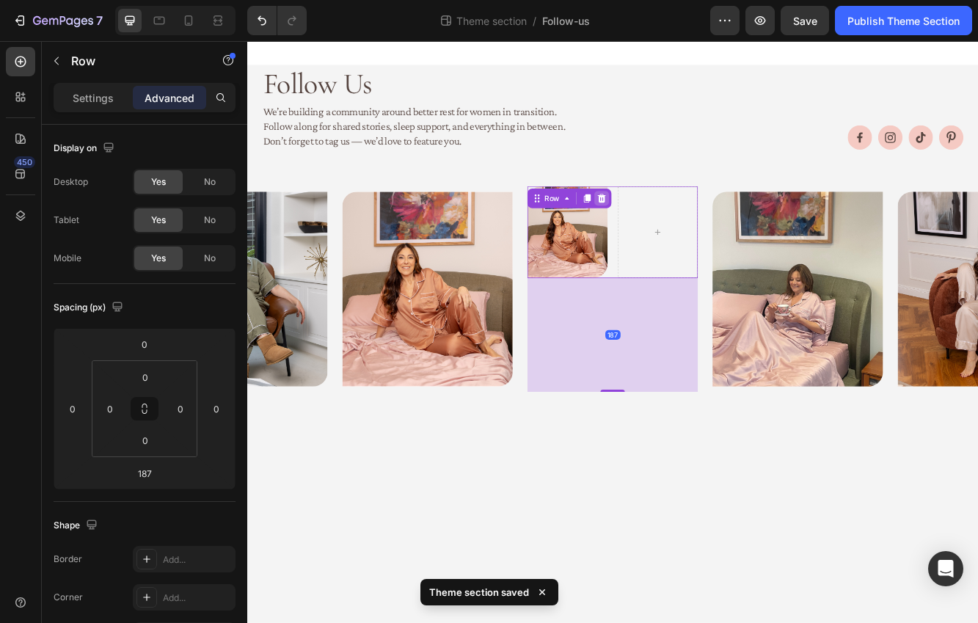
click at [677, 229] on icon at bounding box center [675, 230] width 10 height 10
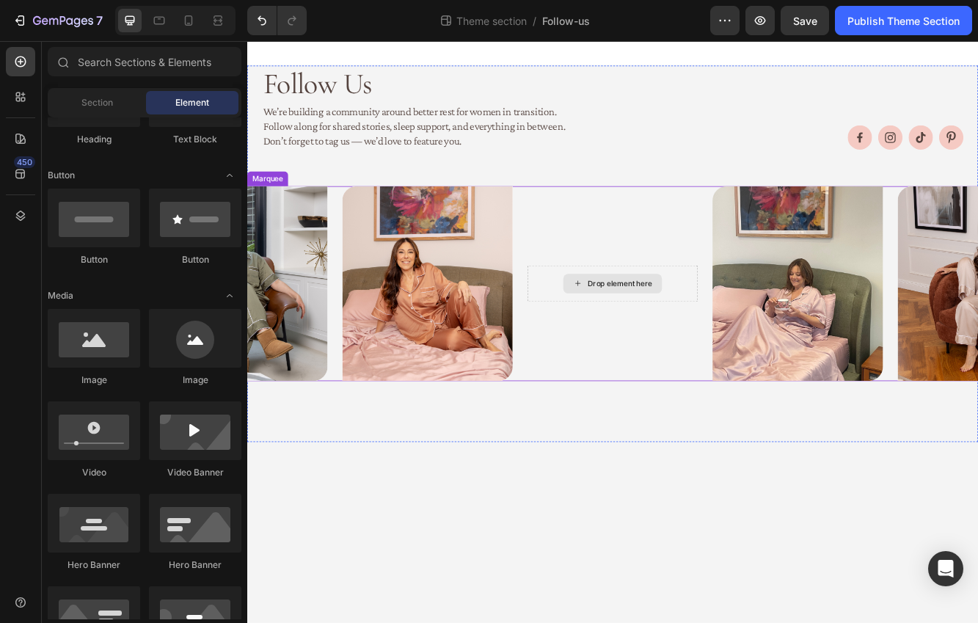
click at [640, 342] on div "Drop element here" at bounding box center [687, 333] width 119 height 23
click at [668, 333] on div "Drop element here" at bounding box center [697, 333] width 78 height 12
click at [431, 299] on img at bounding box center [465, 333] width 206 height 235
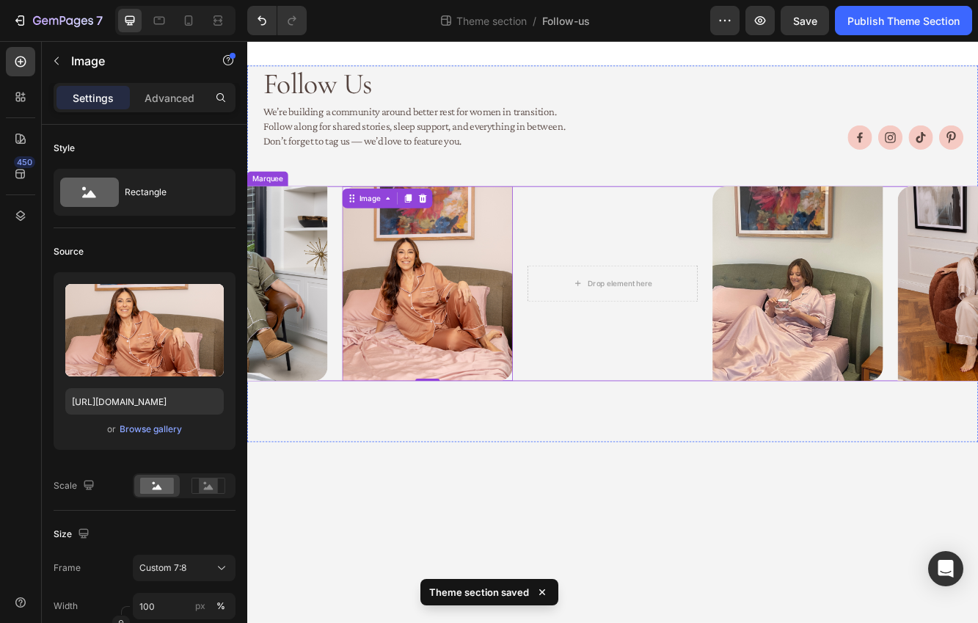
click at [668, 266] on div "Image Image Image Image Image 0 Drop element here" at bounding box center [138, 333] width 1339 height 235
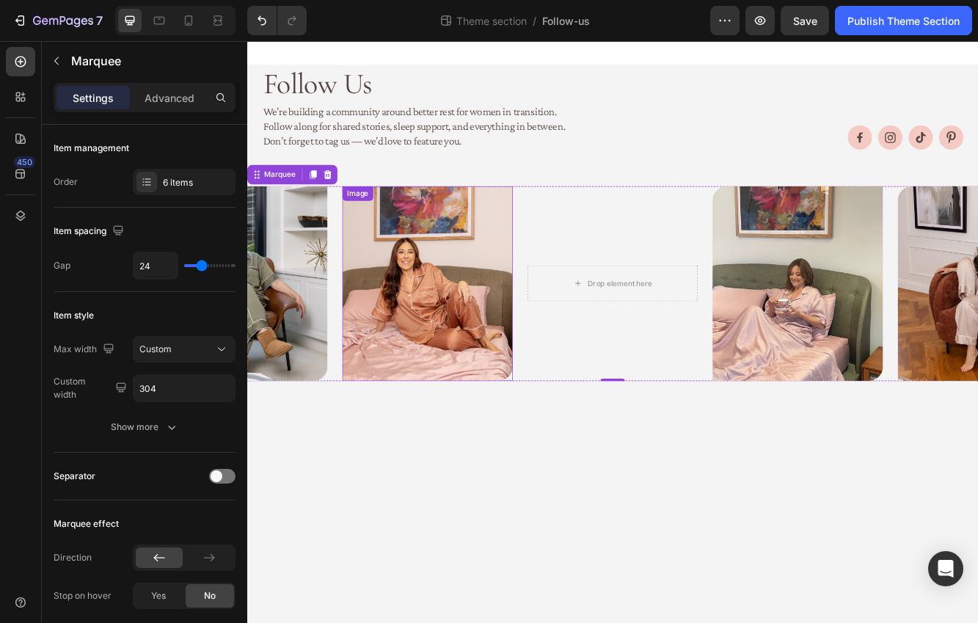
click at [441, 367] on img at bounding box center [465, 333] width 206 height 235
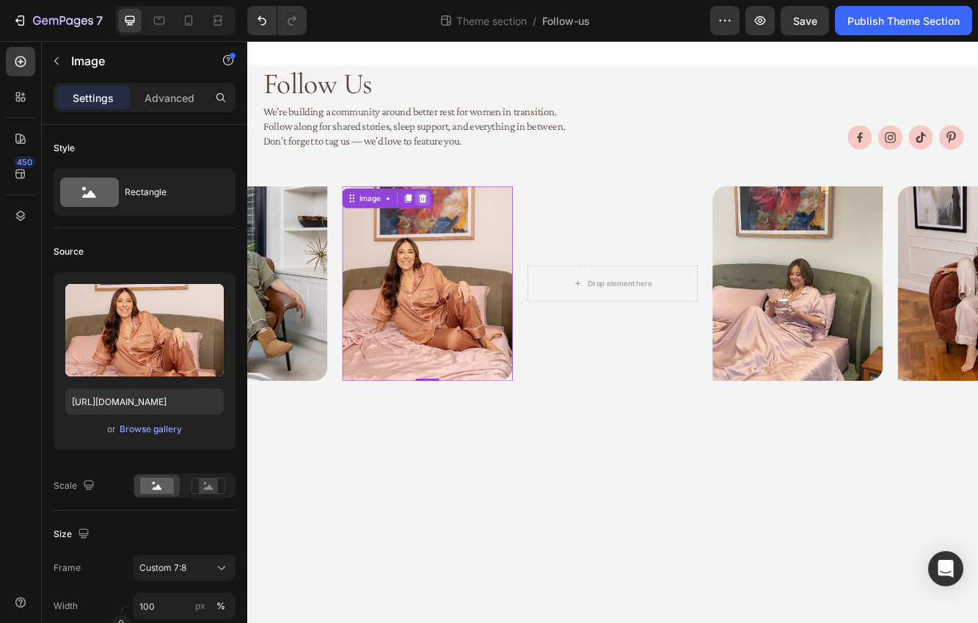
click at [462, 223] on div at bounding box center [459, 231] width 18 height 18
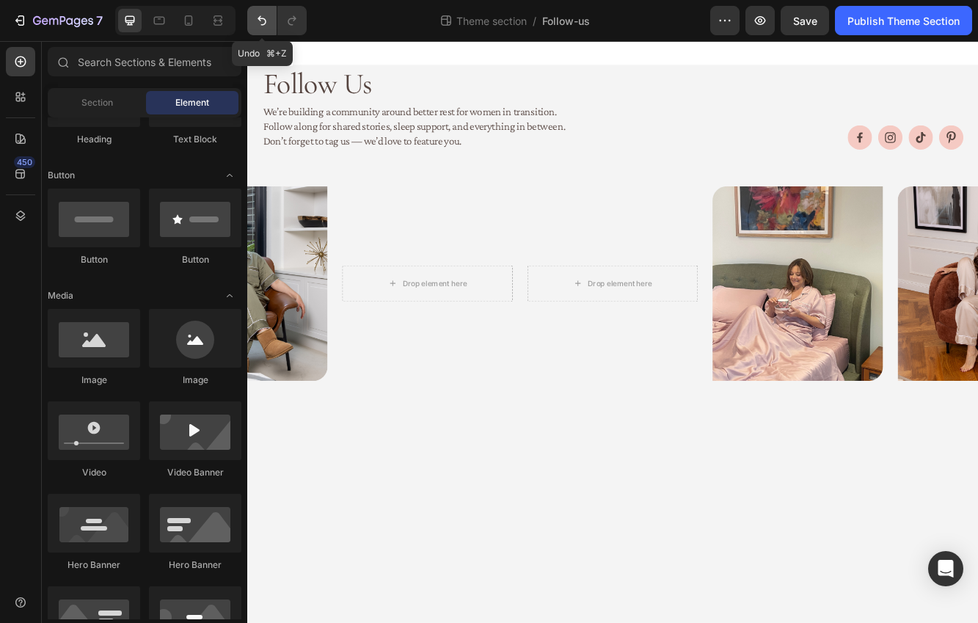
click at [264, 23] on icon "Undo/Redo" at bounding box center [262, 20] width 15 height 15
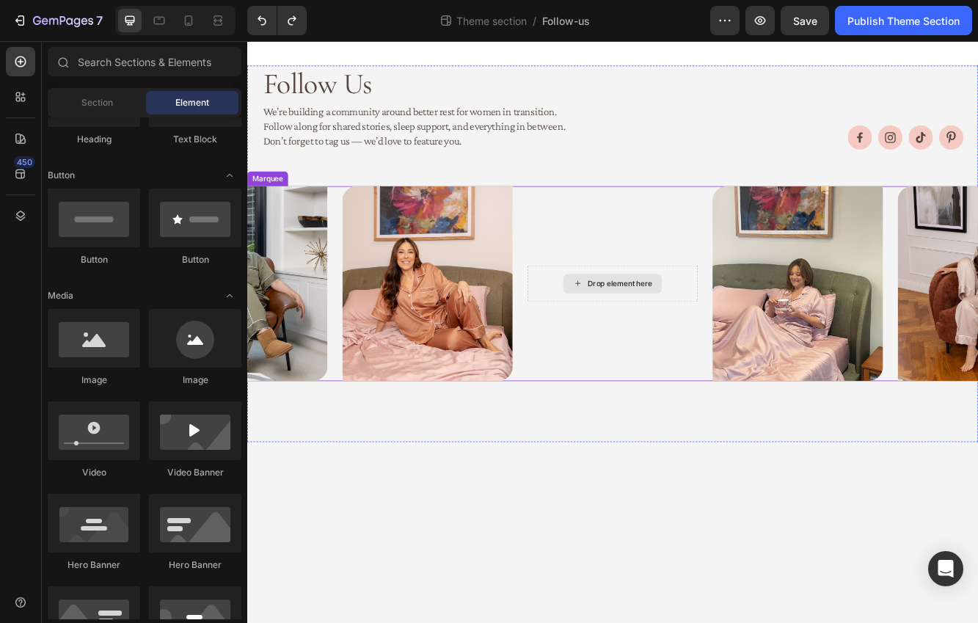
click at [718, 333] on div "Drop element here" at bounding box center [697, 333] width 78 height 12
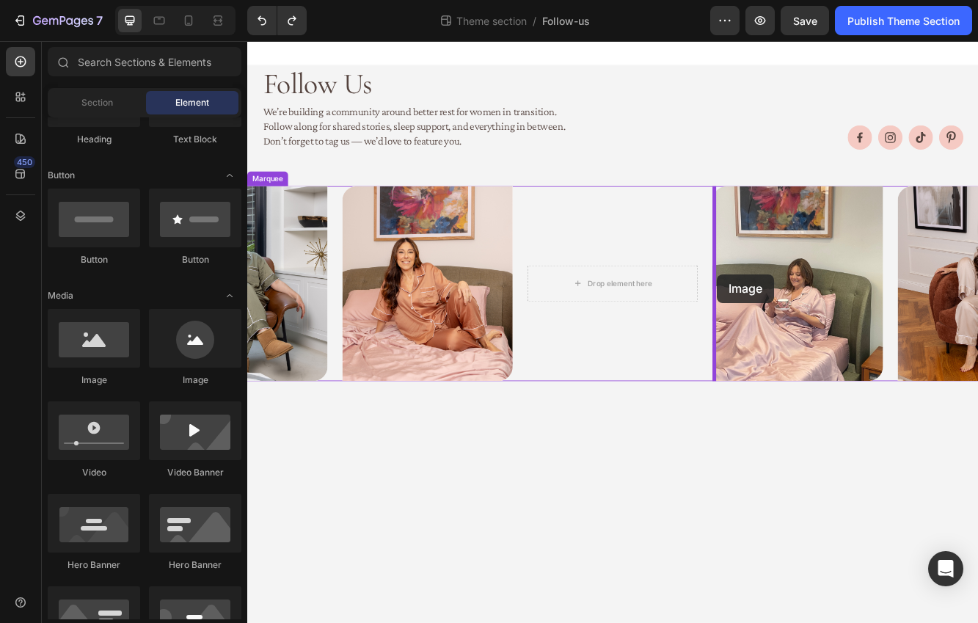
drag, startPoint x: 355, startPoint y: 388, endPoint x: 813, endPoint y: 322, distance: 463.4
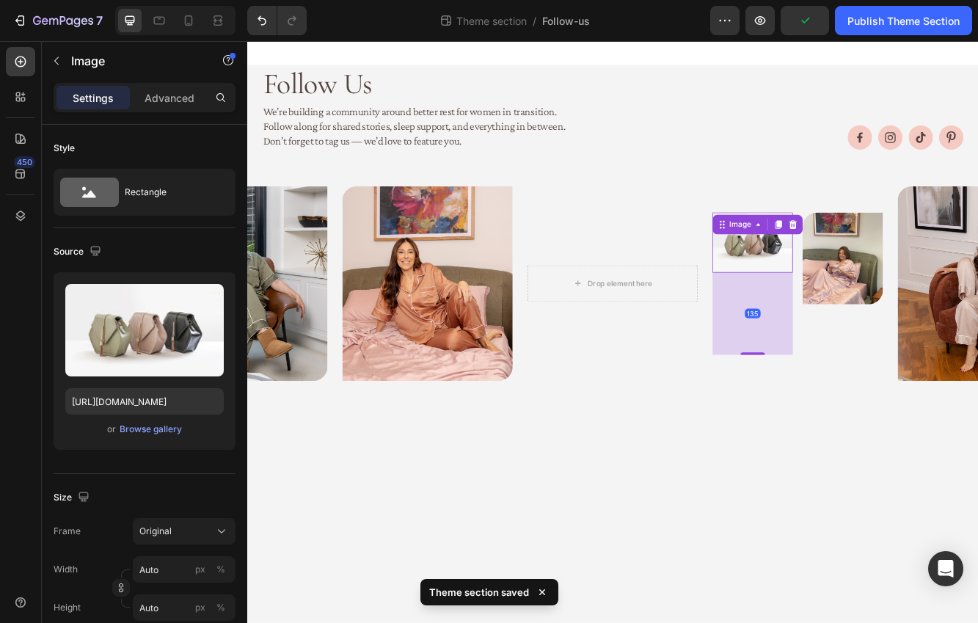
drag, startPoint x: 859, startPoint y: 346, endPoint x: 859, endPoint y: 360, distance: 13.2
click at [862, 320] on div "135" at bounding box center [856, 320] width 97 height 0
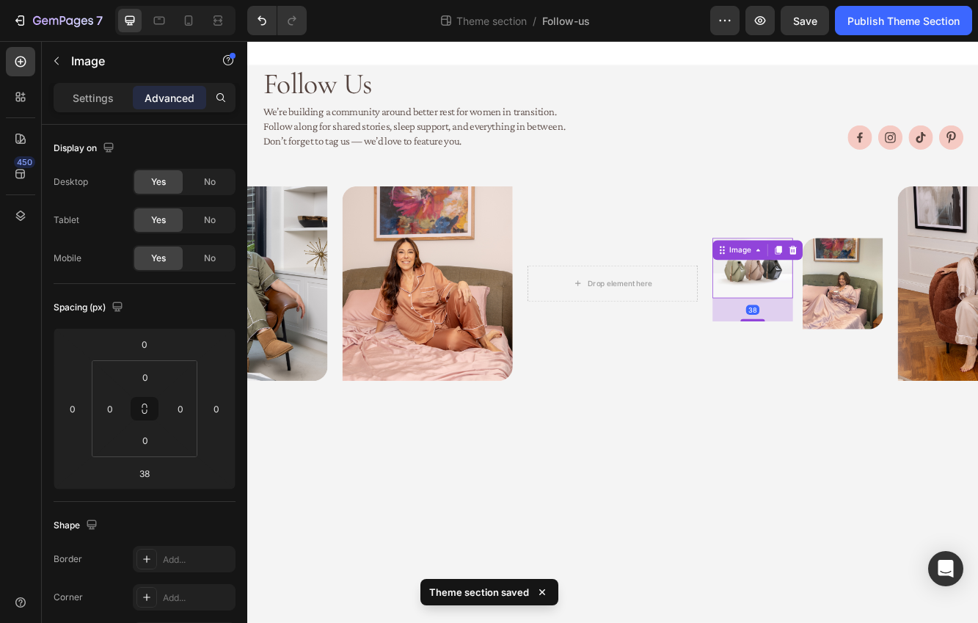
click at [247, 41] on div "38" at bounding box center [247, 41] width 0 height 0
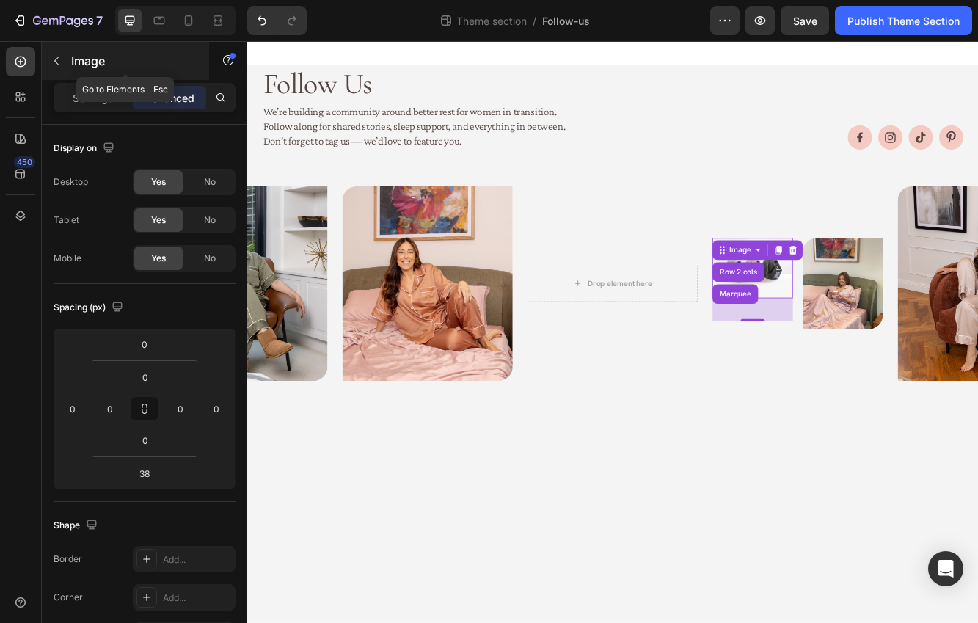
click at [54, 59] on icon "button" at bounding box center [57, 61] width 12 height 12
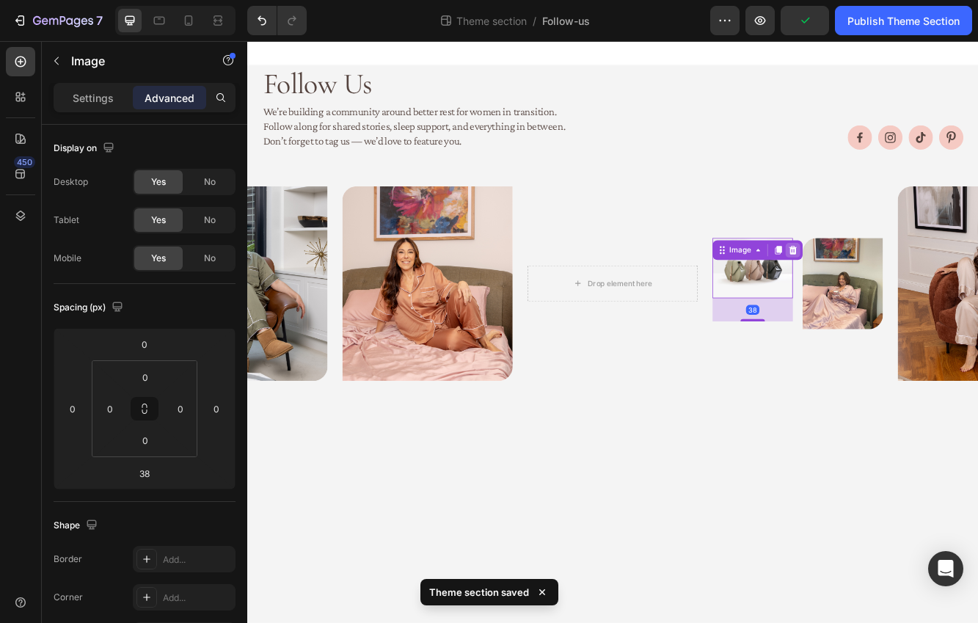
click at [247, 41] on icon at bounding box center [247, 41] width 0 height 0
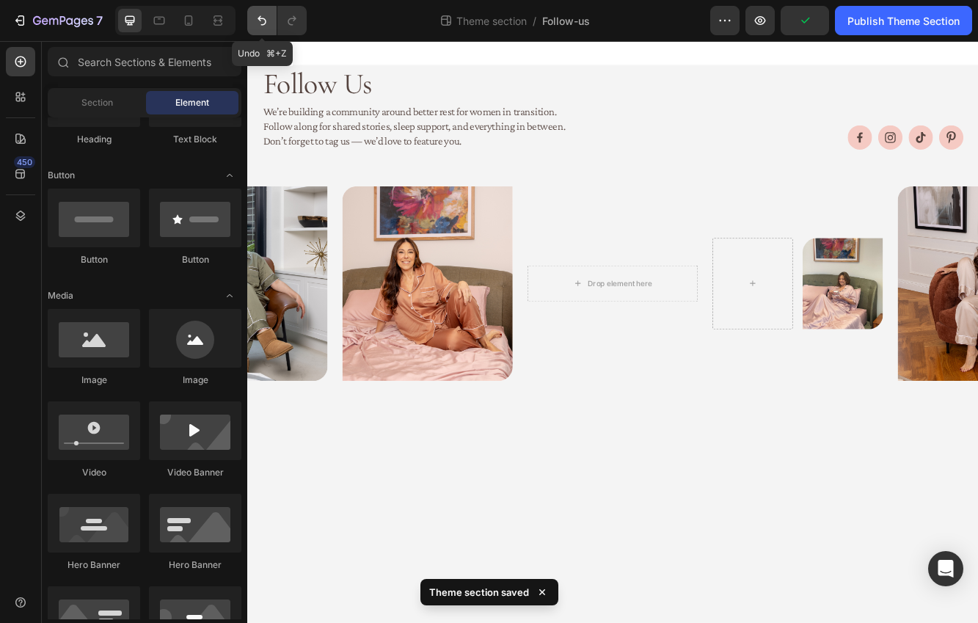
click at [265, 21] on icon "Undo/Redo" at bounding box center [262, 20] width 15 height 15
click at [265, 21] on icon "Undo/Redo" at bounding box center [262, 21] width 9 height 10
drag, startPoint x: 262, startPoint y: 17, endPoint x: 263, endPoint y: 26, distance: 8.8
click at [262, 17] on icon "Undo/Redo" at bounding box center [262, 20] width 15 height 15
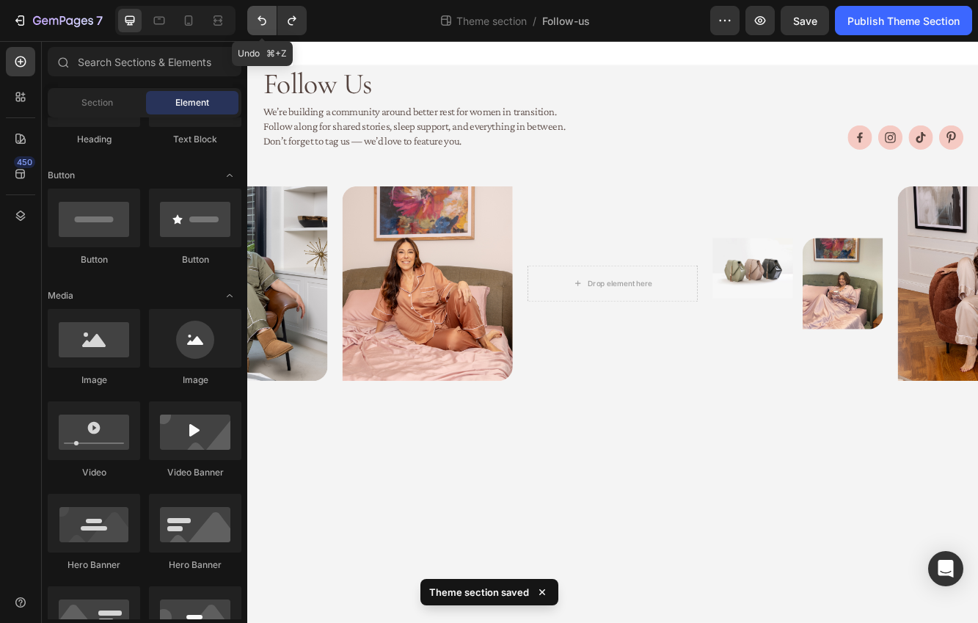
drag, startPoint x: 262, startPoint y: 18, endPoint x: 265, endPoint y: 32, distance: 14.3
click at [263, 19] on icon "Undo/Redo" at bounding box center [262, 20] width 15 height 15
click at [261, 18] on icon "Undo/Redo" at bounding box center [262, 20] width 15 height 15
drag, startPoint x: 37, startPoint y: 23, endPoint x: 261, endPoint y: 18, distance: 224.0
click at [261, 18] on icon "Undo/Redo" at bounding box center [262, 20] width 15 height 15
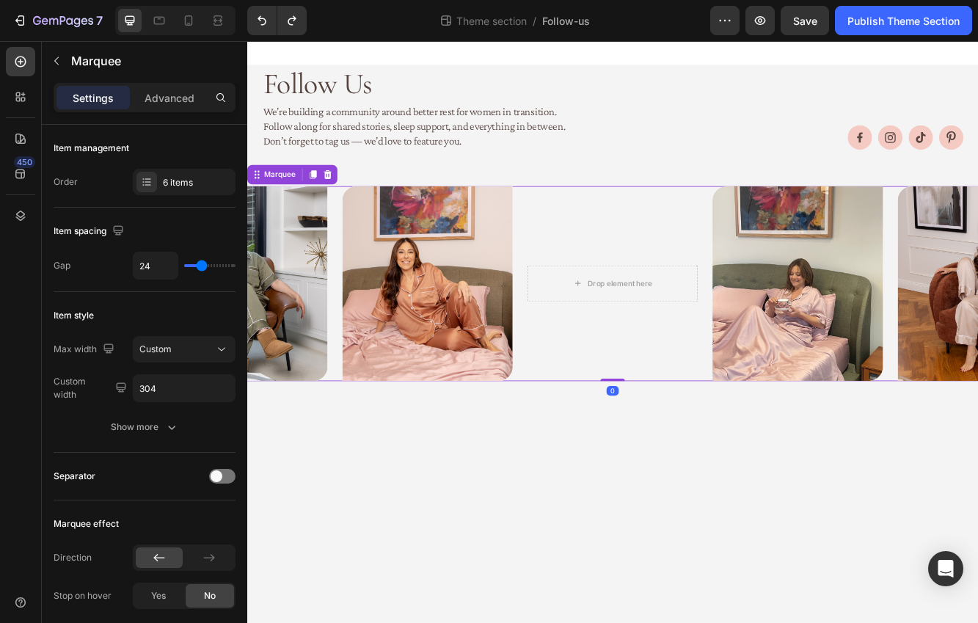
click at [701, 422] on div "Image Image Image Image Image Drop element here" at bounding box center [138, 333] width 1339 height 235
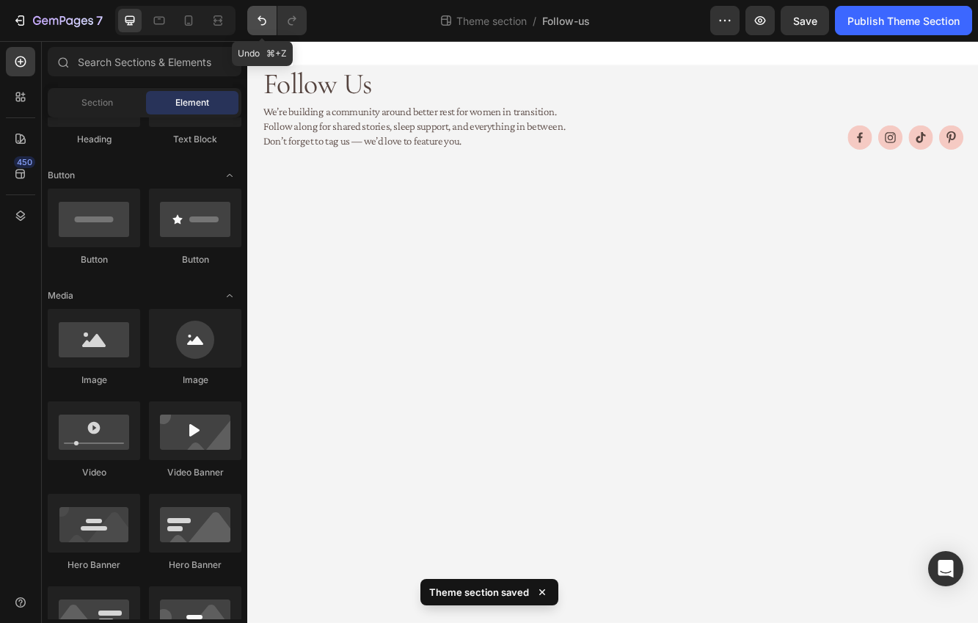
click at [264, 21] on icon "Undo/Redo" at bounding box center [262, 20] width 15 height 15
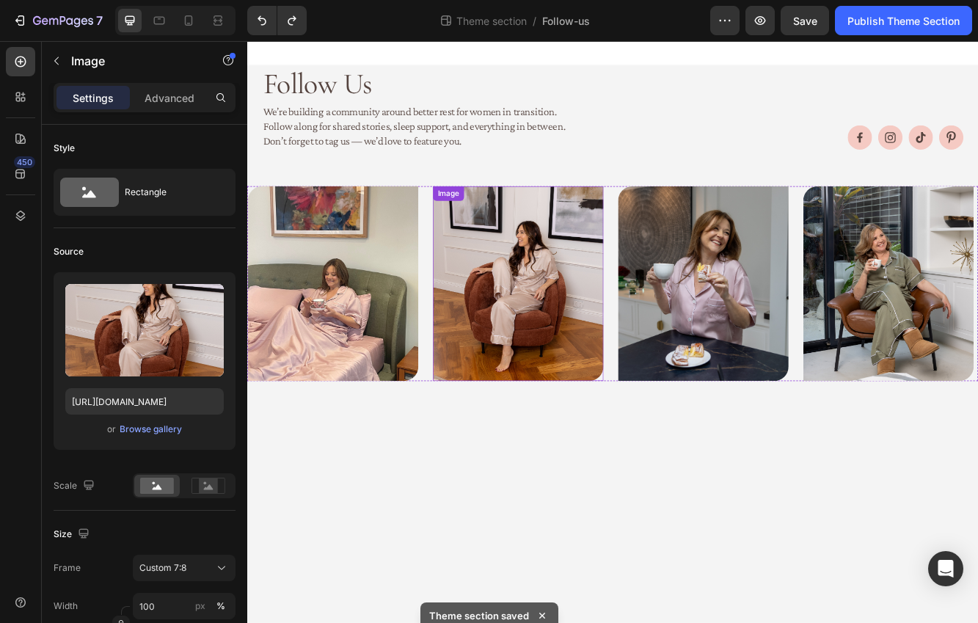
click at [586, 323] on img at bounding box center [574, 333] width 206 height 235
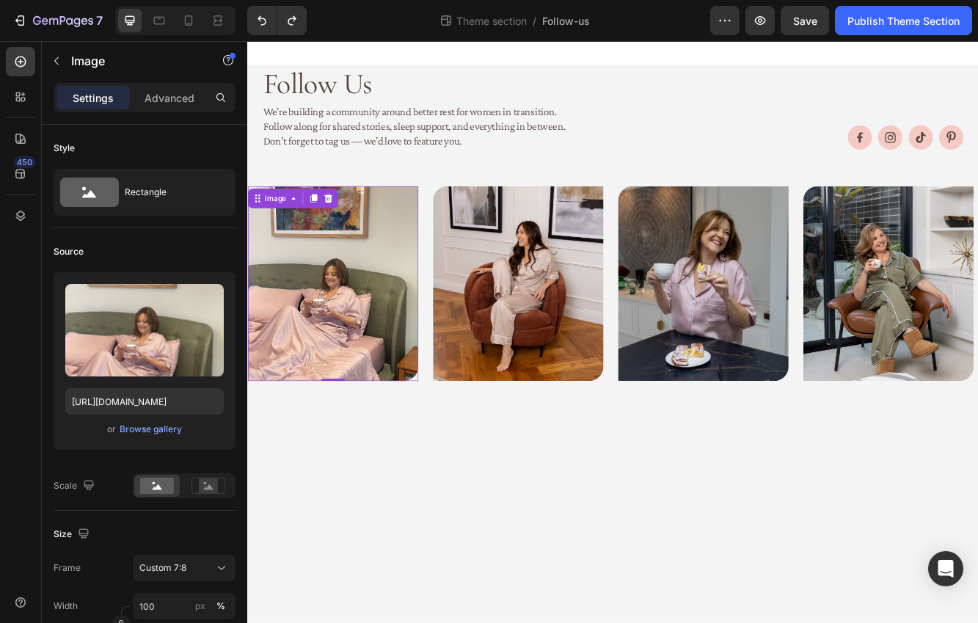
click at [306, 233] on div "Image 0" at bounding box center [351, 333] width 206 height 235
drag, startPoint x: 587, startPoint y: 266, endPoint x: 603, endPoint y: 266, distance: 16.2
click at [587, 266] on img at bounding box center [574, 333] width 206 height 235
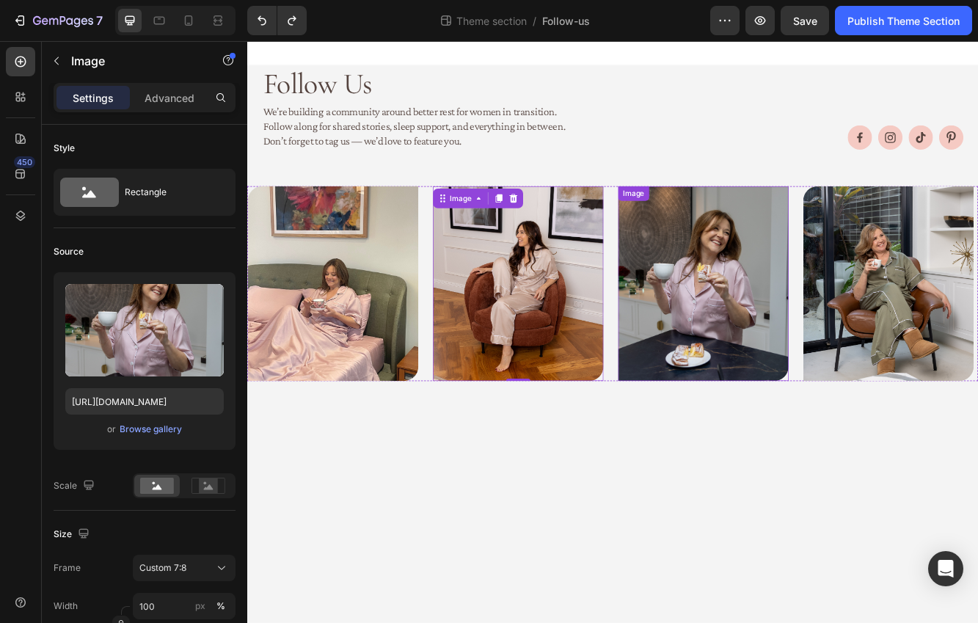
drag, startPoint x: 764, startPoint y: 301, endPoint x: 980, endPoint y: 332, distance: 218.0
click at [765, 301] on img at bounding box center [797, 333] width 206 height 235
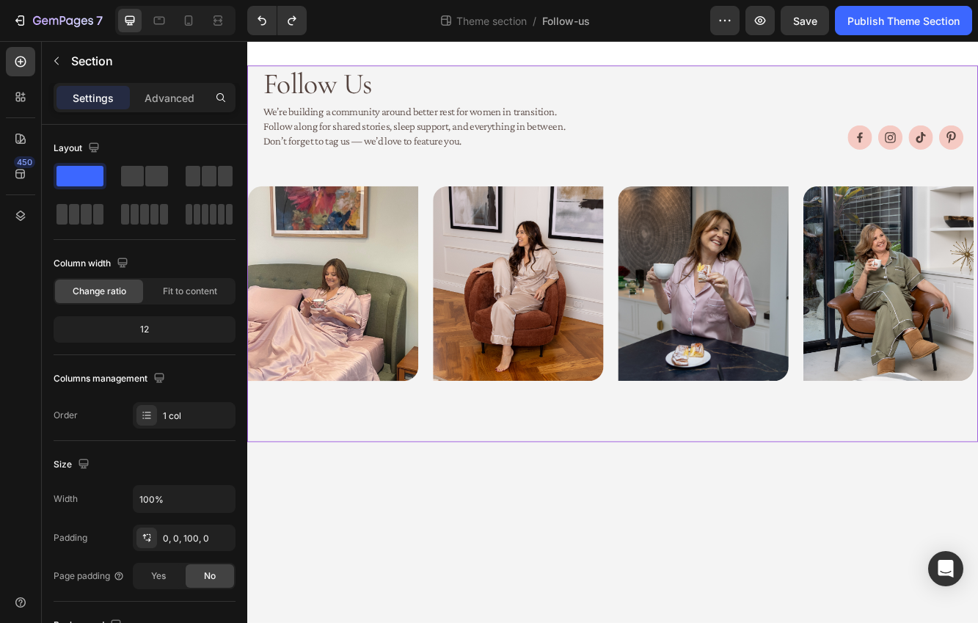
click at [906, 212] on div "Follow Us Heading We’re building a community around better rest for women in tr…" at bounding box center [687, 260] width 881 height 380
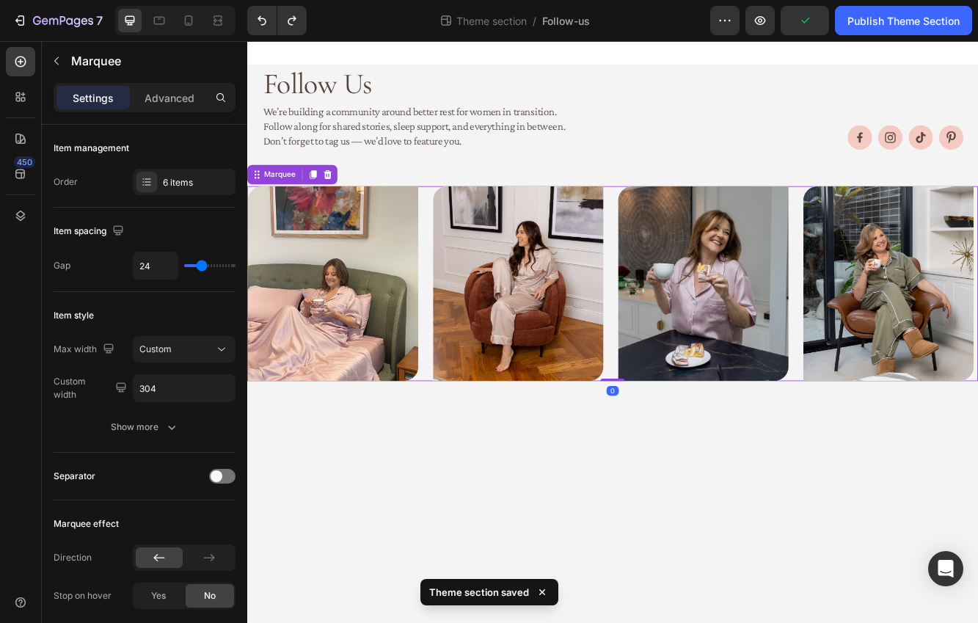
click at [908, 217] on div "Image" at bounding box center [805, 333] width 223 height 235
click at [184, 184] on div "6 items" at bounding box center [197, 182] width 69 height 13
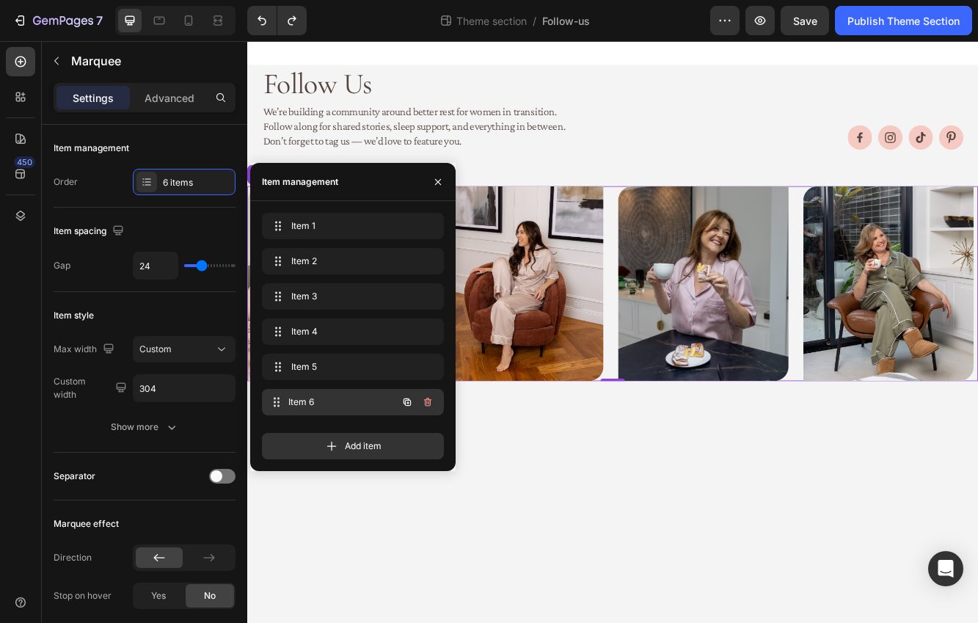
click at [344, 404] on span "Item 6" at bounding box center [342, 402] width 109 height 13
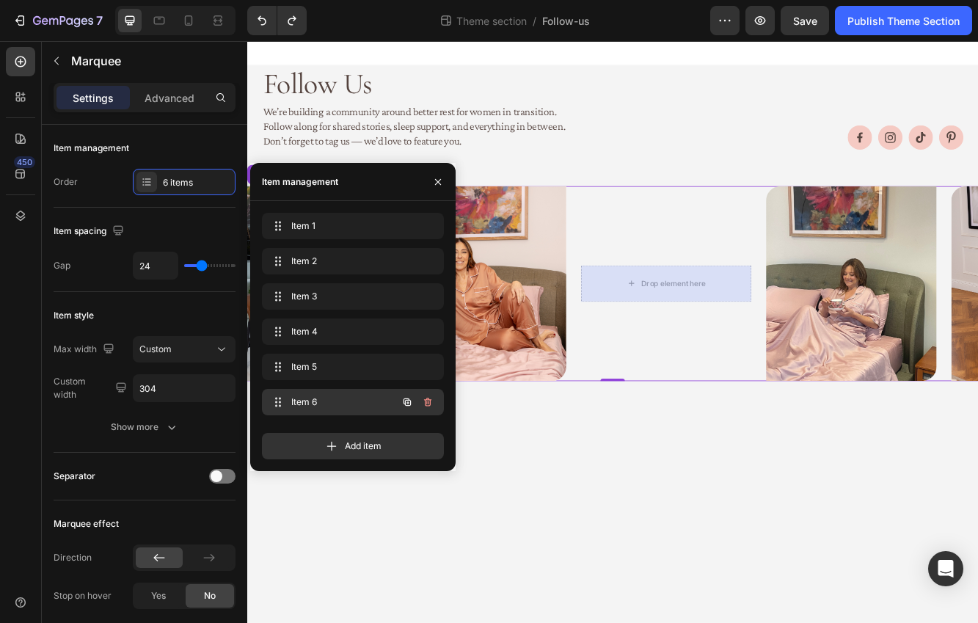
scroll to position [0, 779]
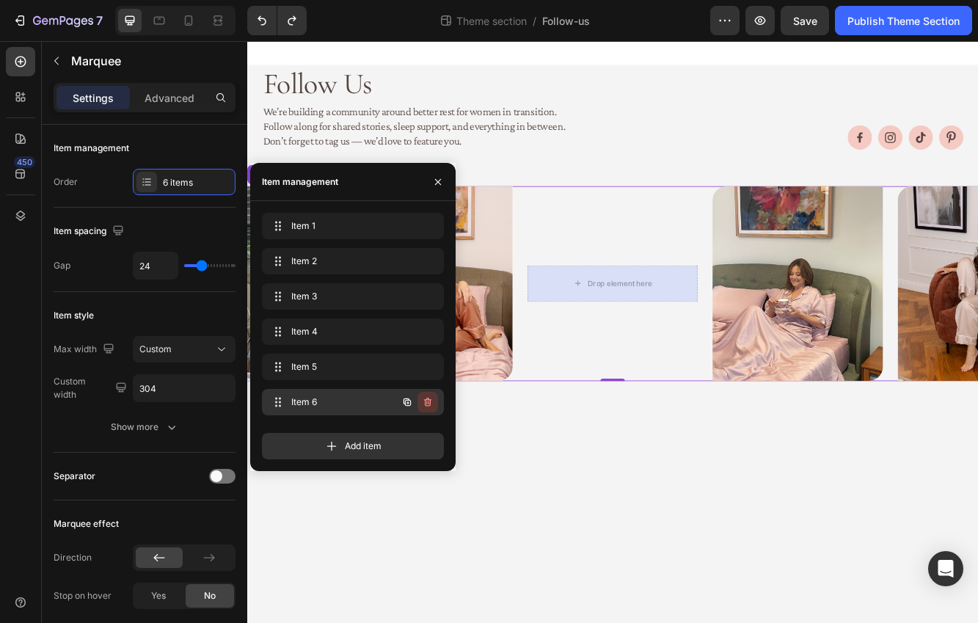
click at [429, 402] on icon "button" at bounding box center [427, 402] width 7 height 9
click at [425, 402] on div "Delete" at bounding box center [417, 402] width 27 height 13
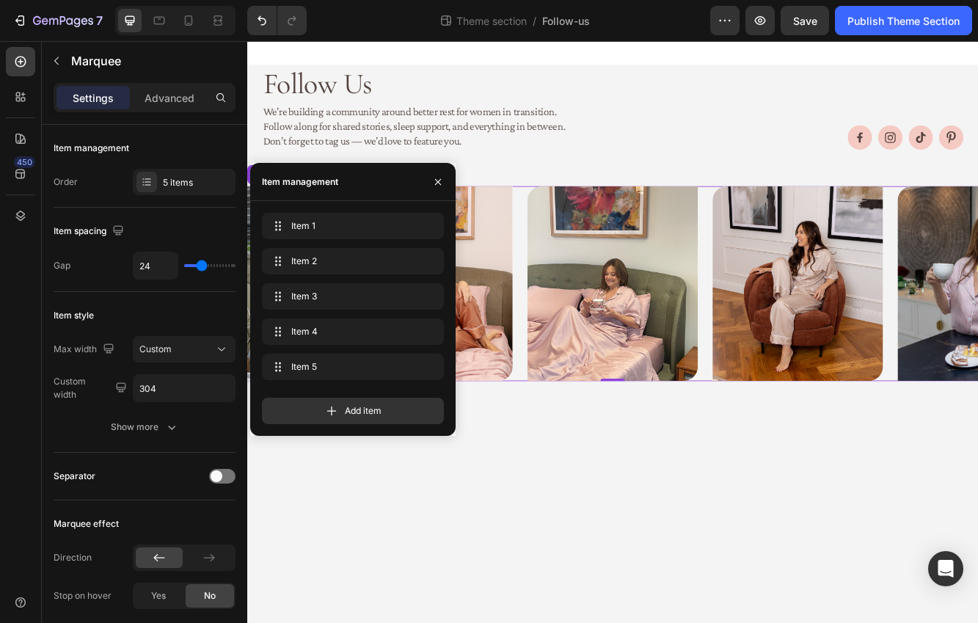
click at [639, 570] on body "Follow Us Heading We’re building a community around better rest for women in tr…" at bounding box center [687, 391] width 881 height 701
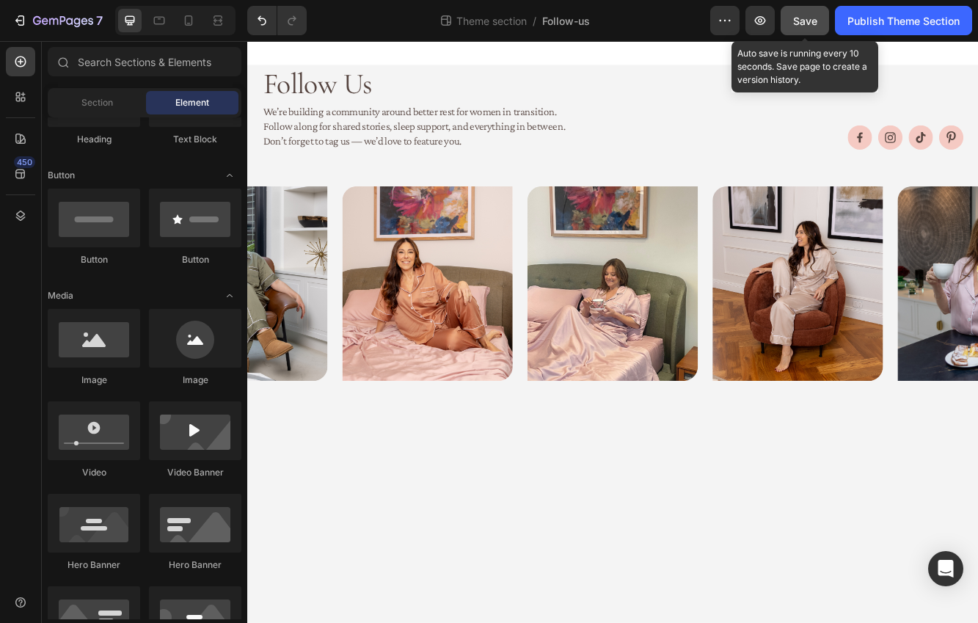
click at [813, 22] on span "Save" at bounding box center [805, 21] width 24 height 12
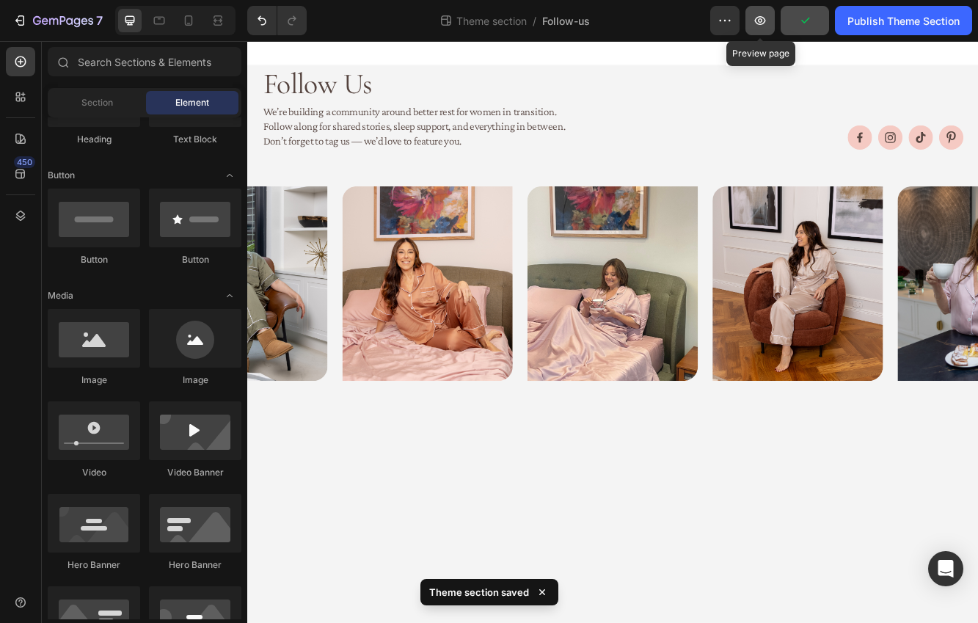
click at [760, 18] on icon "button" at bounding box center [760, 20] width 11 height 9
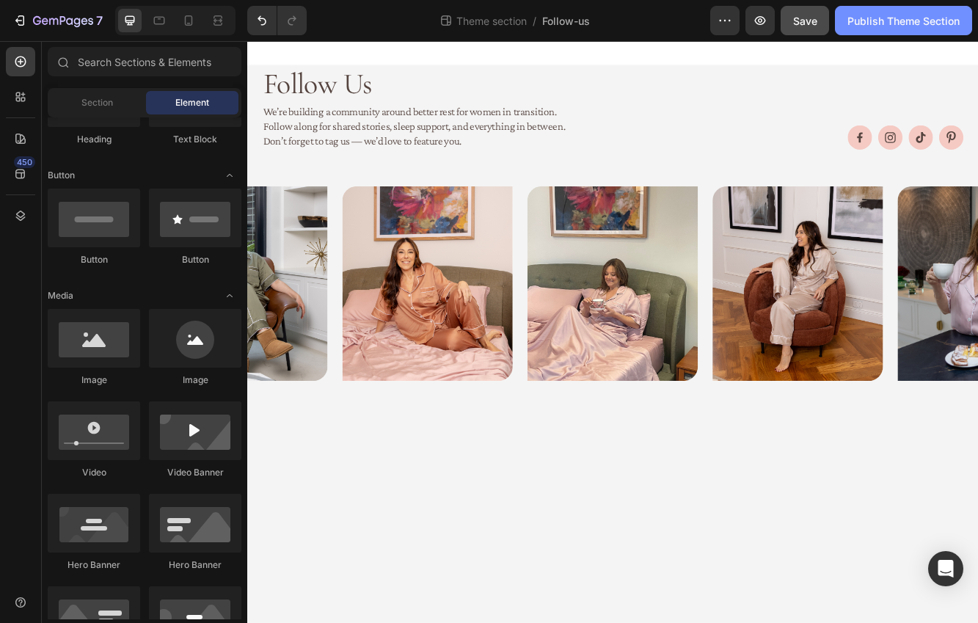
click at [920, 25] on div "Publish Theme Section" at bounding box center [904, 20] width 112 height 15
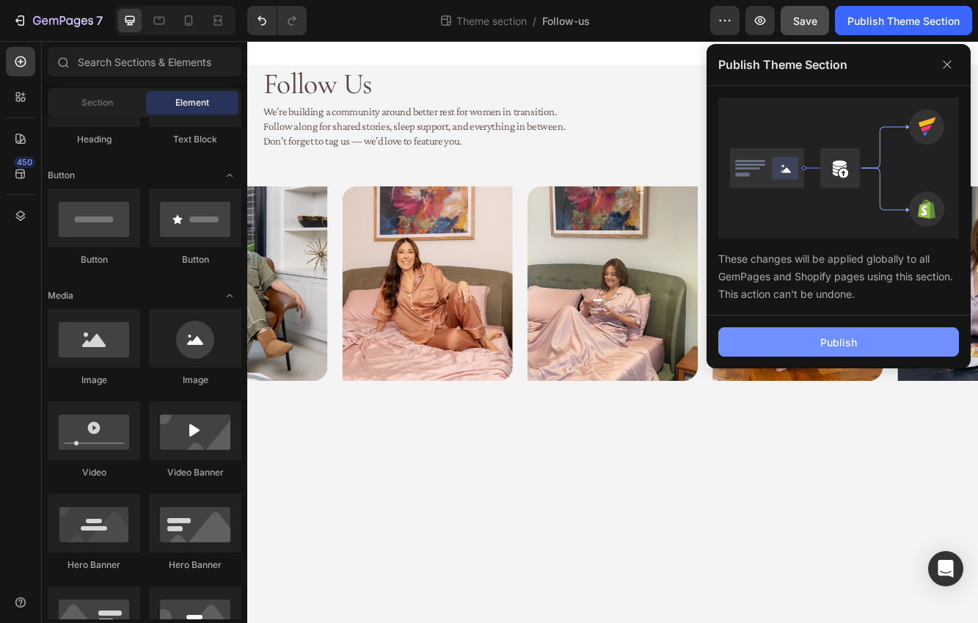
click at [812, 348] on button "Publish" at bounding box center [839, 341] width 241 height 29
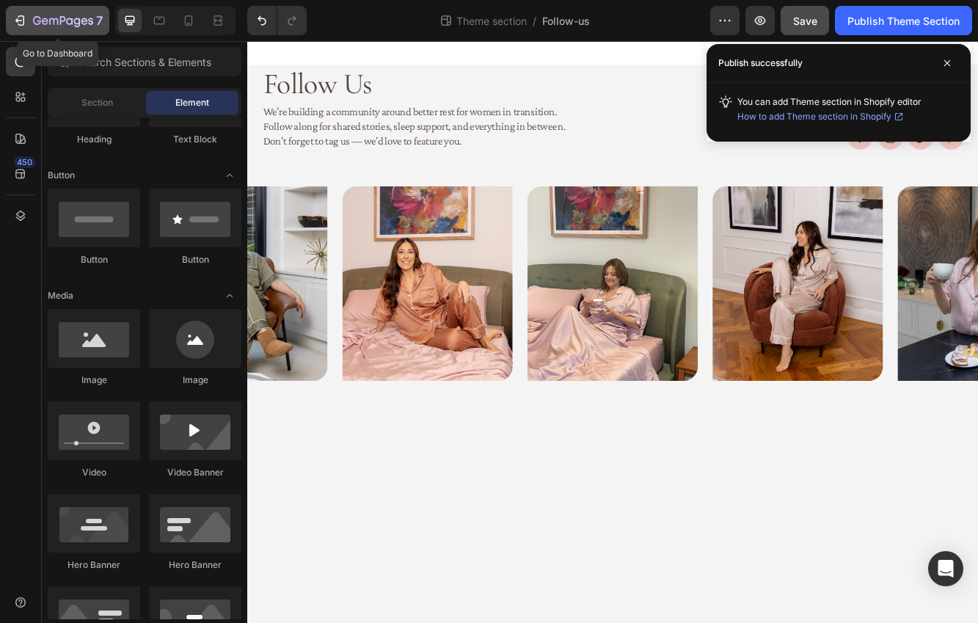
click at [29, 14] on div "7" at bounding box center [57, 21] width 90 height 18
